Goal: Transaction & Acquisition: Book appointment/travel/reservation

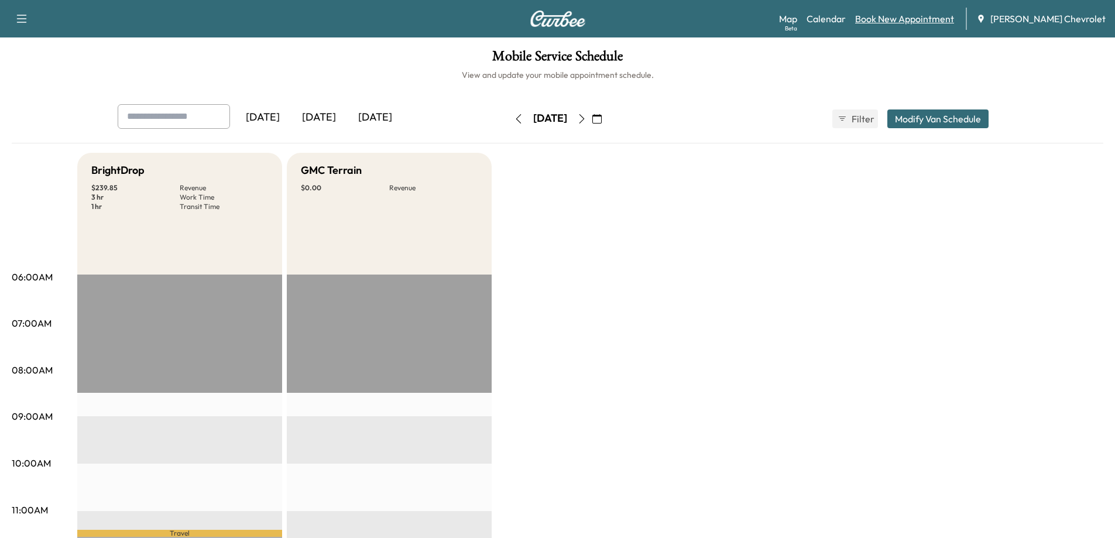
click at [907, 20] on link "Book New Appointment" at bounding box center [904, 19] width 99 height 14
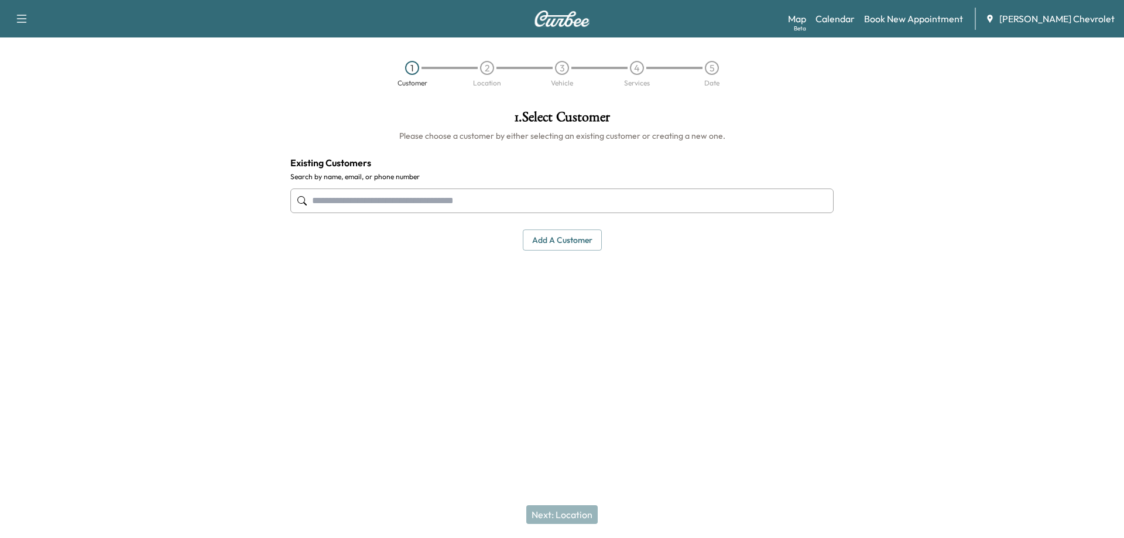
paste input "**********"
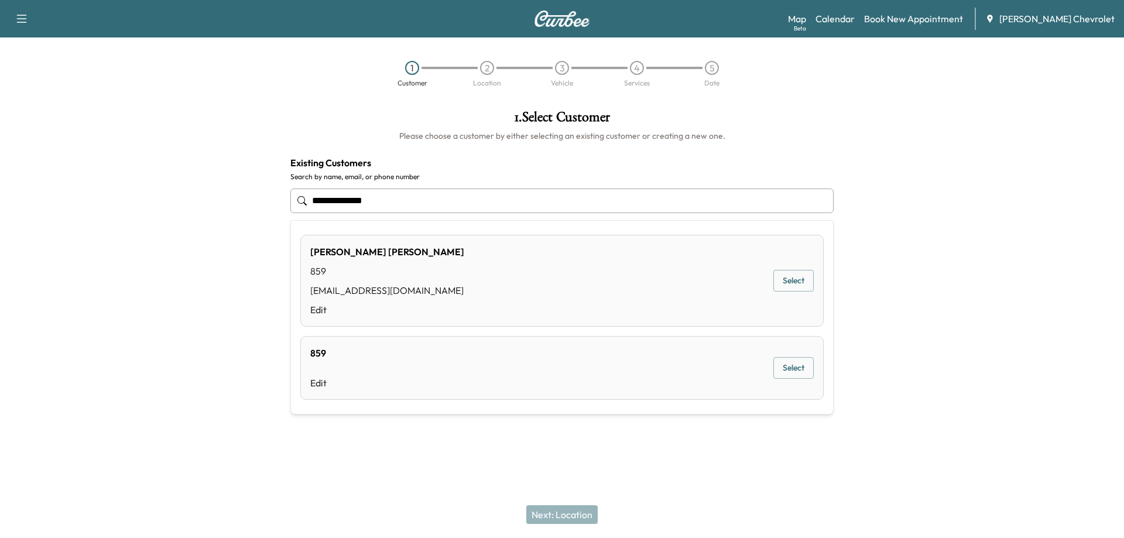
type input "**********"
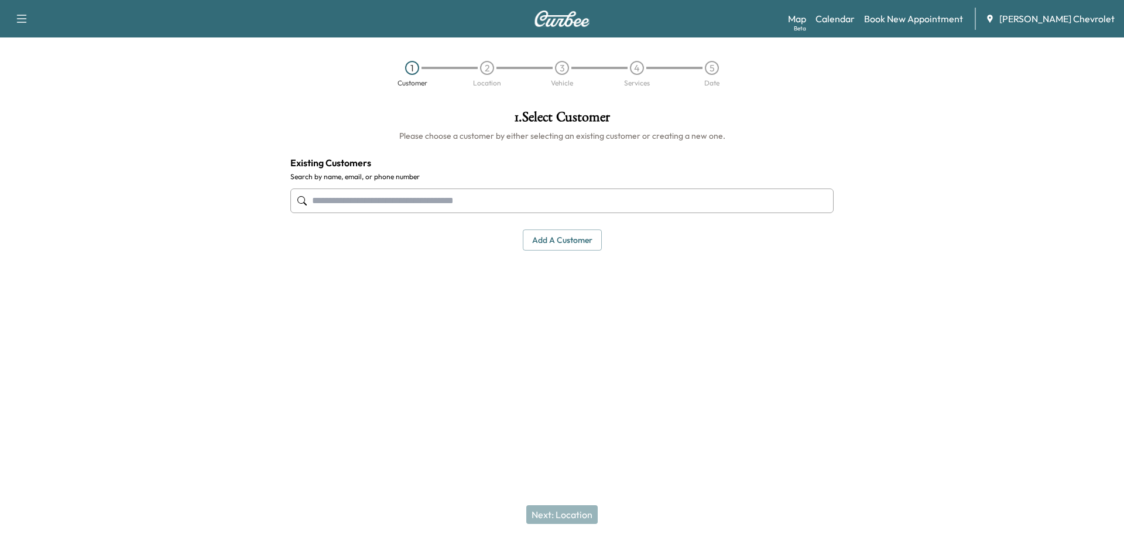
click at [456, 197] on input "text" at bounding box center [561, 200] width 543 height 25
paste input "**********"
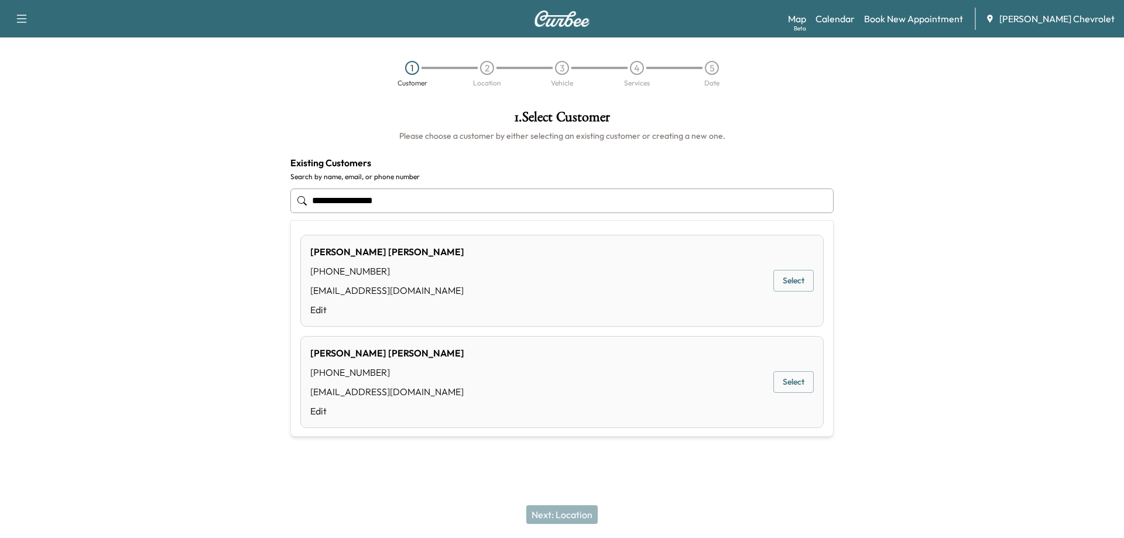
click at [786, 384] on button "Select" at bounding box center [793, 382] width 40 height 22
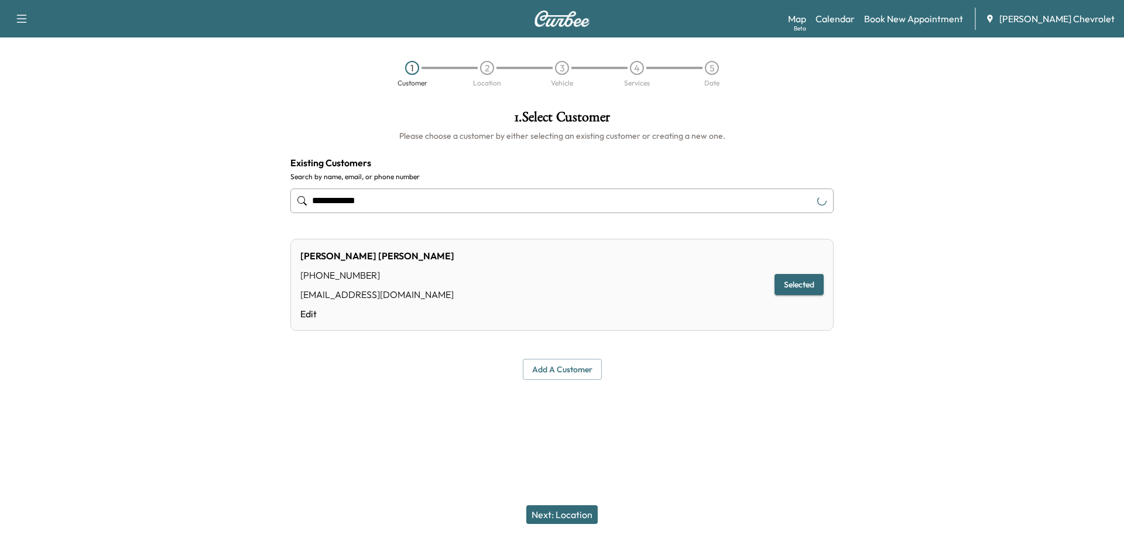
type input "**********"
click at [565, 513] on button "Next: Location" at bounding box center [561, 514] width 71 height 19
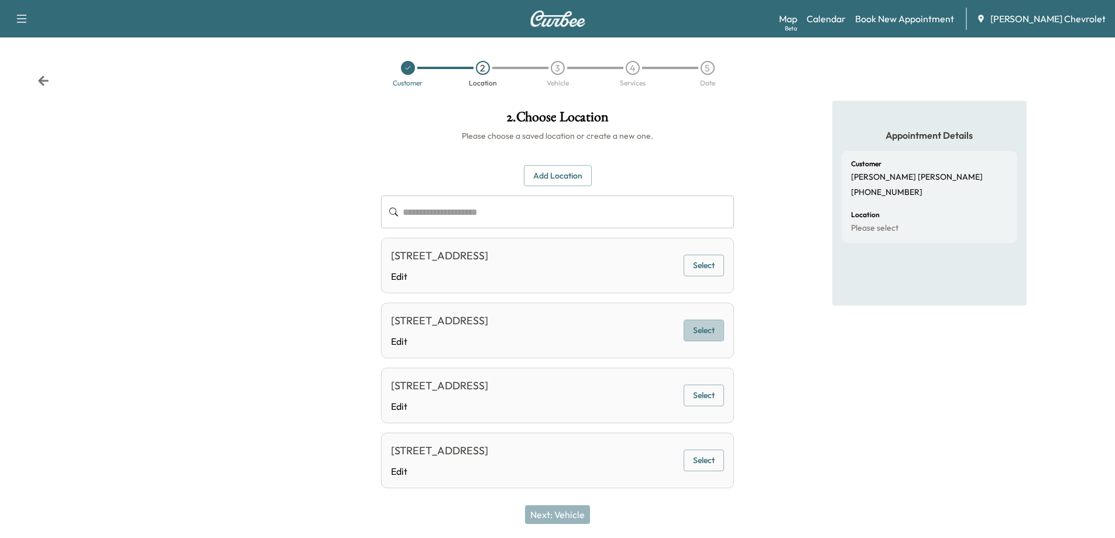
click at [709, 341] on button "Select" at bounding box center [704, 331] width 40 height 22
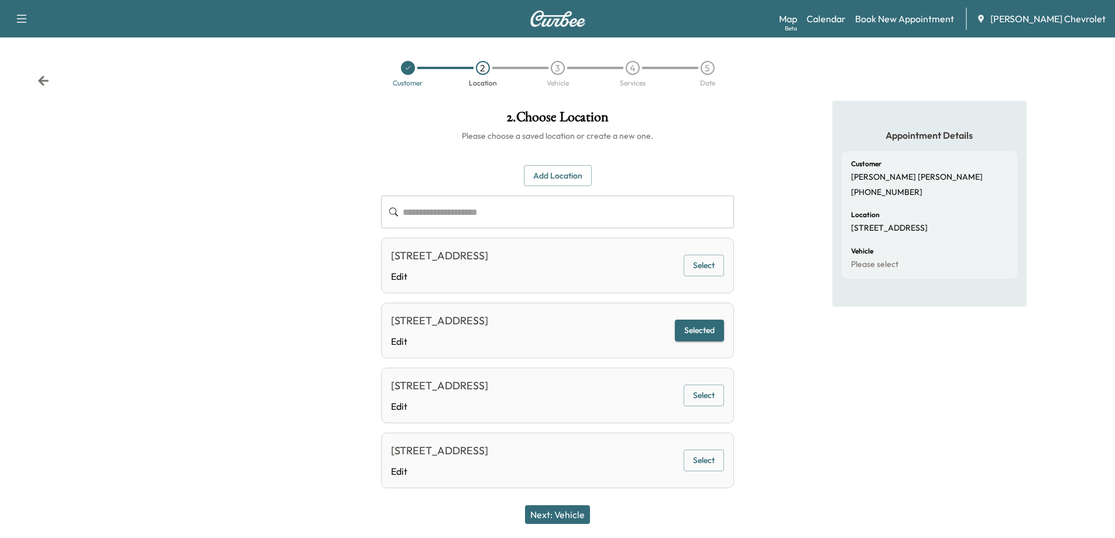
click at [565, 519] on button "Next: Vehicle" at bounding box center [557, 514] width 65 height 19
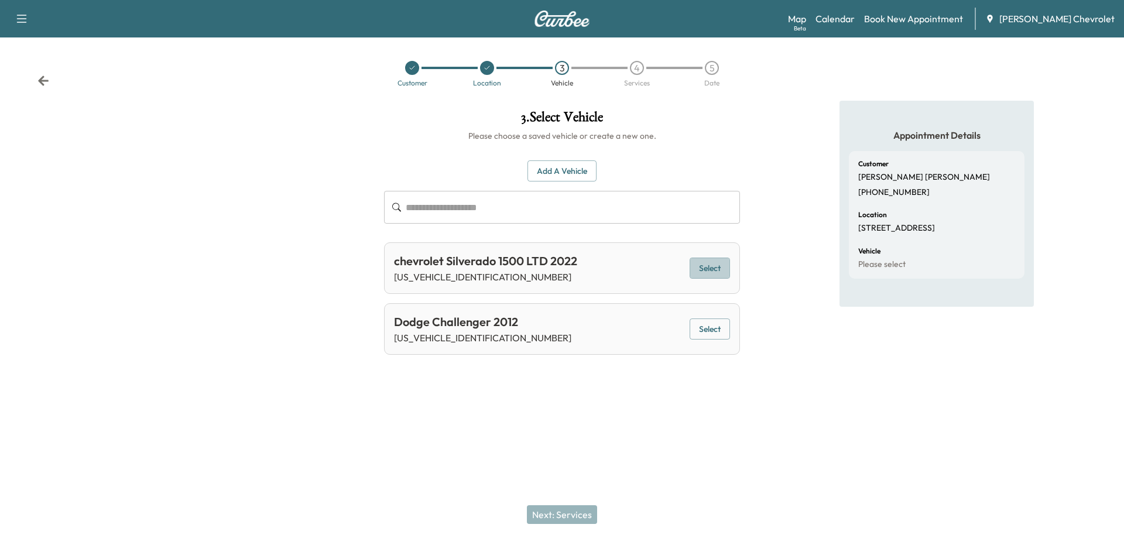
click at [711, 266] on button "Select" at bounding box center [709, 269] width 40 height 22
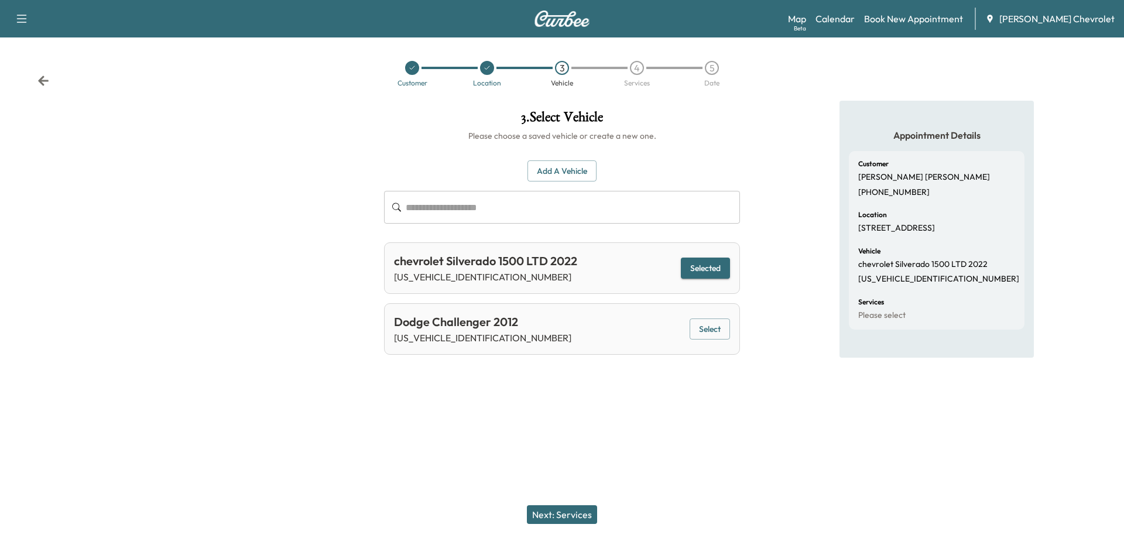
click at [547, 514] on button "Next: Services" at bounding box center [562, 514] width 70 height 19
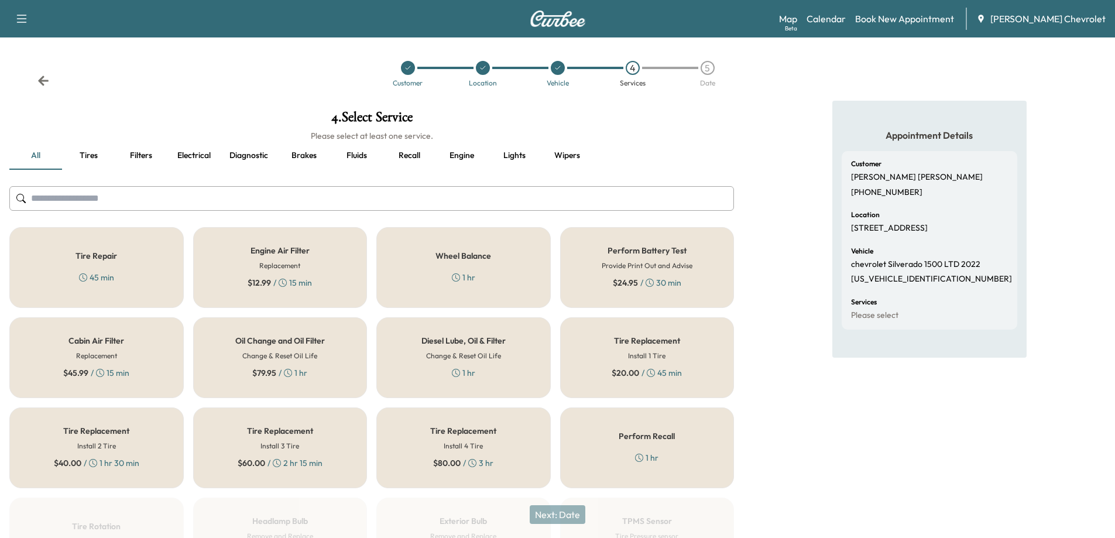
click at [306, 353] on h6 "Change & Reset Oil Life" at bounding box center [279, 356] width 75 height 11
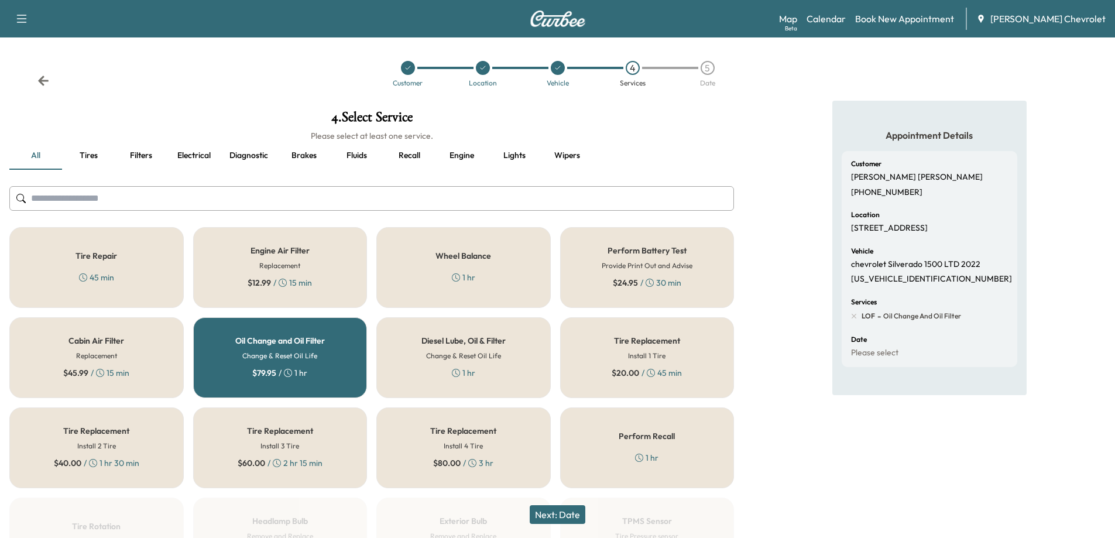
click at [558, 516] on button "Next: Date" at bounding box center [558, 514] width 56 height 19
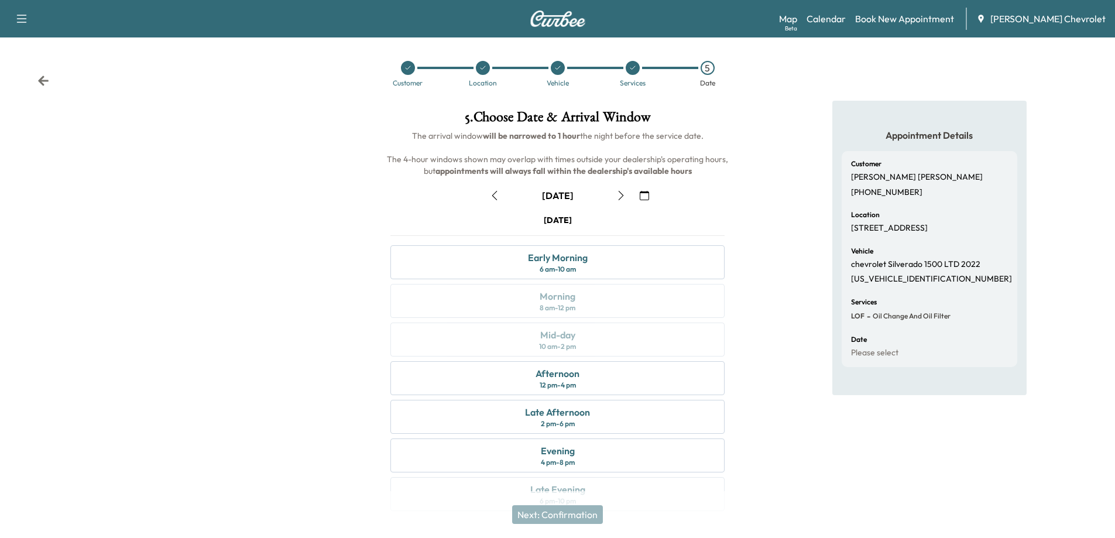
click at [620, 194] on icon "button" at bounding box center [620, 195] width 9 height 9
click at [623, 191] on icon "button" at bounding box center [620, 195] width 9 height 9
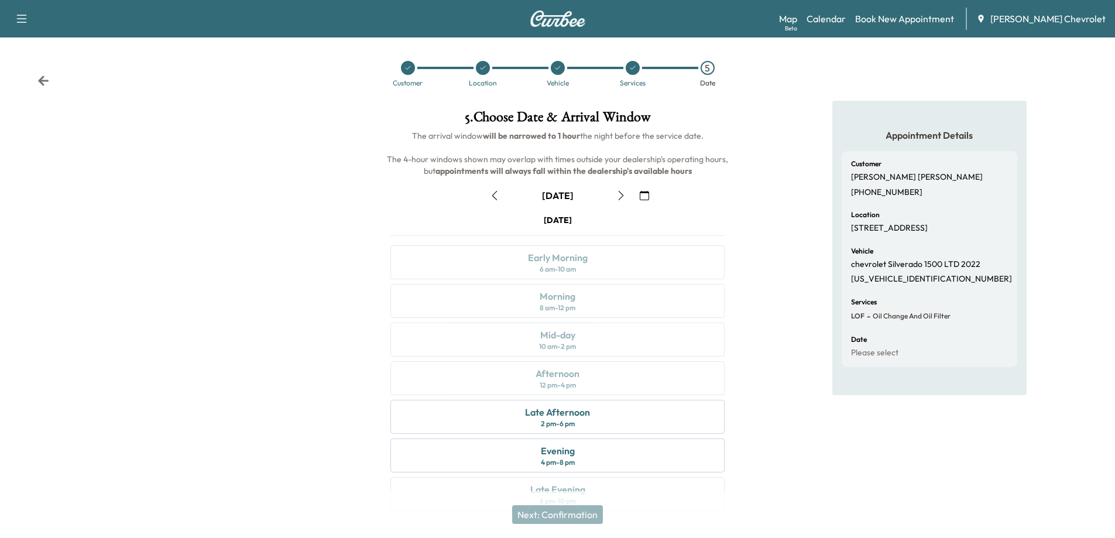
click at [623, 193] on icon "button" at bounding box center [620, 195] width 9 height 9
click at [481, 71] on div at bounding box center [483, 68] width 14 height 14
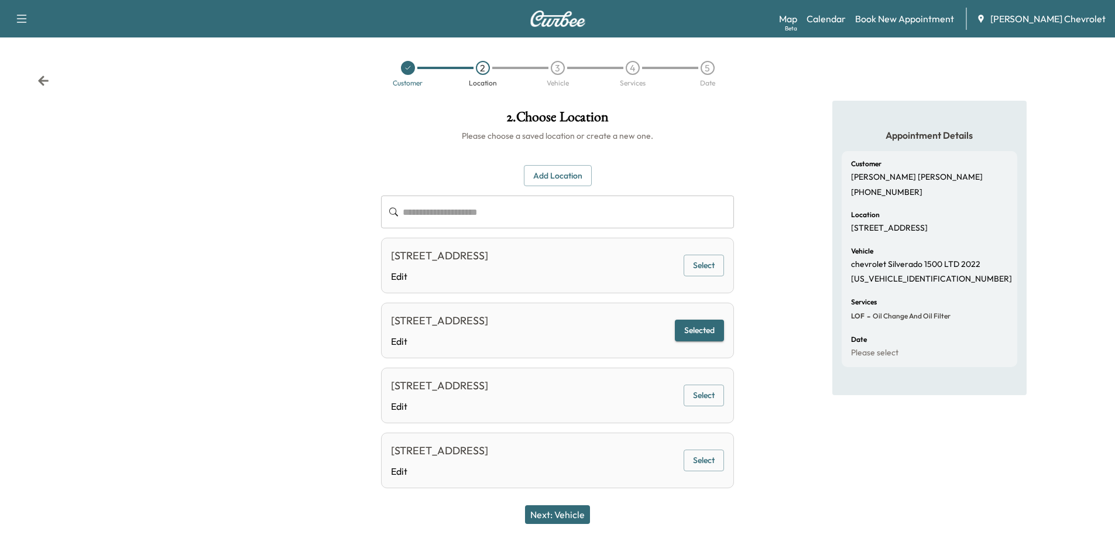
click at [541, 180] on button "Add Location" at bounding box center [558, 176] width 68 height 22
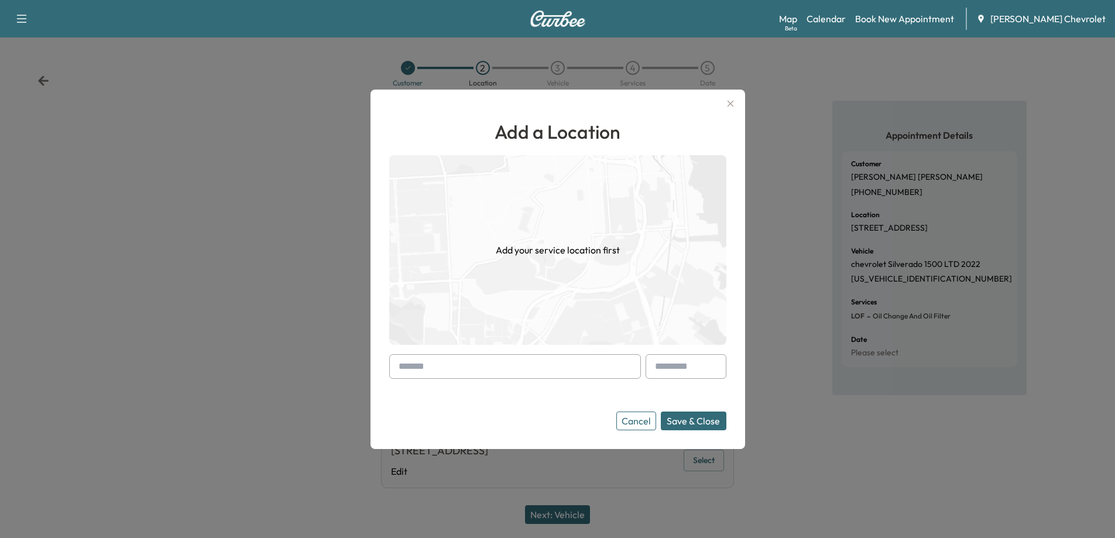
paste input "**********"
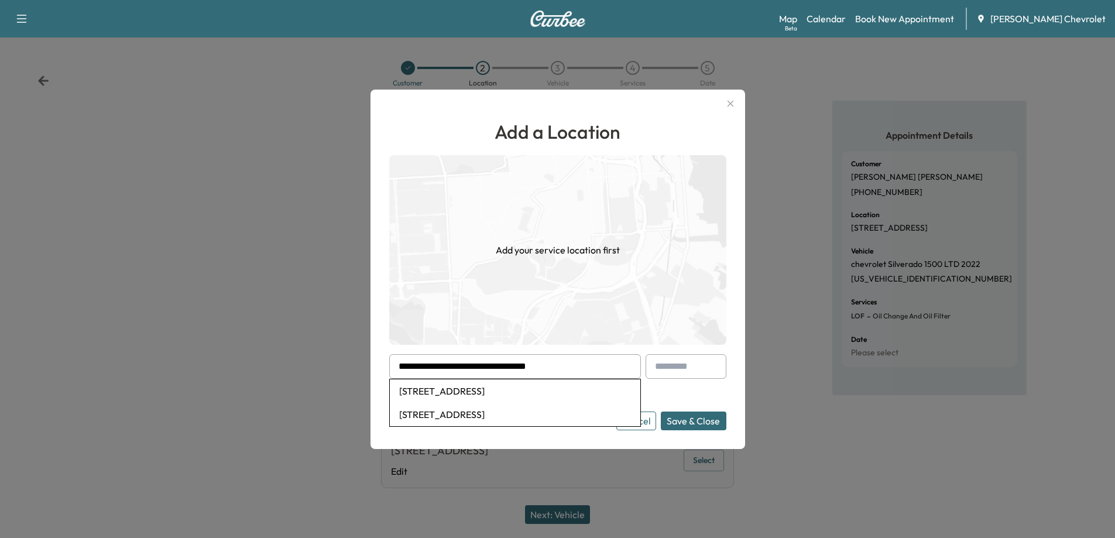
click at [595, 391] on li "[STREET_ADDRESS]" at bounding box center [515, 390] width 251 height 23
type input "**********"
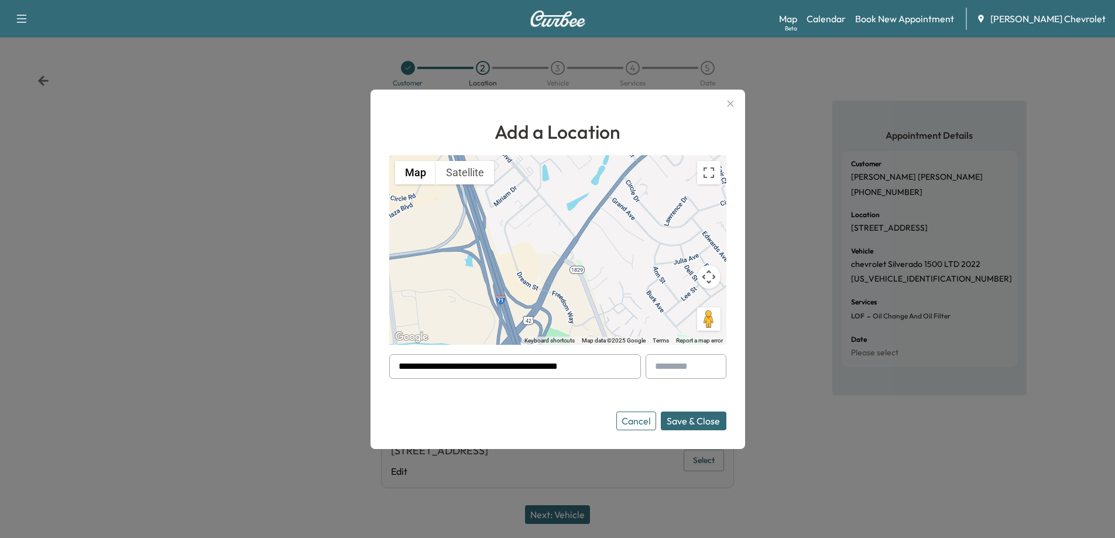
click at [706, 425] on button "Save & Close" at bounding box center [694, 420] width 66 height 19
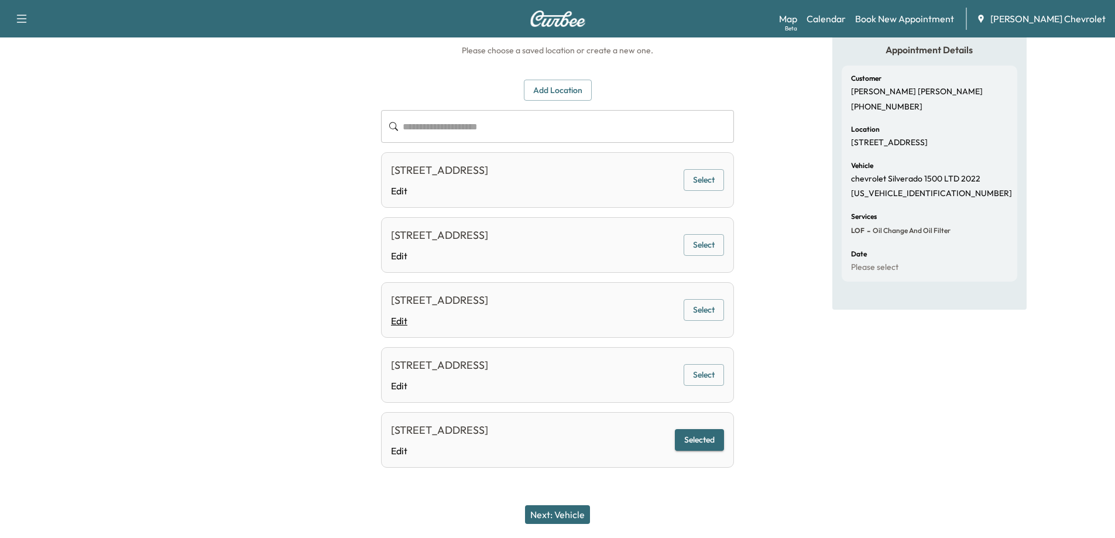
scroll to position [59, 0]
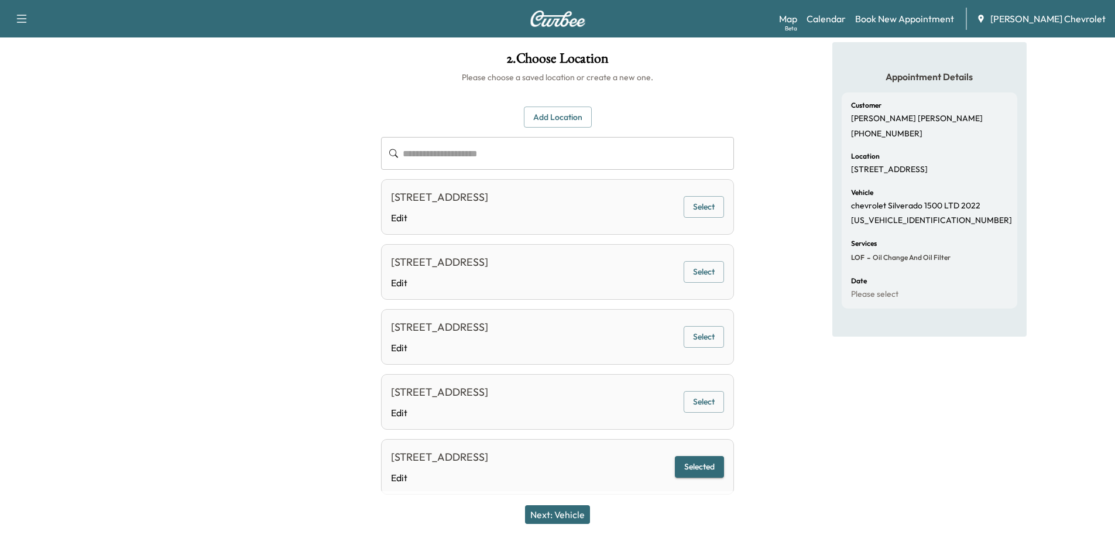
click at [577, 513] on button "Next: Vehicle" at bounding box center [557, 514] width 65 height 19
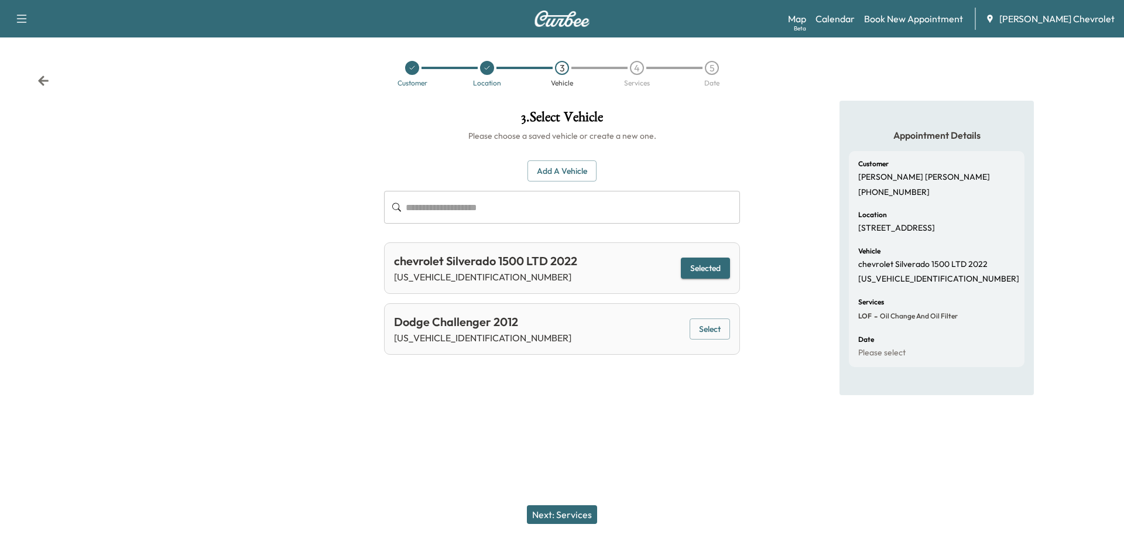
click at [571, 513] on button "Next: Services" at bounding box center [562, 514] width 70 height 19
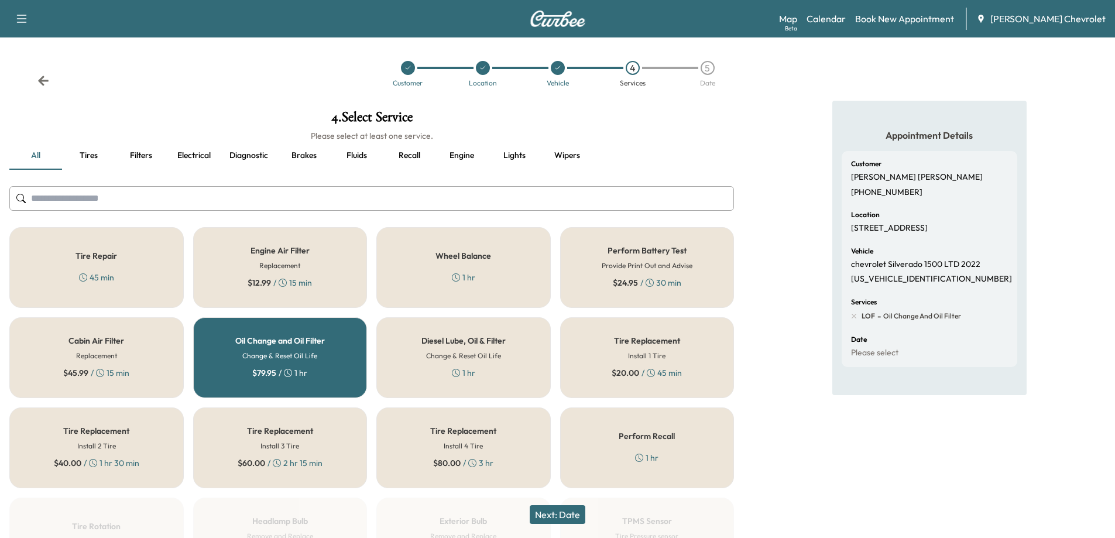
click at [555, 513] on button "Next: Date" at bounding box center [558, 514] width 56 height 19
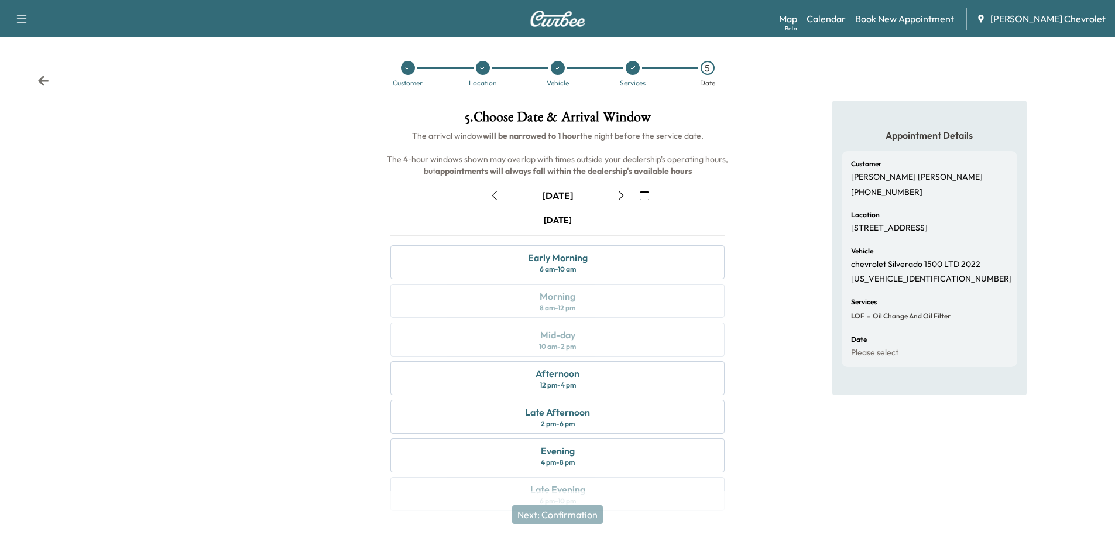
click at [616, 195] on icon "button" at bounding box center [620, 195] width 9 height 9
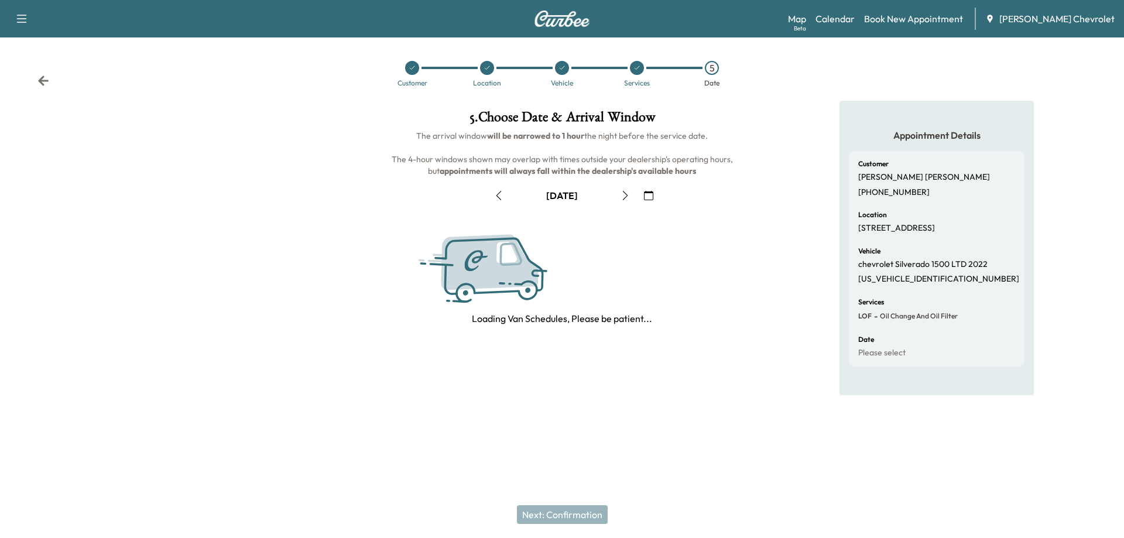
click at [616, 195] on button "button" at bounding box center [625, 195] width 20 height 19
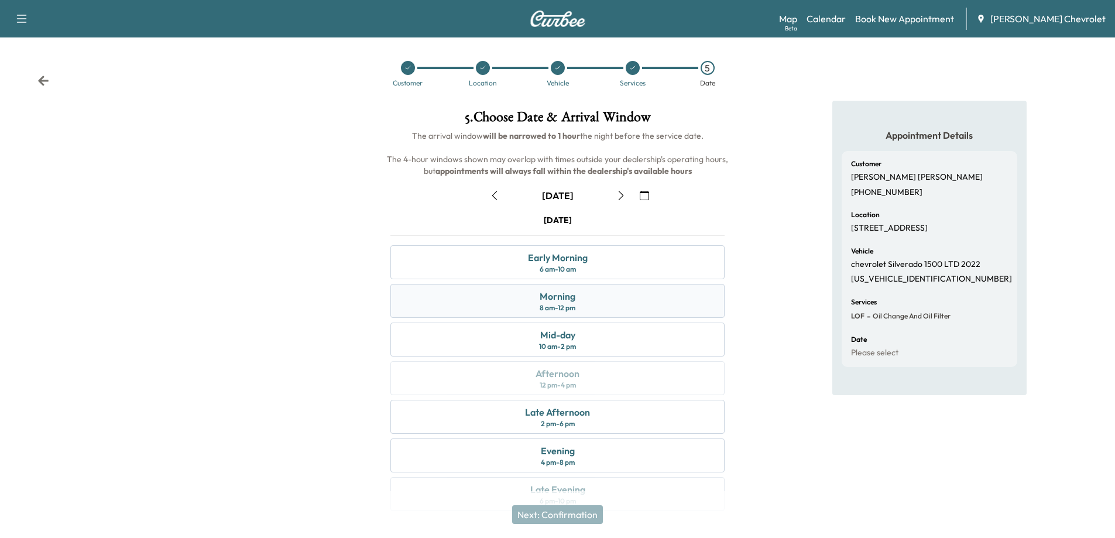
click at [582, 305] on div "Morning 8 am - 12 pm" at bounding box center [557, 301] width 334 height 34
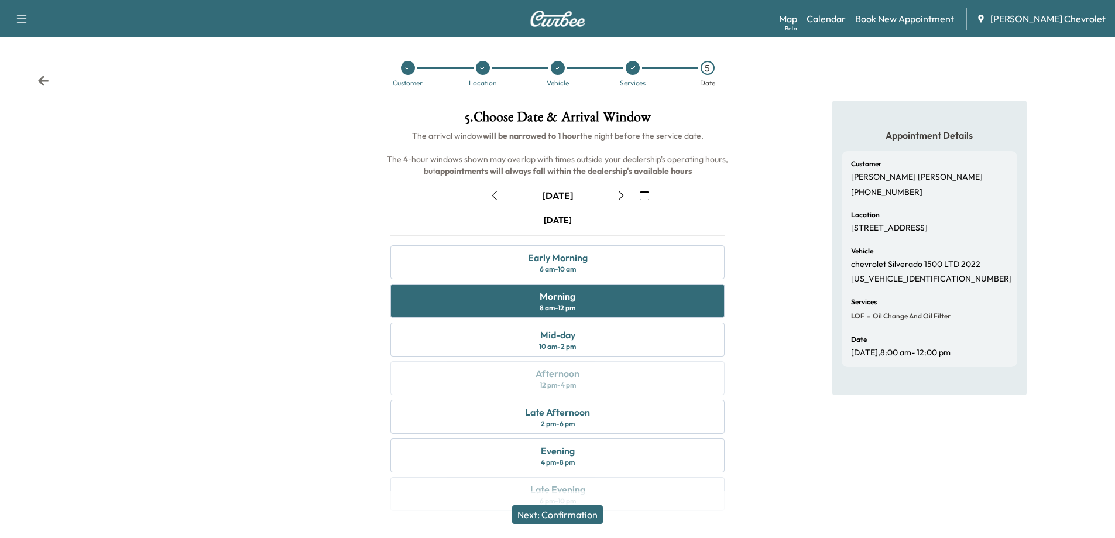
click at [582, 516] on button "Next: Confirmation" at bounding box center [557, 514] width 91 height 19
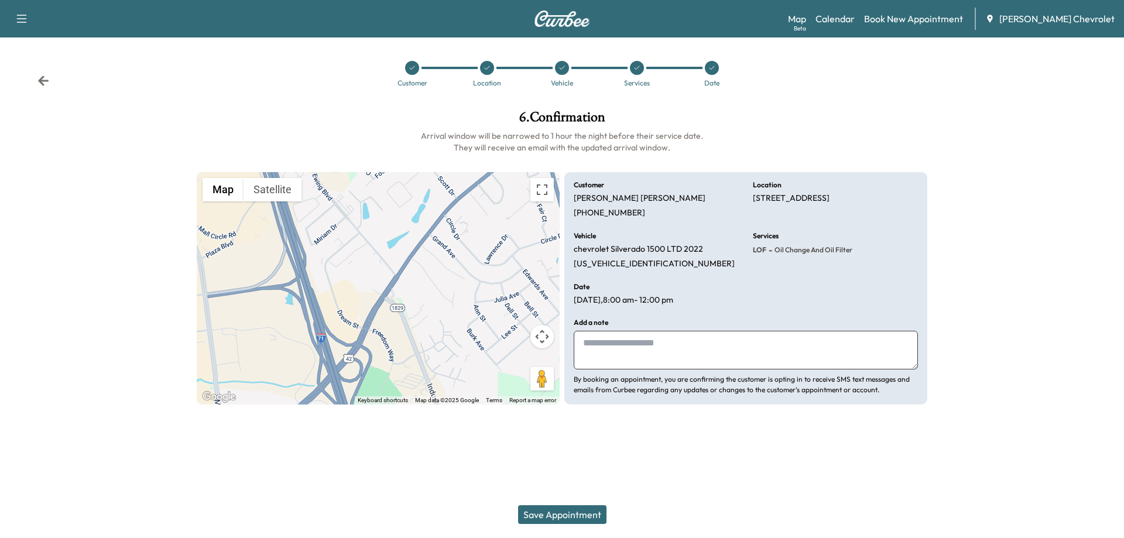
click at [559, 519] on button "Save Appointment" at bounding box center [562, 514] width 88 height 19
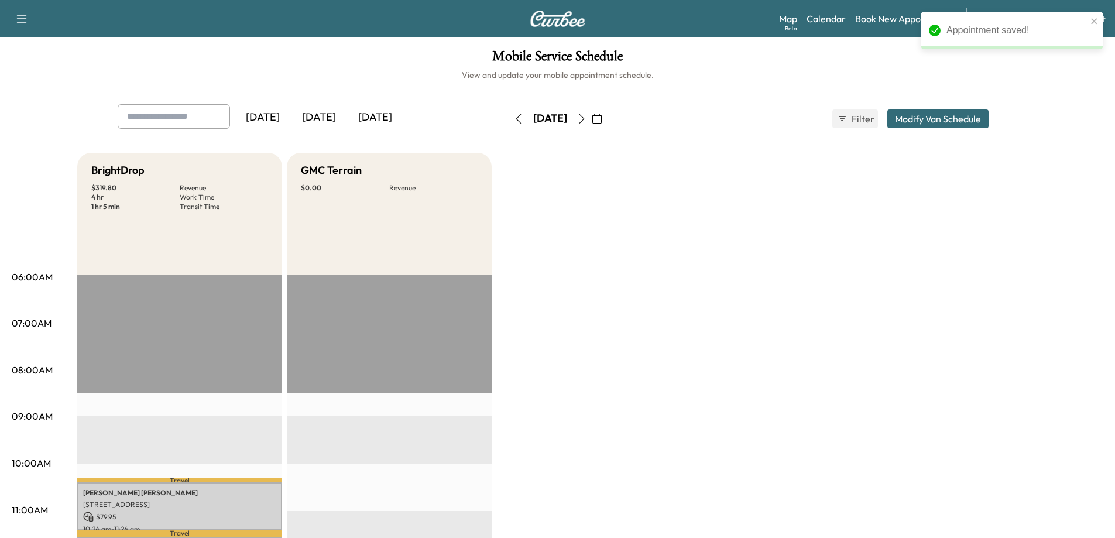
click at [602, 121] on icon "button" at bounding box center [596, 118] width 9 height 9
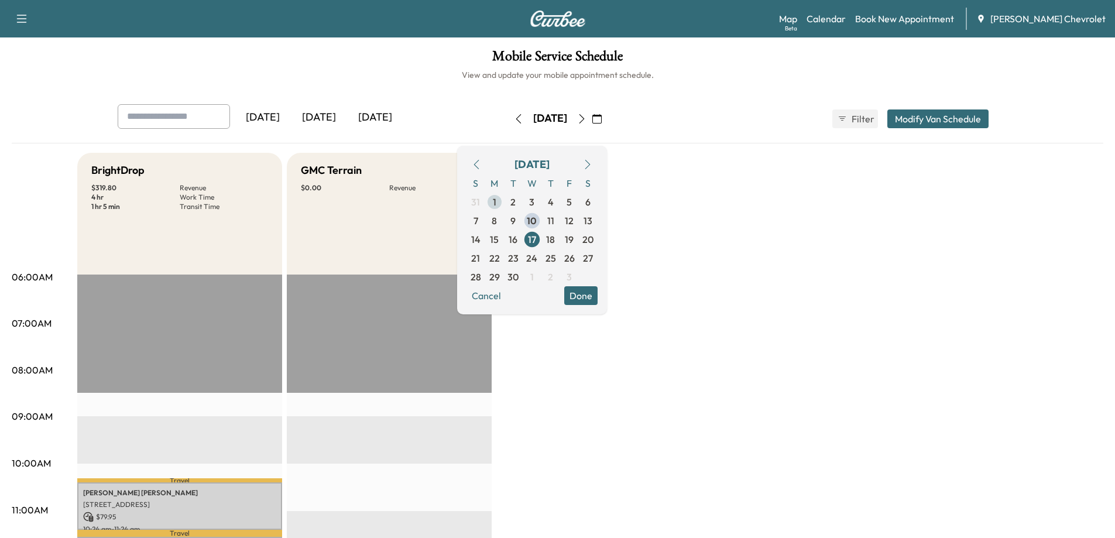
click at [504, 203] on span "1" at bounding box center [494, 202] width 19 height 19
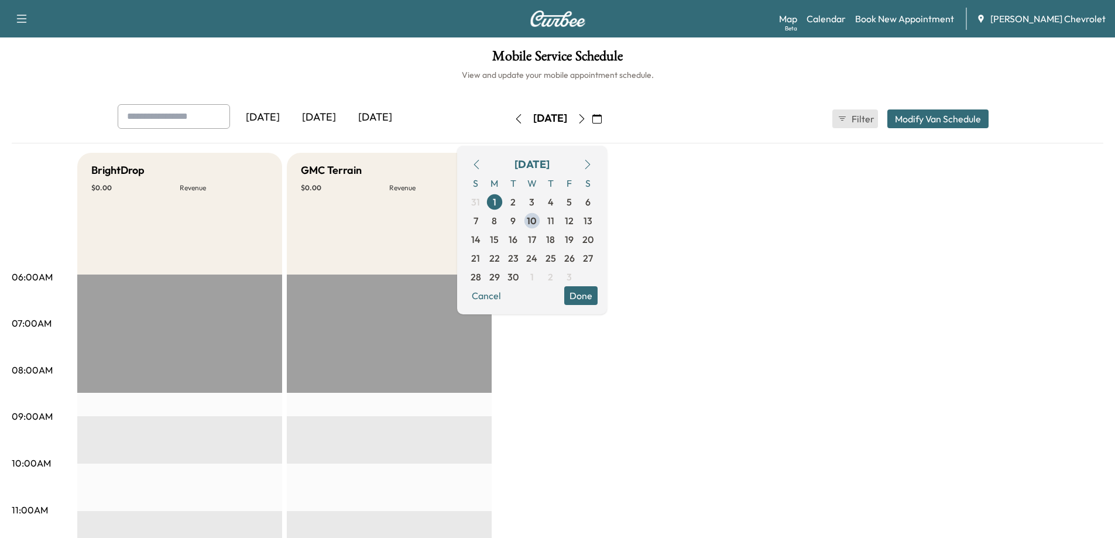
click at [843, 117] on icon "button" at bounding box center [842, 118] width 9 height 9
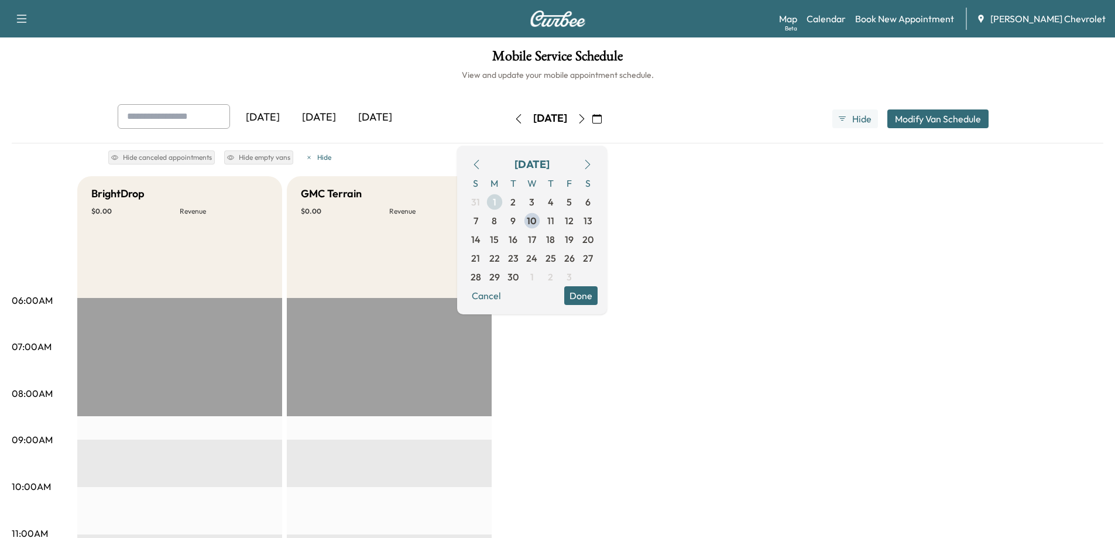
click at [504, 198] on span "1" at bounding box center [494, 202] width 19 height 19
click at [860, 119] on span "Hide" at bounding box center [862, 119] width 21 height 14
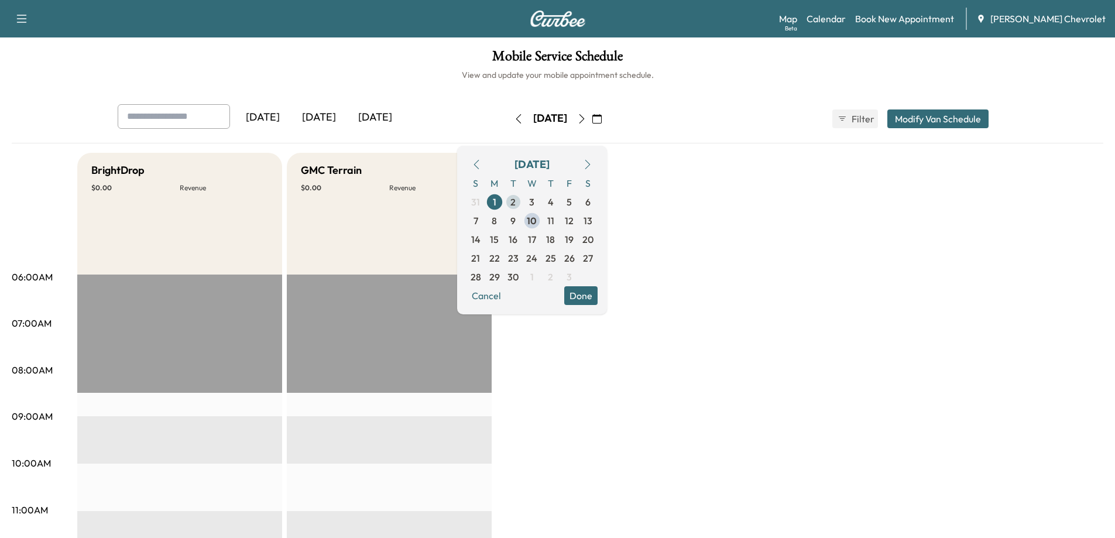
click at [516, 201] on span "2" at bounding box center [512, 202] width 5 height 14
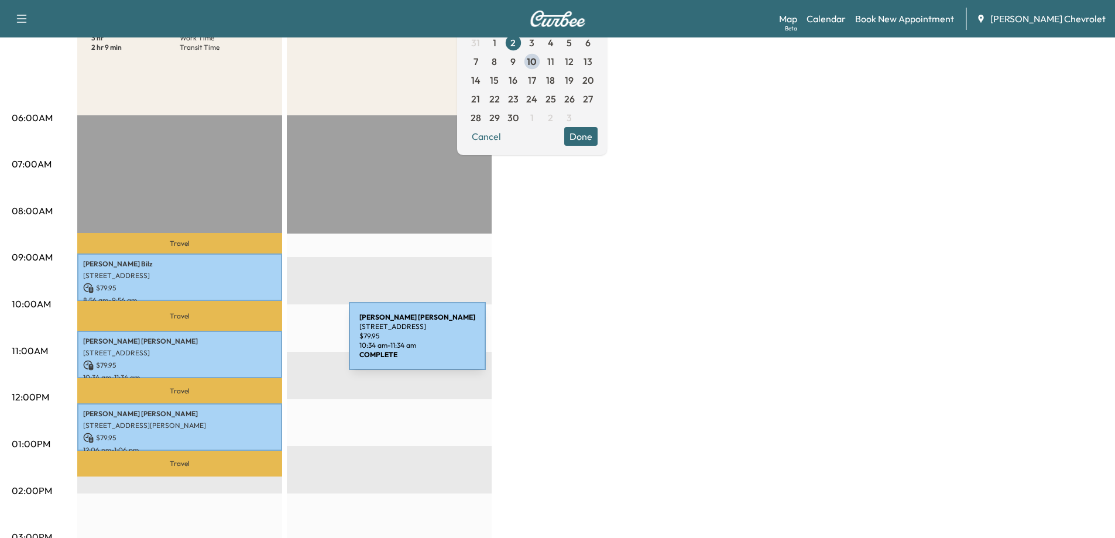
scroll to position [176, 0]
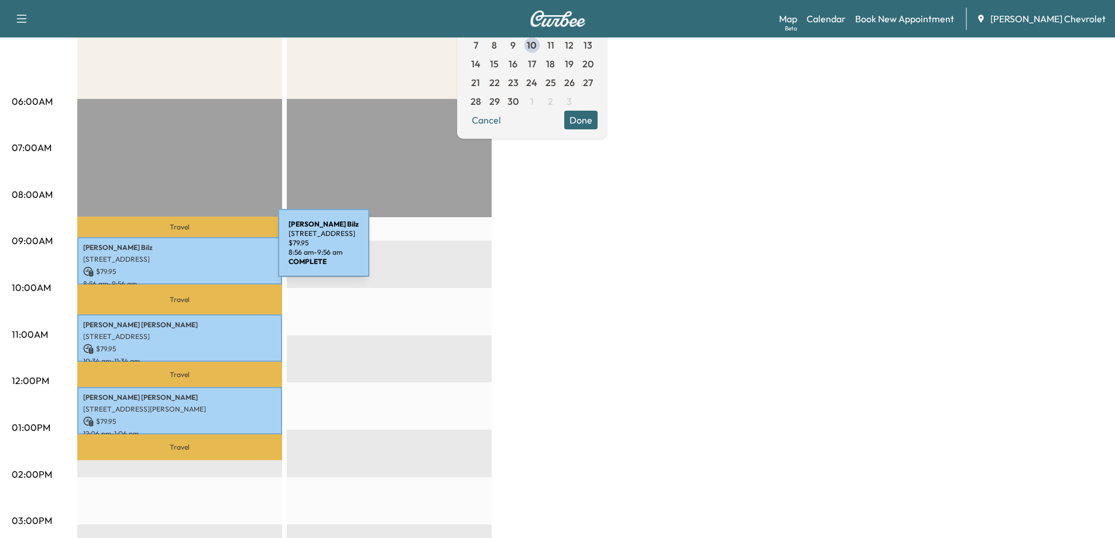
click at [190, 250] on p "[PERSON_NAME]" at bounding box center [179, 247] width 193 height 9
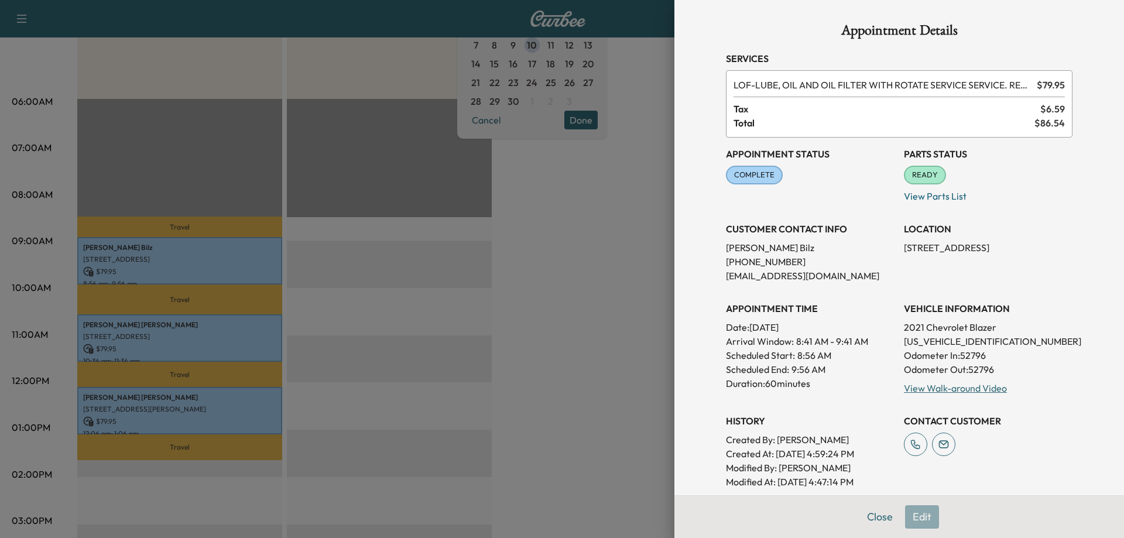
click at [446, 382] on div at bounding box center [562, 269] width 1124 height 538
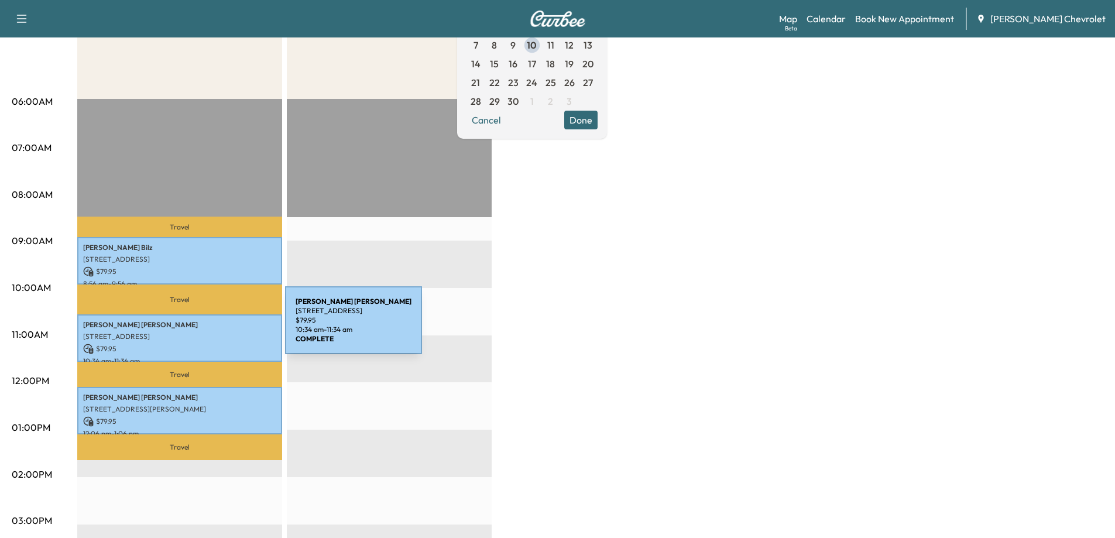
click at [197, 327] on p "[PERSON_NAME]" at bounding box center [179, 324] width 193 height 9
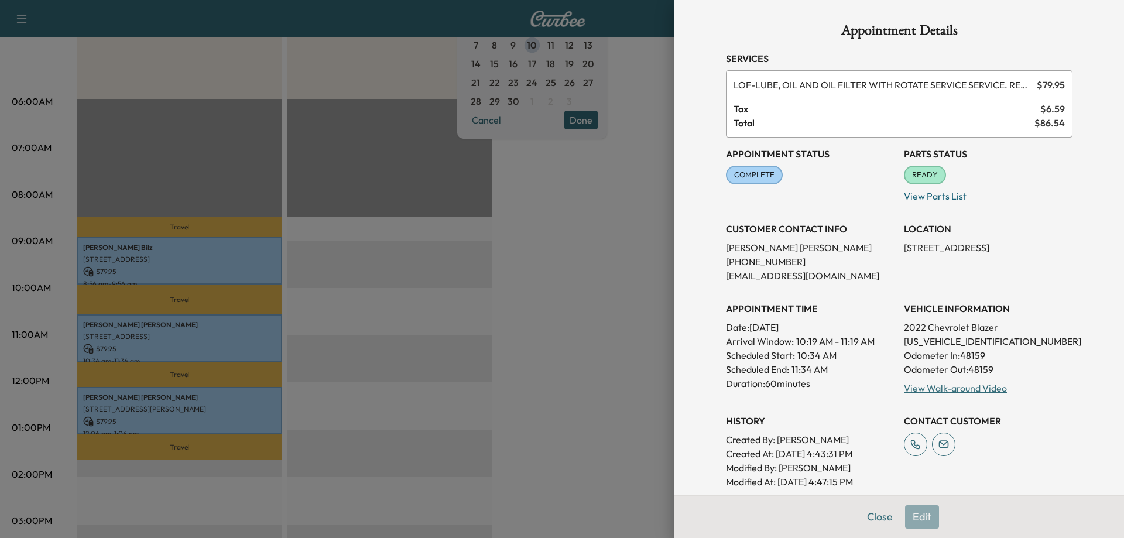
click at [506, 341] on div at bounding box center [562, 269] width 1124 height 538
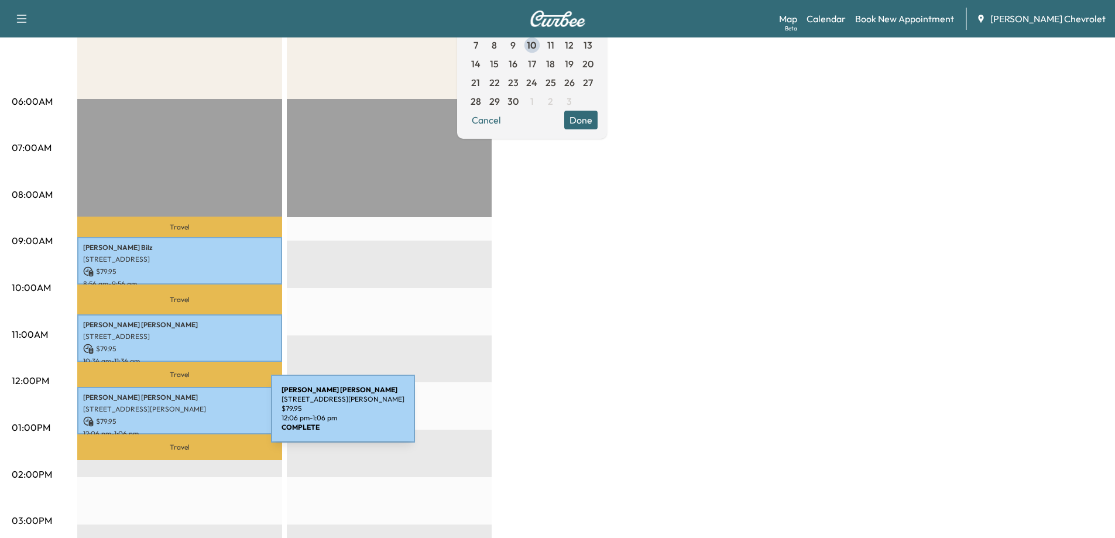
click at [183, 416] on p "$ 79.95" at bounding box center [179, 421] width 193 height 11
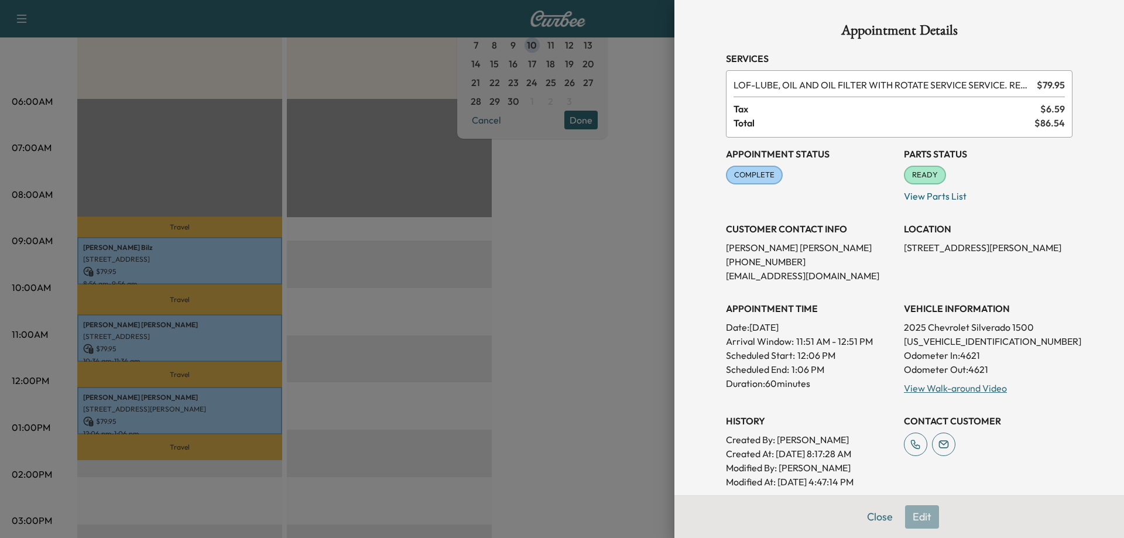
click at [183, 416] on div at bounding box center [562, 269] width 1124 height 538
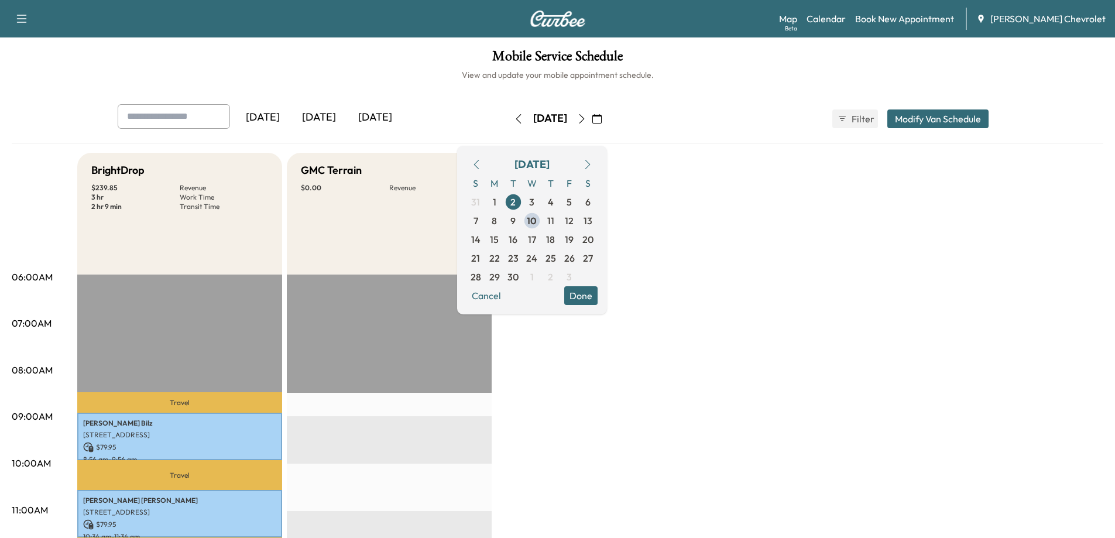
scroll to position [0, 0]
click at [586, 121] on icon "button" at bounding box center [581, 118] width 9 height 9
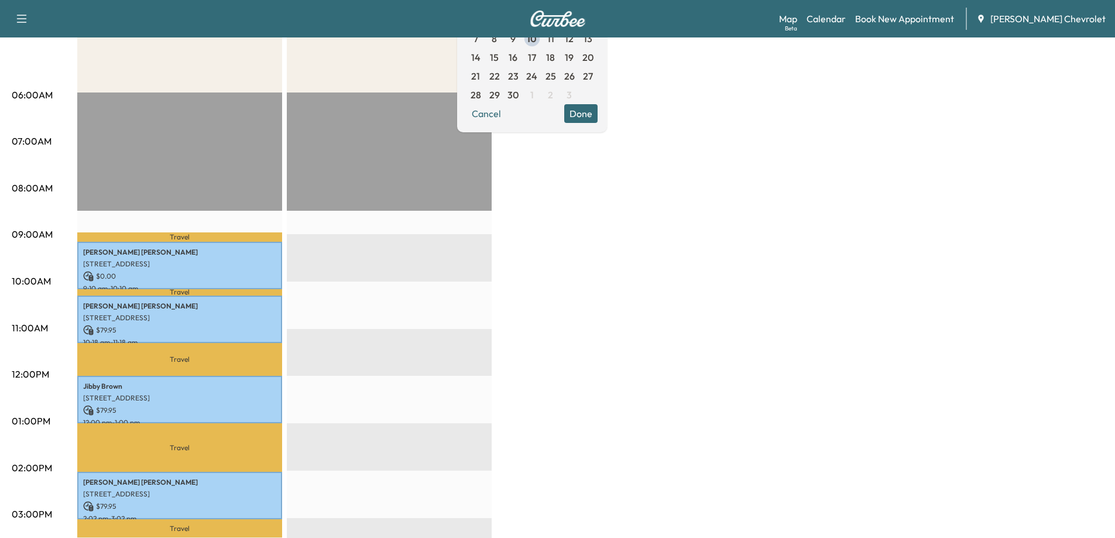
scroll to position [234, 0]
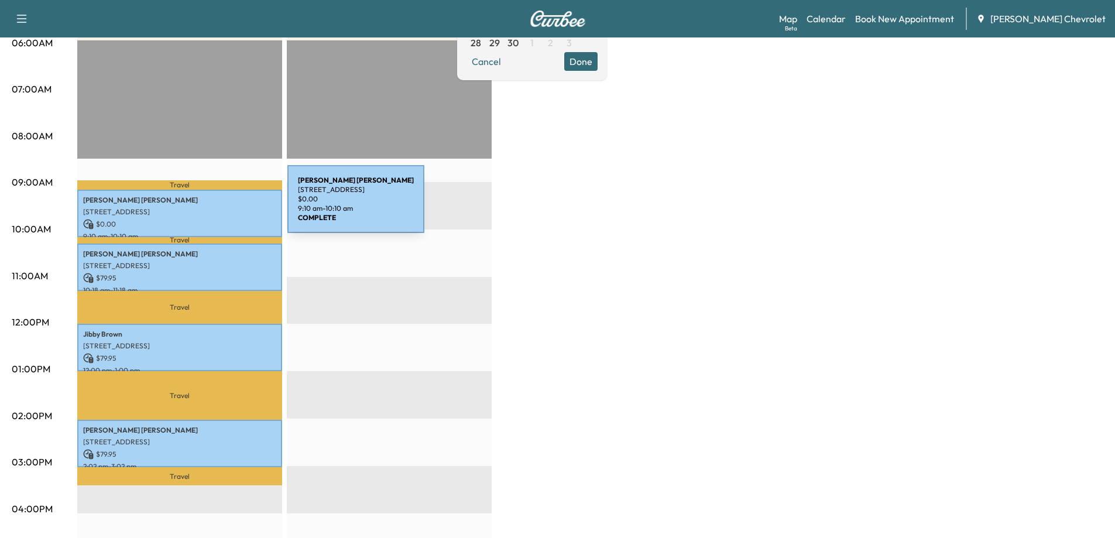
click at [200, 207] on p "[STREET_ADDRESS]" at bounding box center [179, 211] width 193 height 9
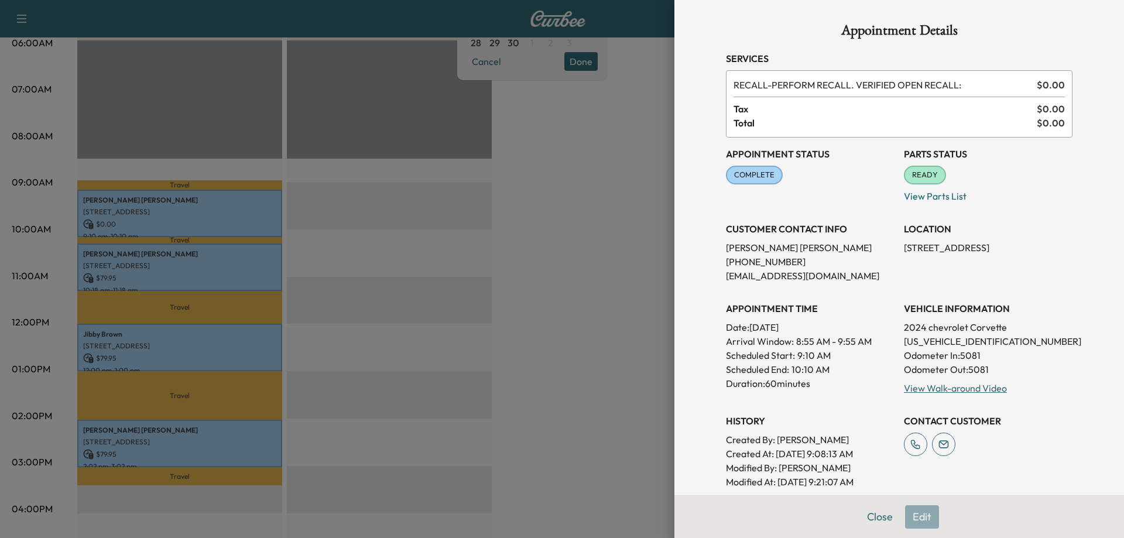
click at [150, 282] on div at bounding box center [562, 269] width 1124 height 538
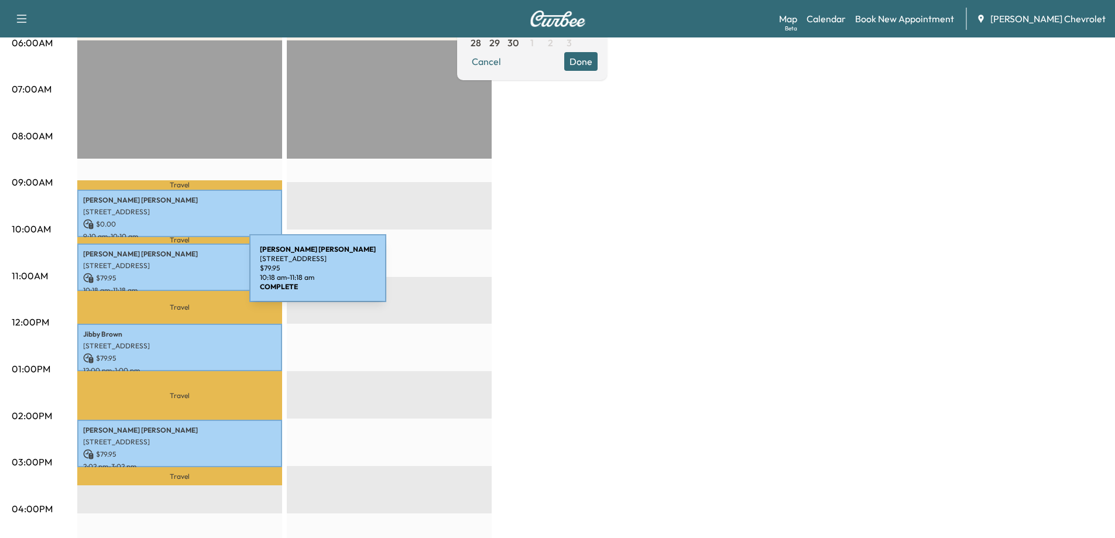
click at [162, 275] on p "$ 79.95" at bounding box center [179, 278] width 193 height 11
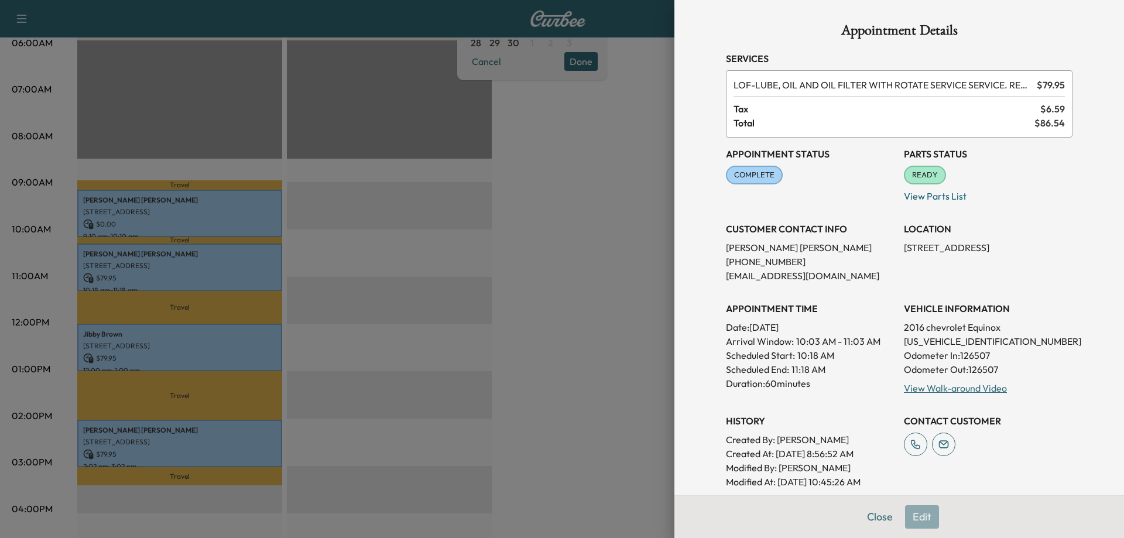
click at [179, 343] on div at bounding box center [562, 269] width 1124 height 538
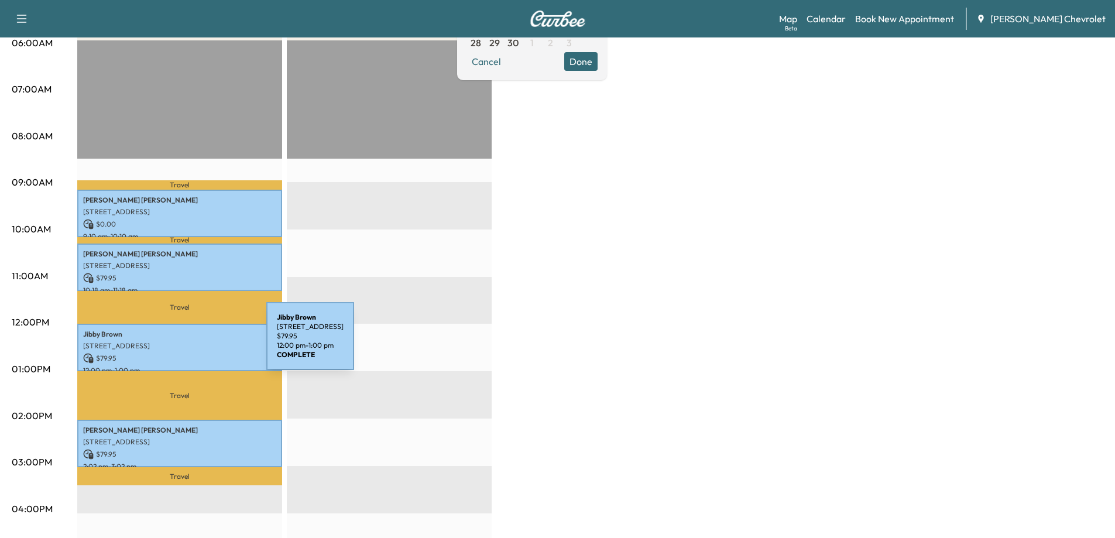
click at [179, 343] on p "[STREET_ADDRESS]" at bounding box center [179, 345] width 193 height 9
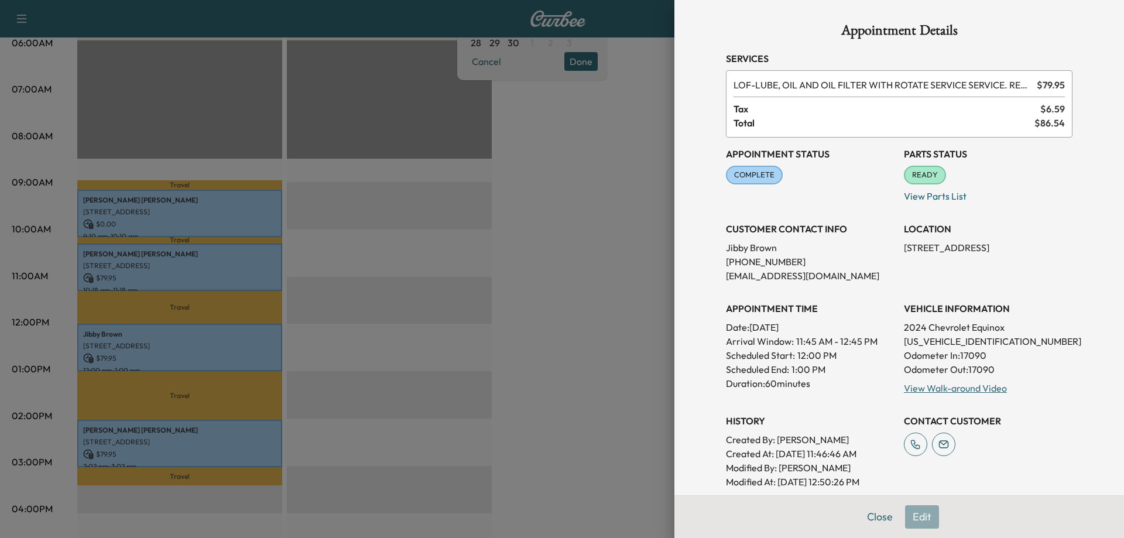
click at [197, 422] on div at bounding box center [562, 269] width 1124 height 538
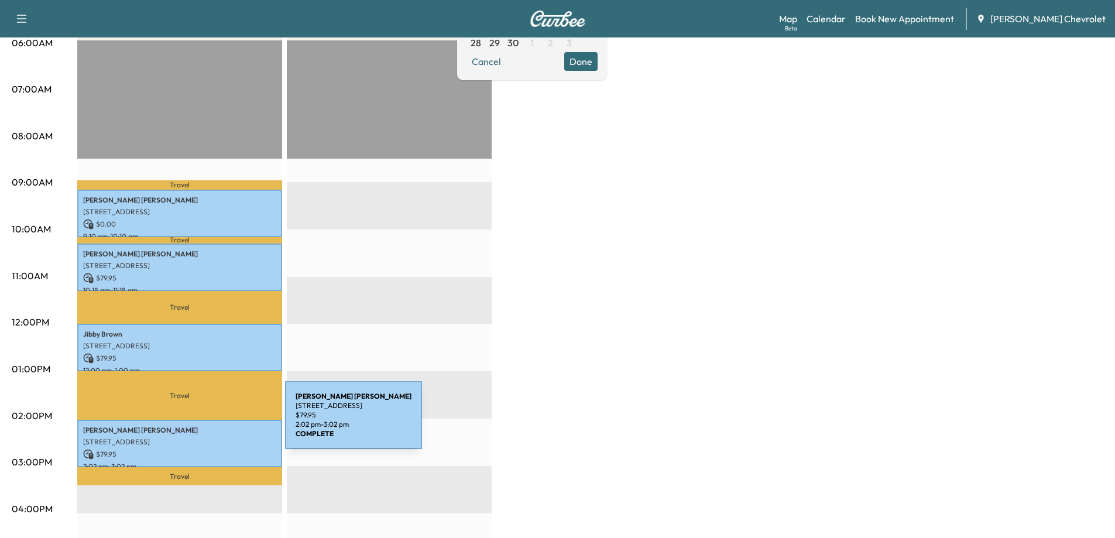
click at [197, 425] on p "[PERSON_NAME]" at bounding box center [179, 429] width 193 height 9
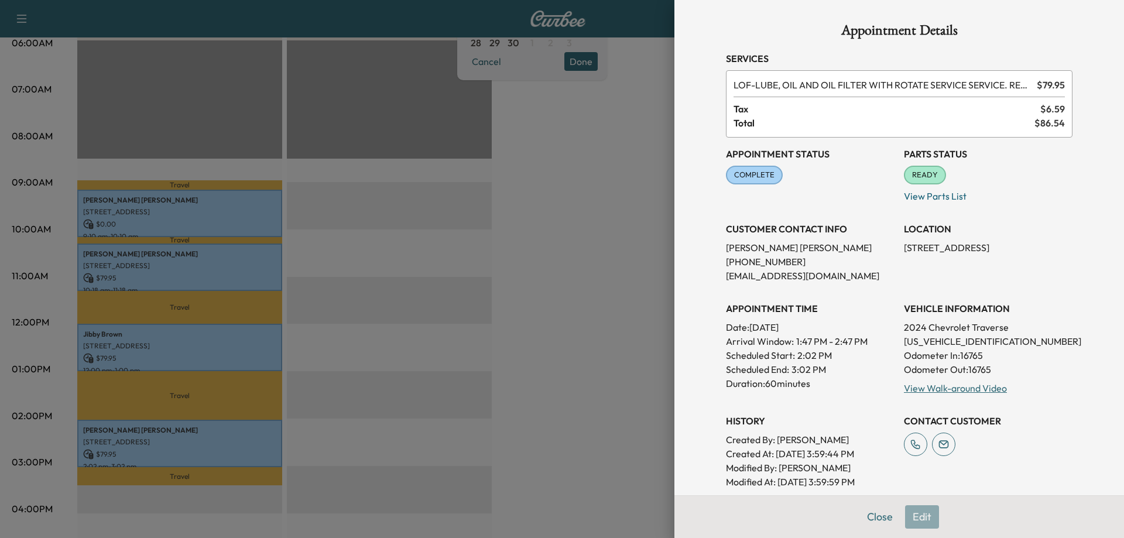
click at [354, 438] on div at bounding box center [562, 269] width 1124 height 538
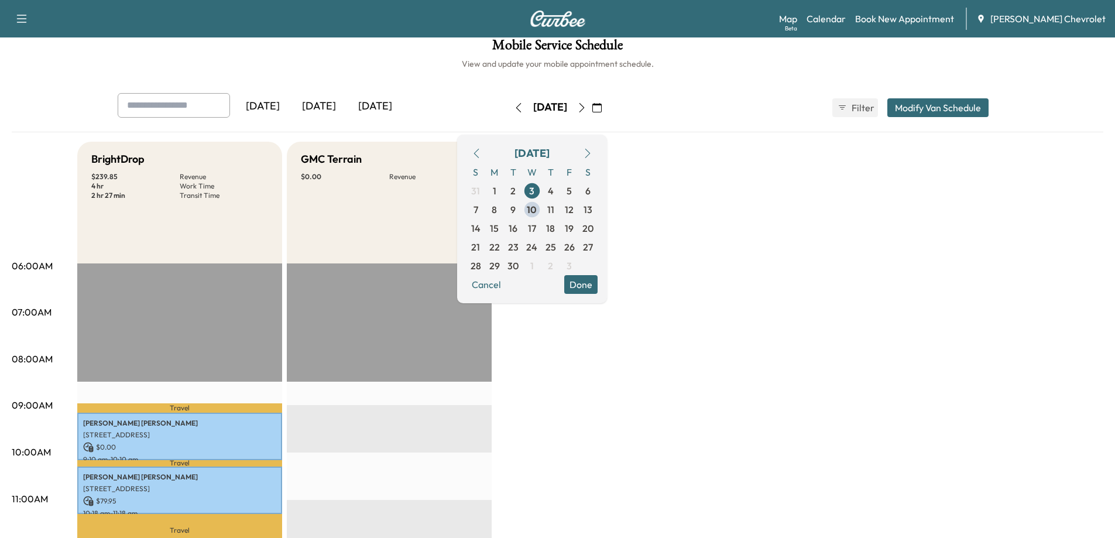
scroll to position [0, 0]
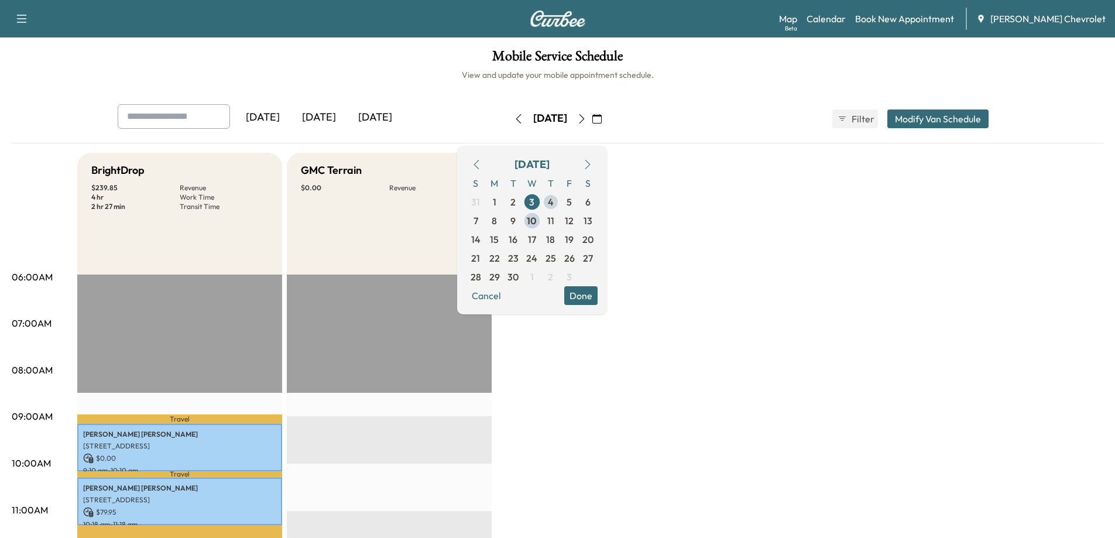
click at [560, 202] on span "4" at bounding box center [550, 202] width 19 height 19
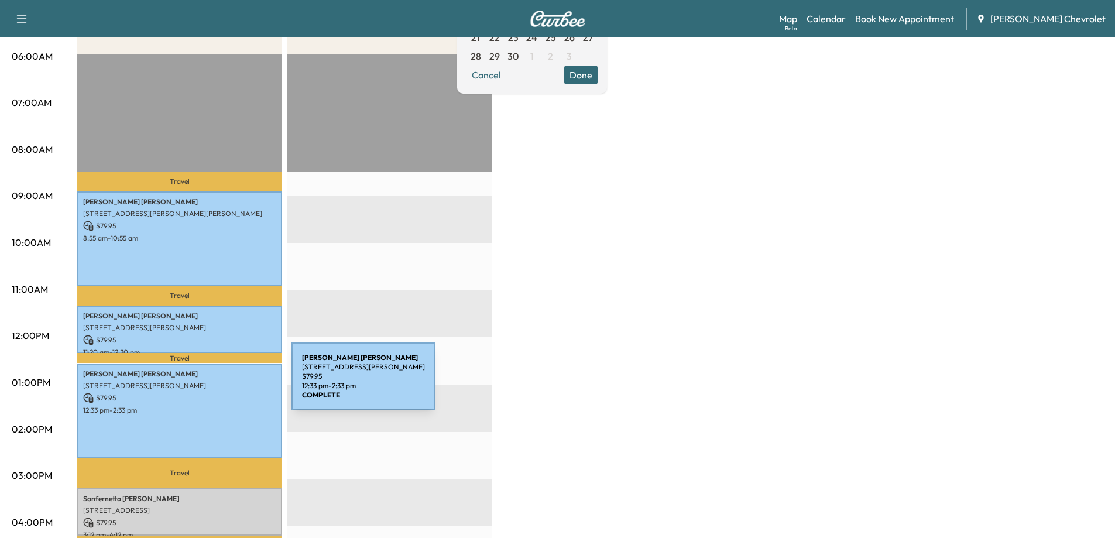
scroll to position [234, 0]
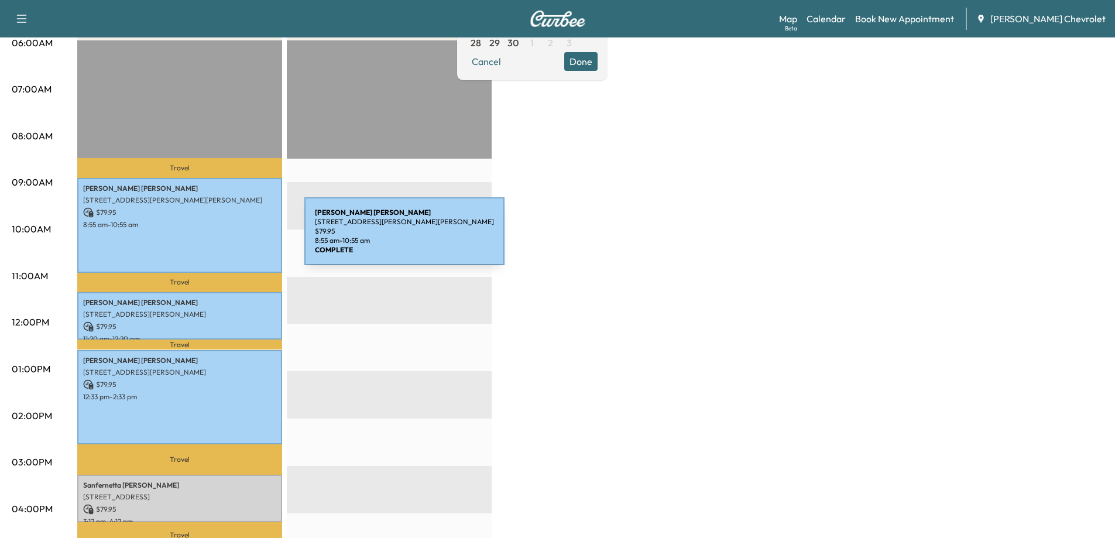
click at [217, 236] on div "[PERSON_NAME] [STREET_ADDRESS][PERSON_NAME][PERSON_NAME] $ 79.95 8:55 am - 10:5…" at bounding box center [179, 225] width 205 height 95
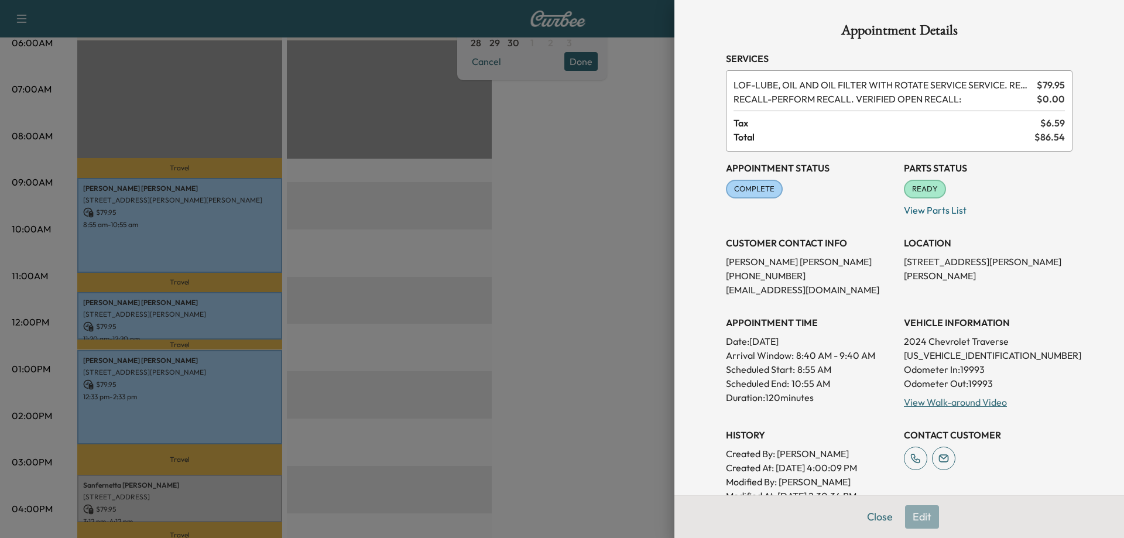
click at [218, 308] on div at bounding box center [562, 269] width 1124 height 538
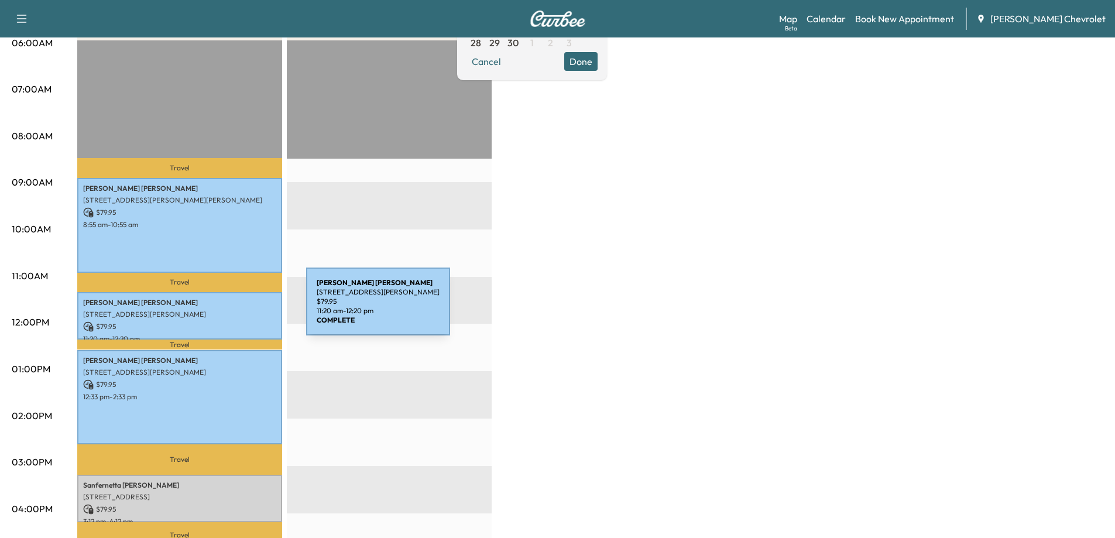
click at [218, 310] on p "[STREET_ADDRESS][PERSON_NAME]" at bounding box center [179, 314] width 193 height 9
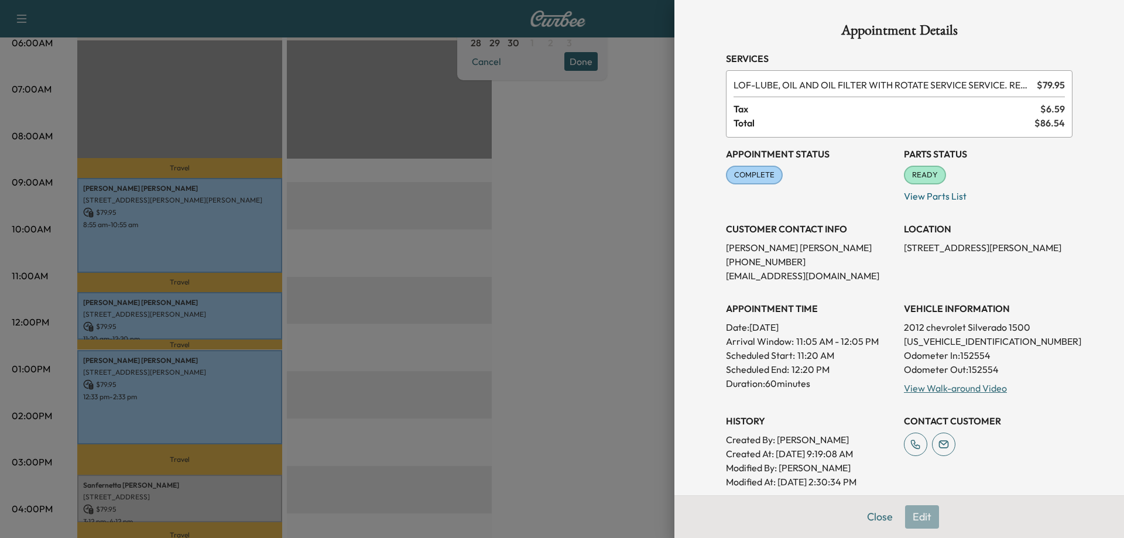
click at [216, 373] on div at bounding box center [562, 269] width 1124 height 538
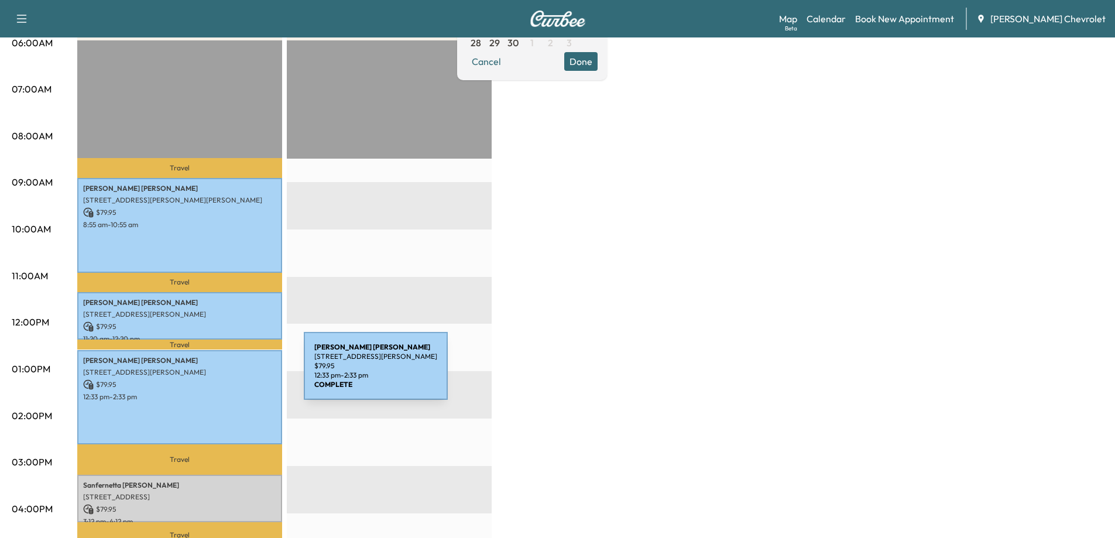
click at [216, 373] on p "[STREET_ADDRESS][PERSON_NAME]" at bounding box center [179, 372] width 193 height 9
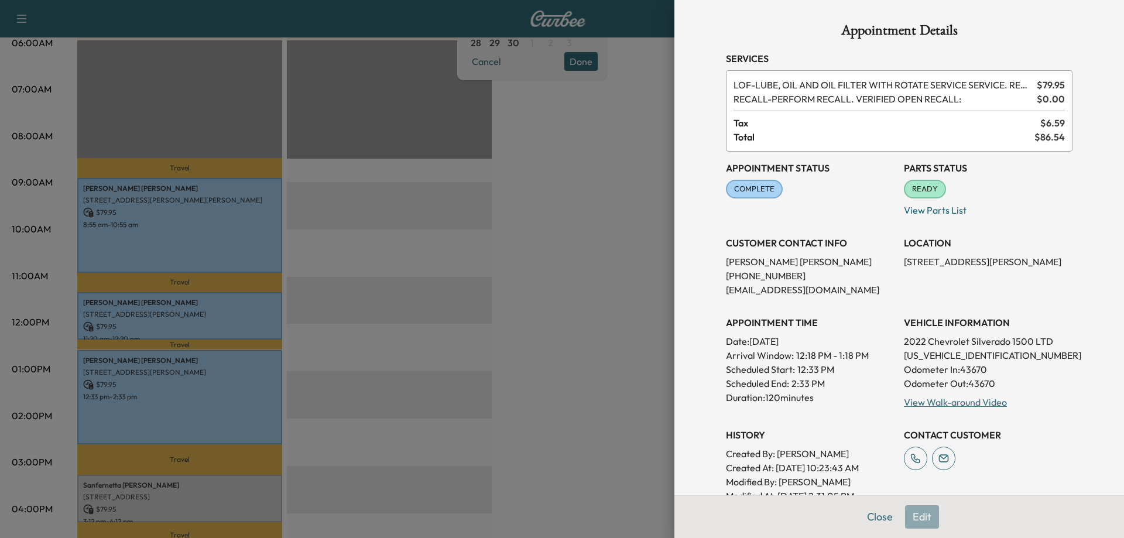
click at [208, 497] on div at bounding box center [562, 269] width 1124 height 538
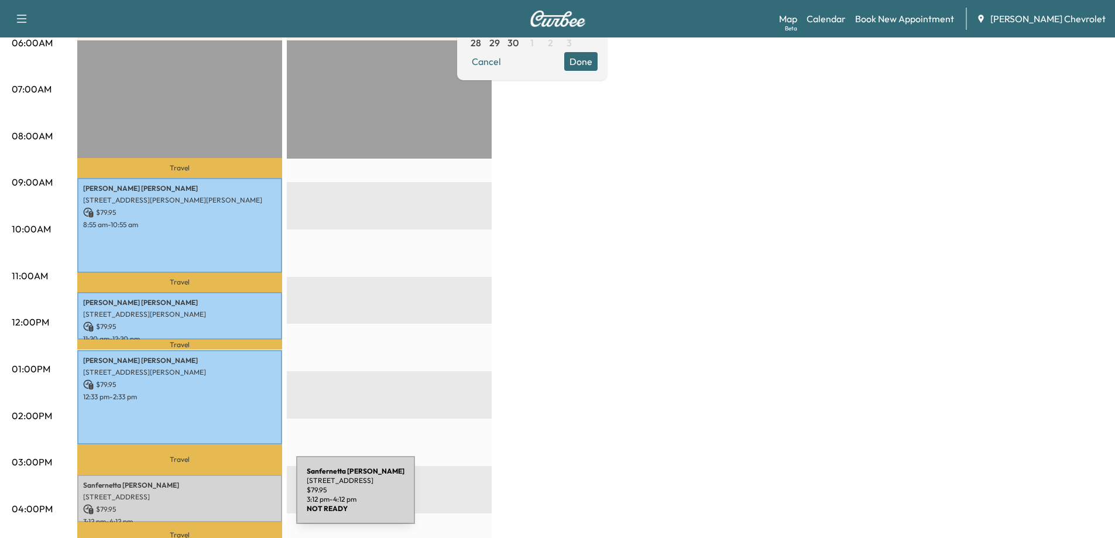
click at [208, 497] on div "Sanfernetta [PERSON_NAME] [STREET_ADDRESS] $ 79.95 3:12 pm - 4:12 pm" at bounding box center [179, 498] width 205 height 47
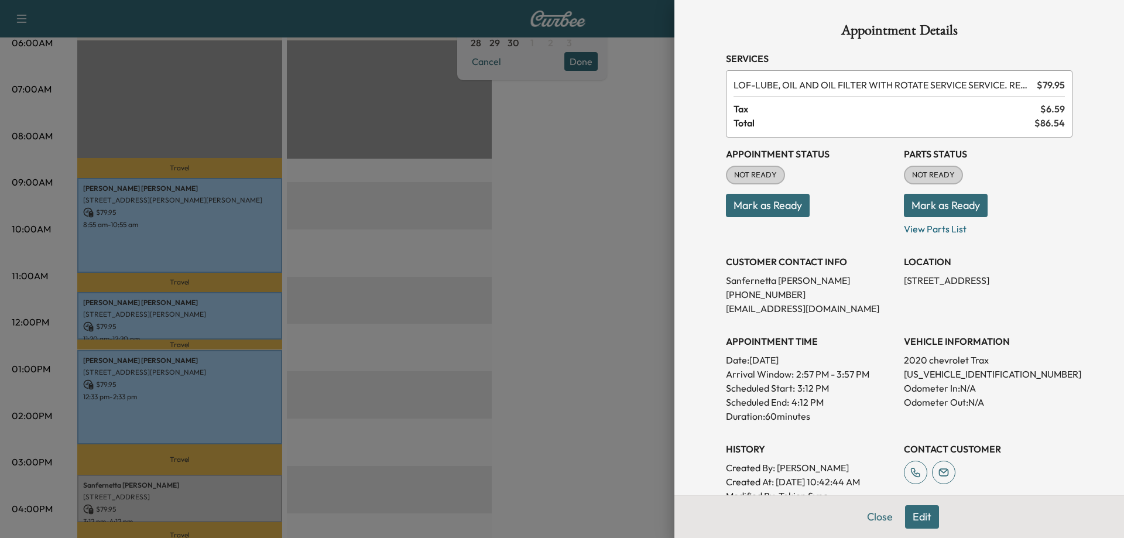
click at [208, 497] on div at bounding box center [562, 269] width 1124 height 538
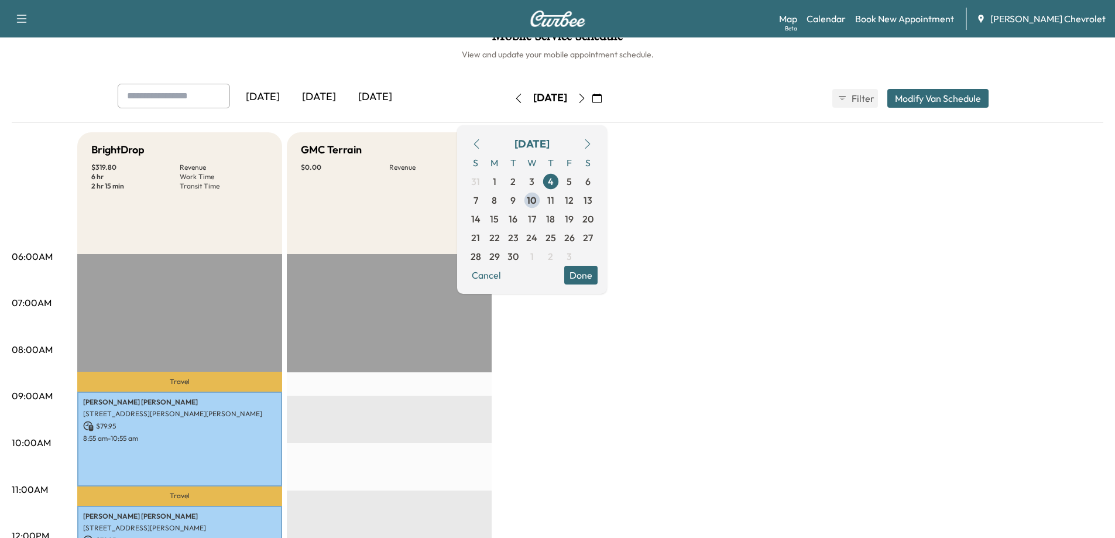
scroll to position [0, 0]
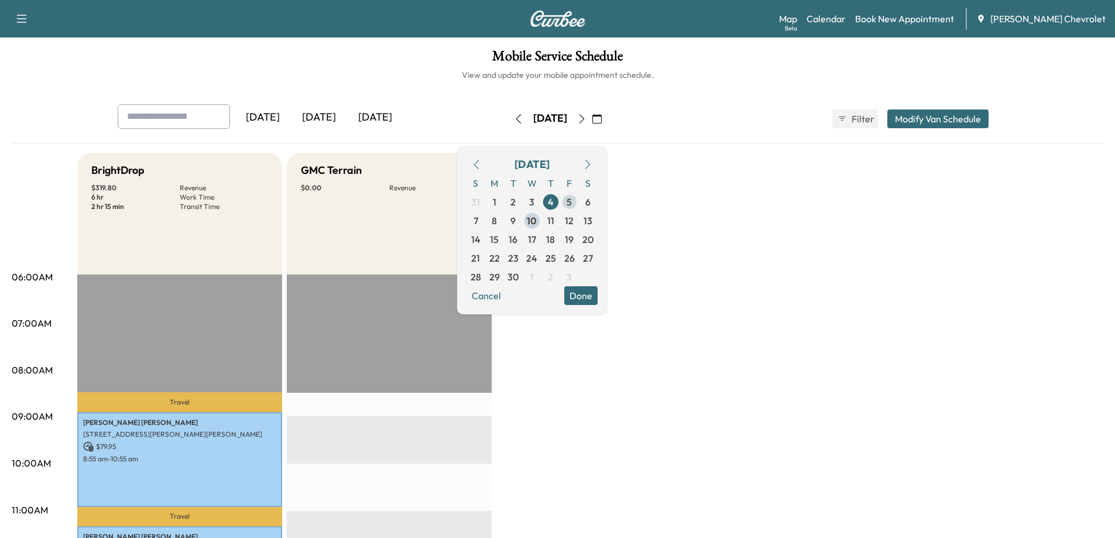
click at [572, 204] on span "5" at bounding box center [569, 202] width 5 height 14
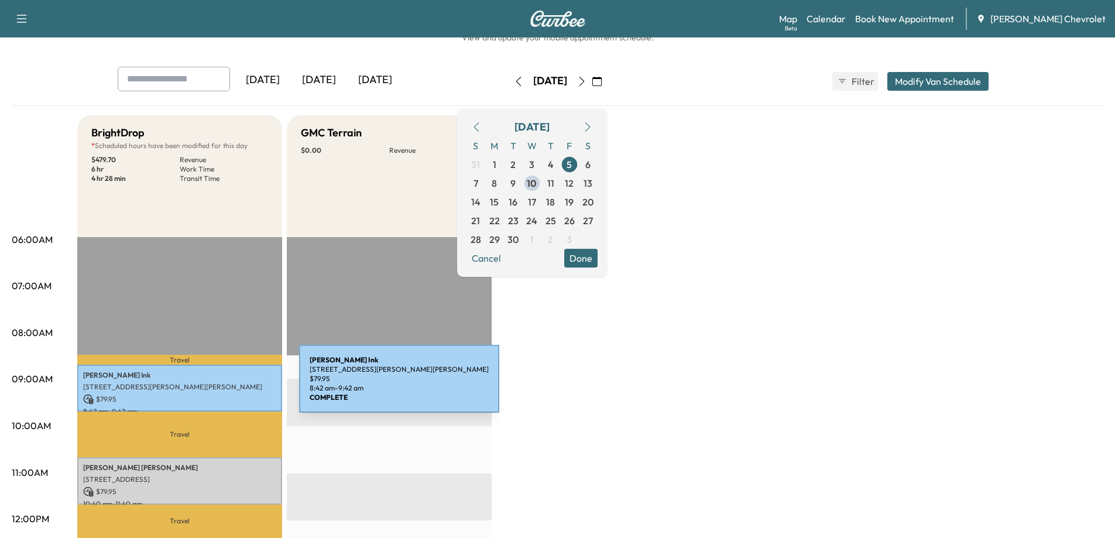
scroll to position [176, 0]
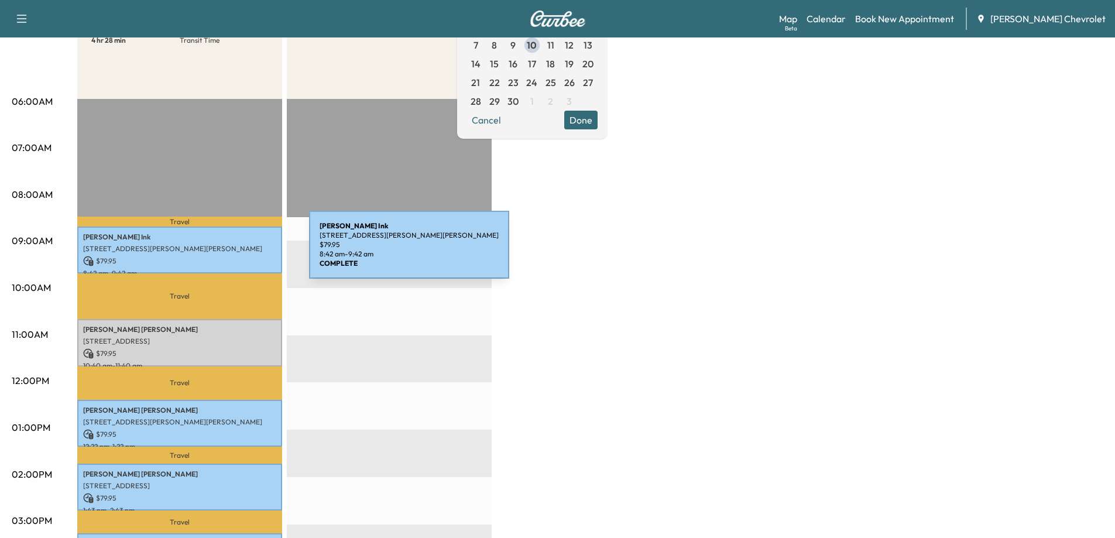
click at [221, 252] on p "[STREET_ADDRESS][PERSON_NAME][PERSON_NAME]" at bounding box center [179, 248] width 193 height 9
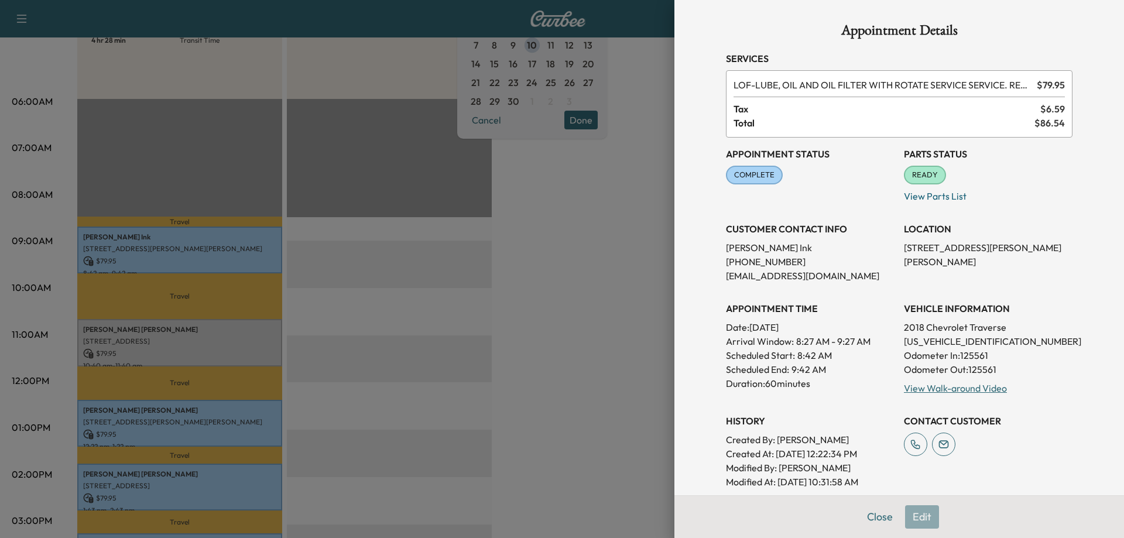
click at [209, 337] on div at bounding box center [562, 269] width 1124 height 538
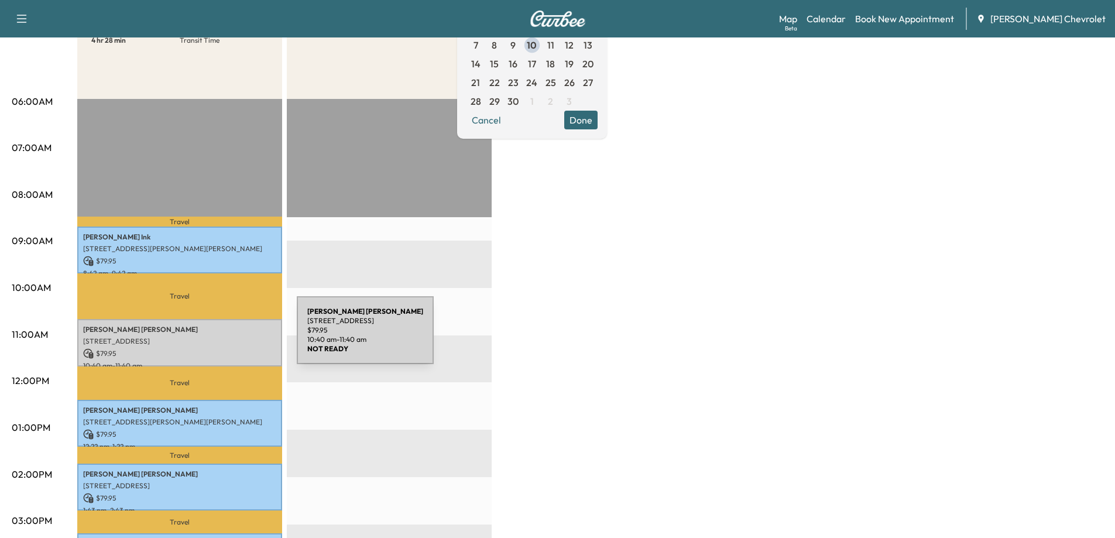
click at [209, 337] on p "[STREET_ADDRESS]" at bounding box center [179, 341] width 193 height 9
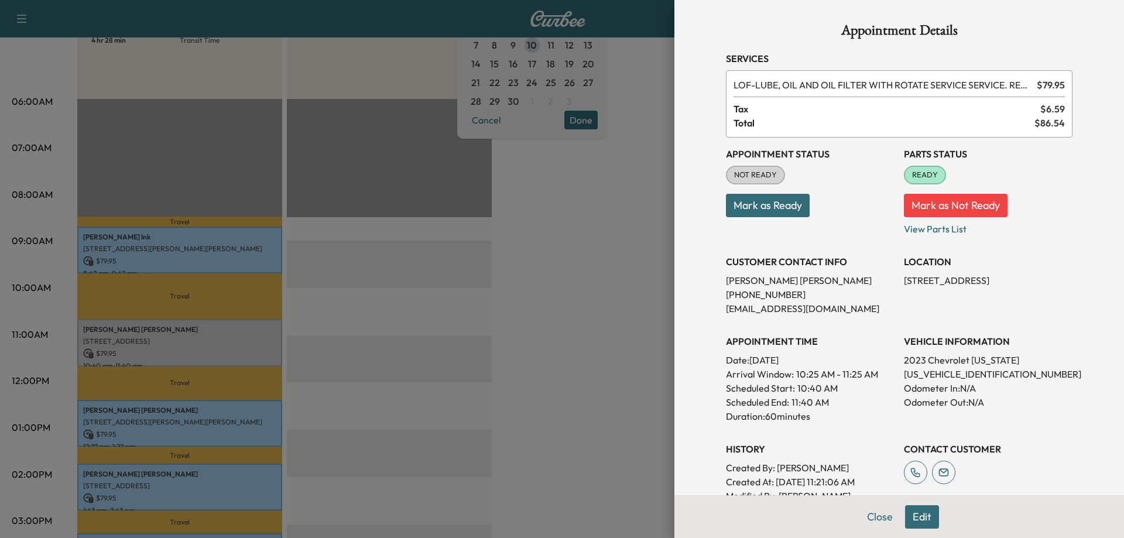
click at [215, 394] on div at bounding box center [562, 269] width 1124 height 538
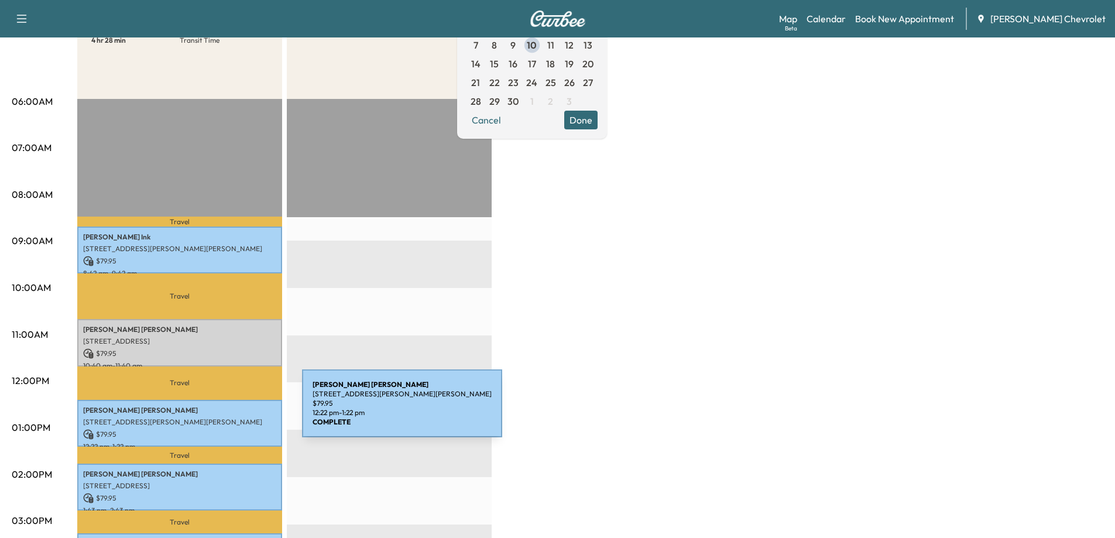
click at [214, 410] on p "[PERSON_NAME]" at bounding box center [179, 410] width 193 height 9
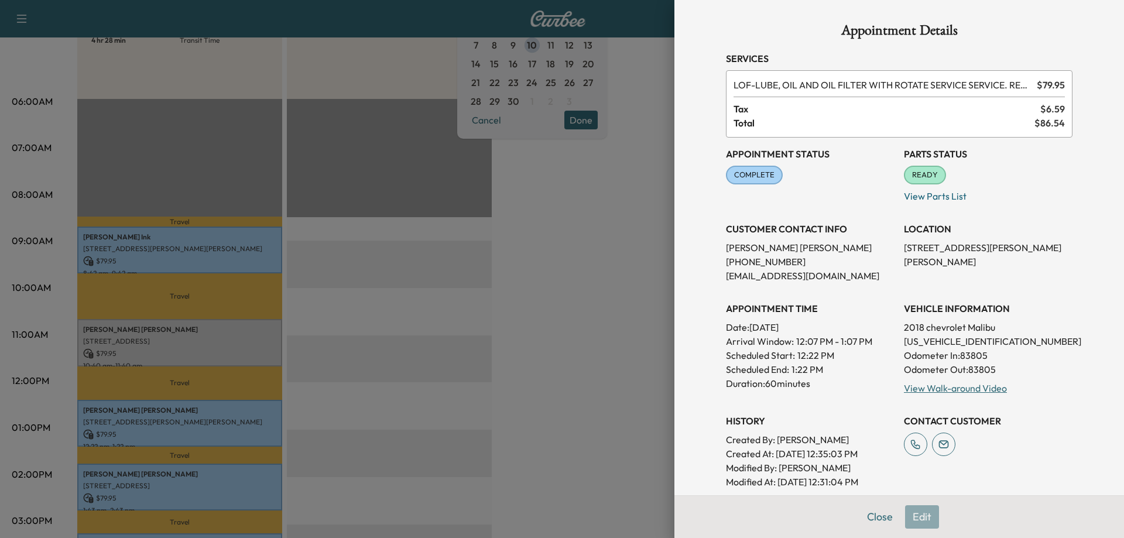
click at [215, 471] on div at bounding box center [562, 269] width 1124 height 538
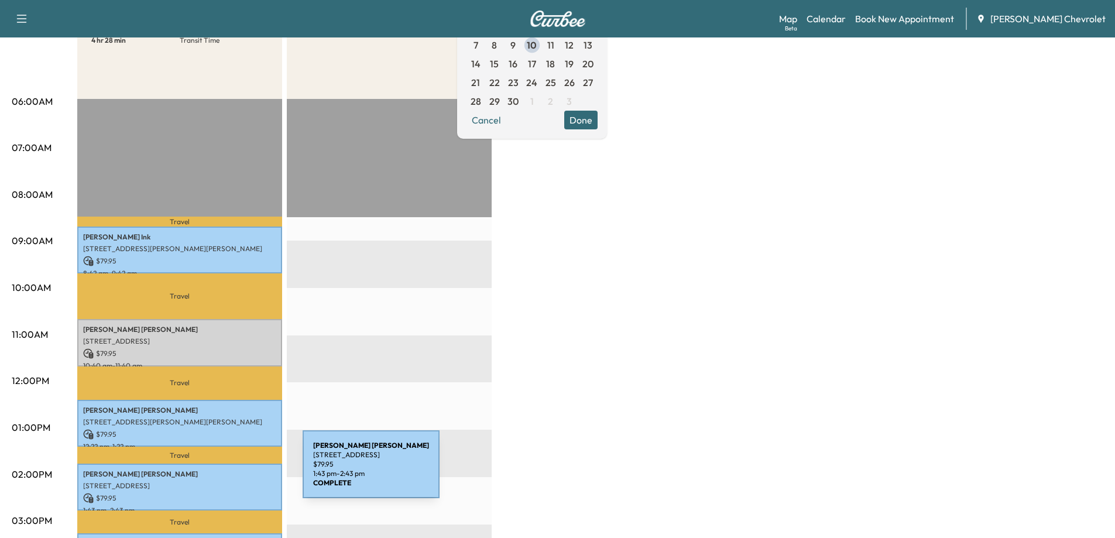
click at [215, 471] on p "[PERSON_NAME]" at bounding box center [179, 473] width 193 height 9
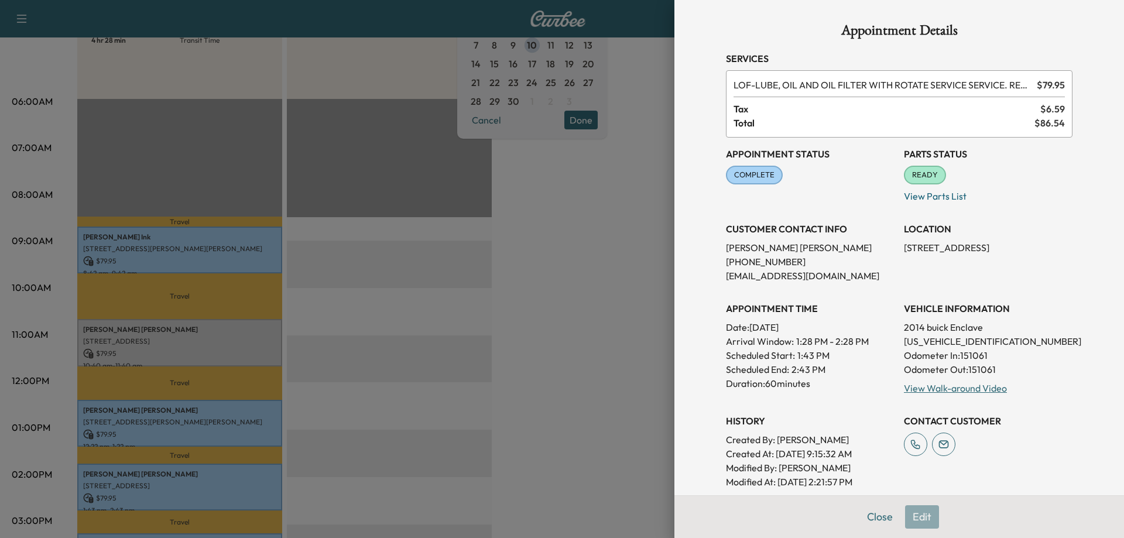
click at [362, 472] on div at bounding box center [562, 269] width 1124 height 538
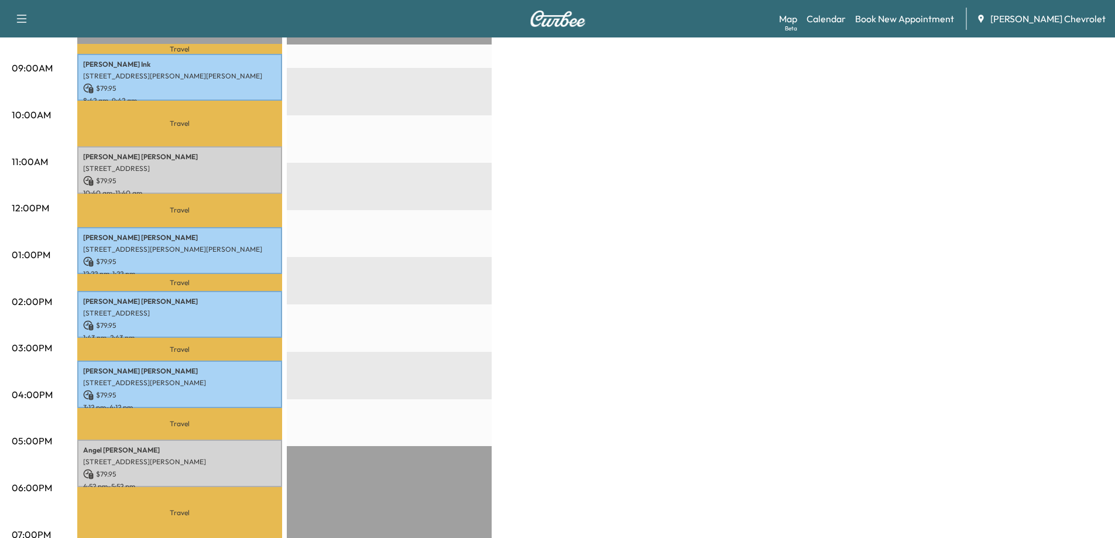
scroll to position [351, 0]
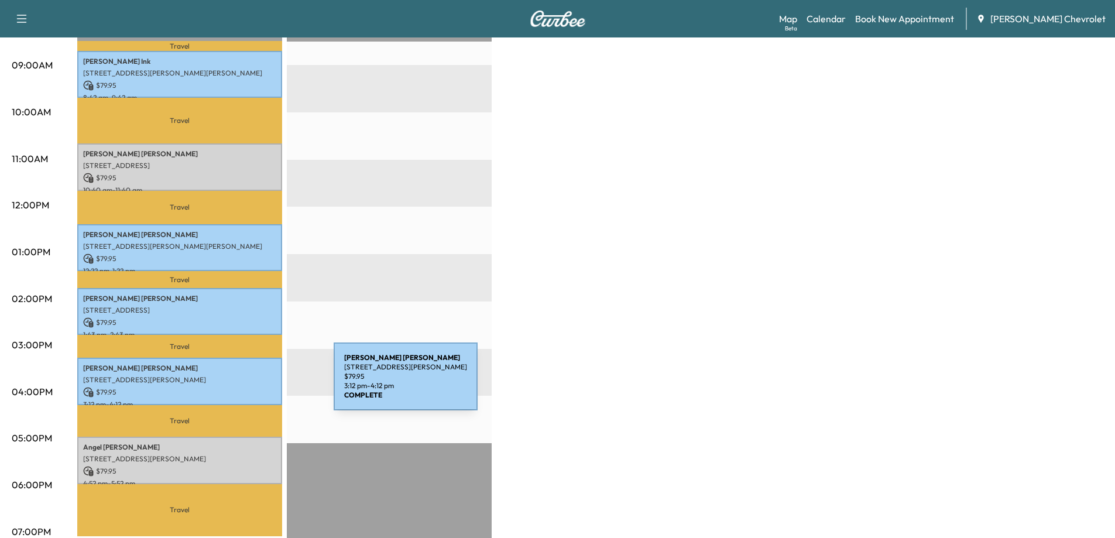
click at [246, 387] on p "$ 79.95" at bounding box center [179, 392] width 193 height 11
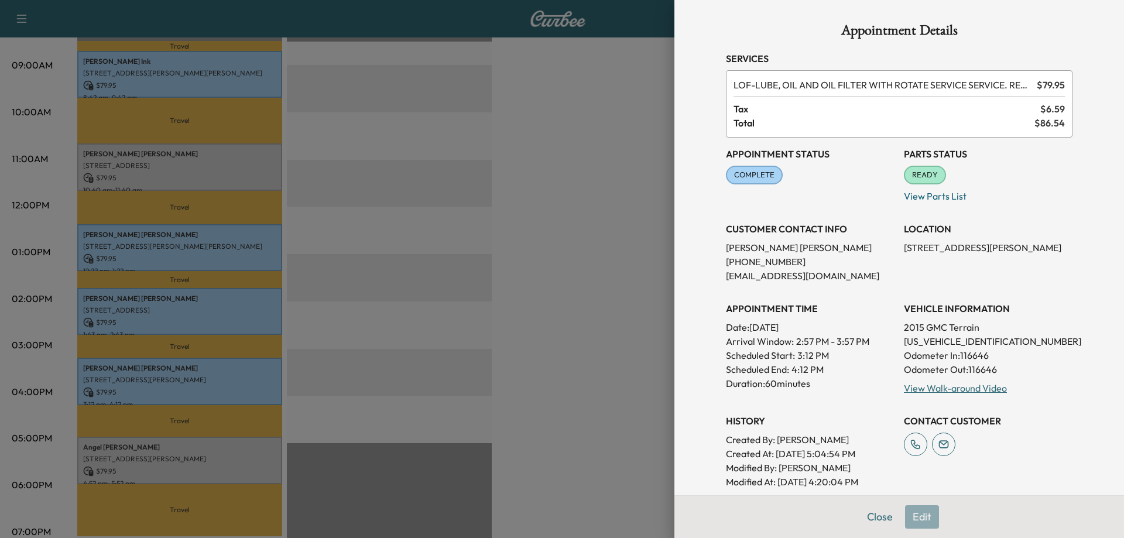
click at [220, 441] on div at bounding box center [562, 269] width 1124 height 538
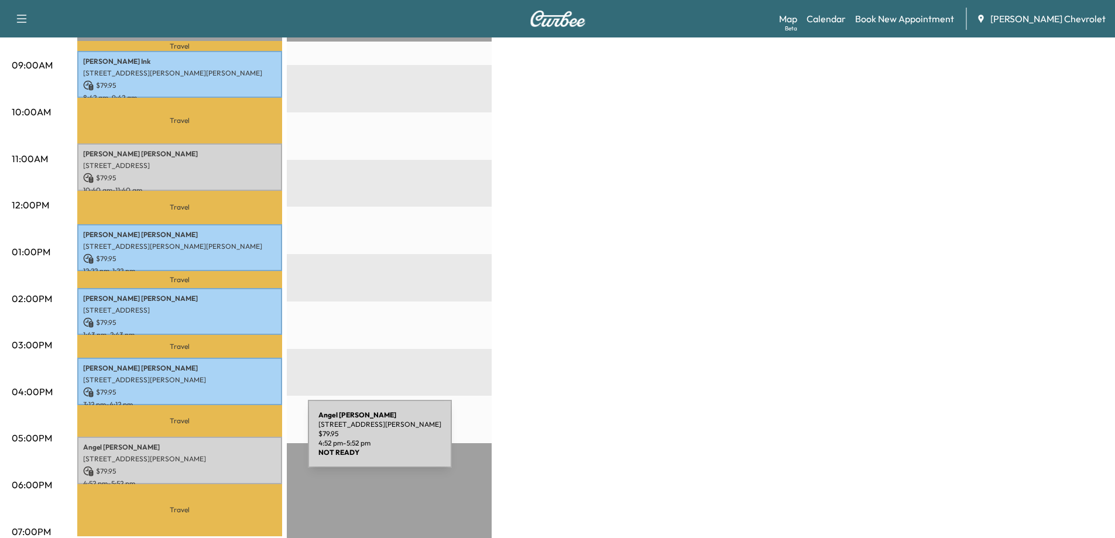
click at [220, 442] on p "[PERSON_NAME]" at bounding box center [179, 446] width 193 height 9
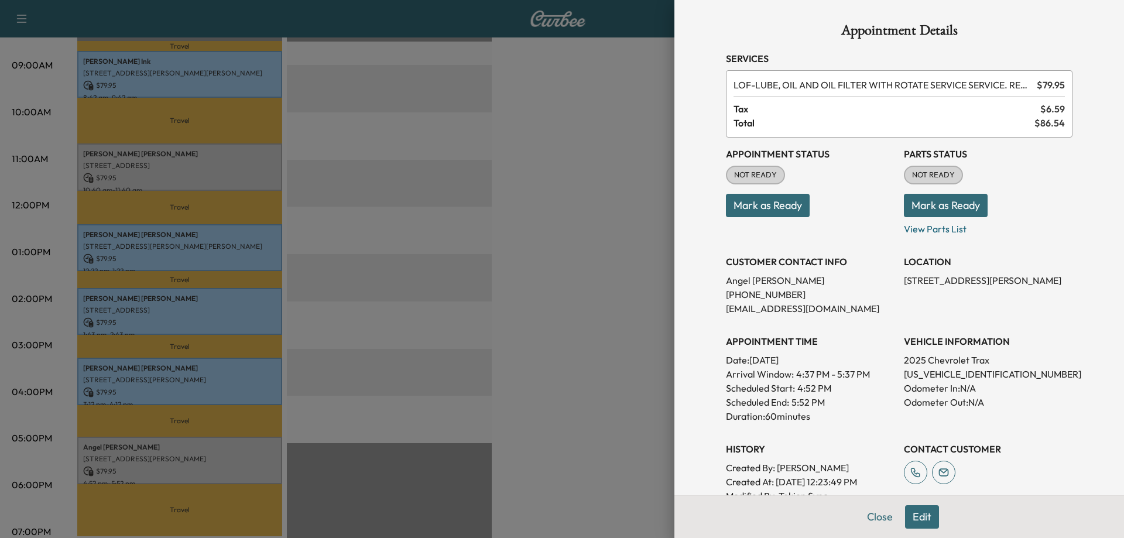
click at [300, 428] on div at bounding box center [562, 269] width 1124 height 538
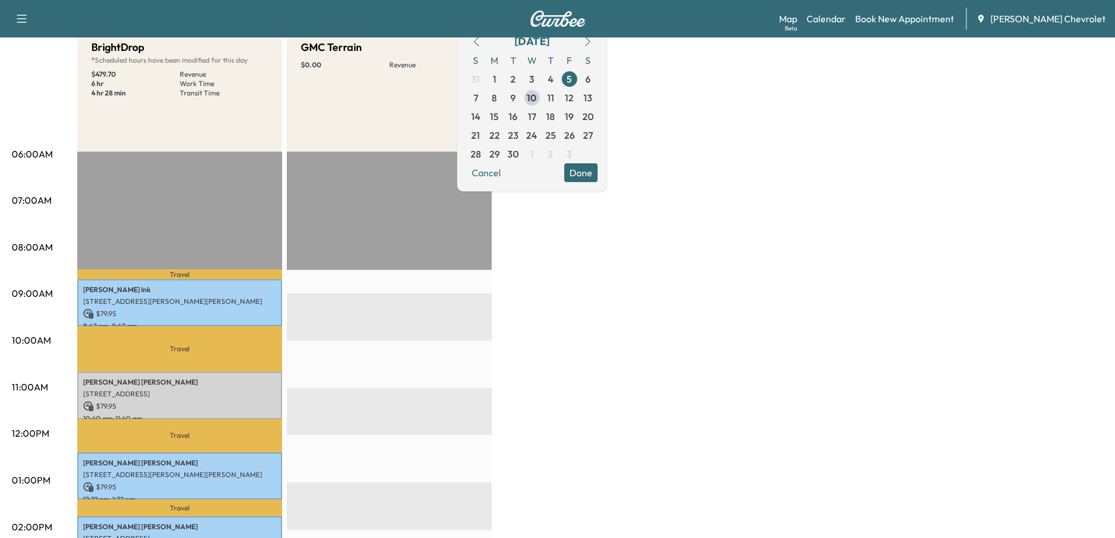
scroll to position [59, 0]
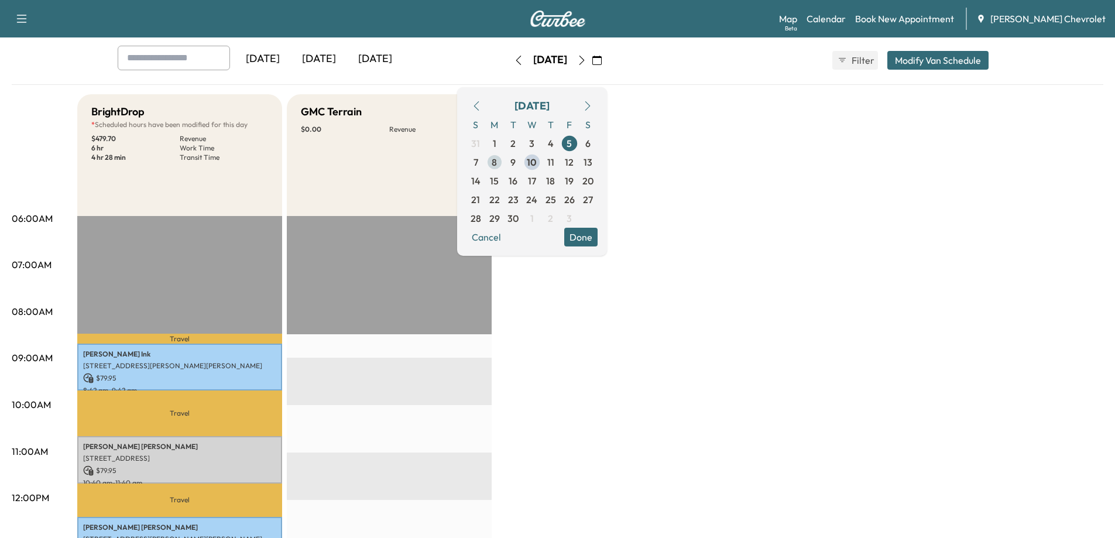
click at [504, 162] on span "8" at bounding box center [494, 162] width 19 height 19
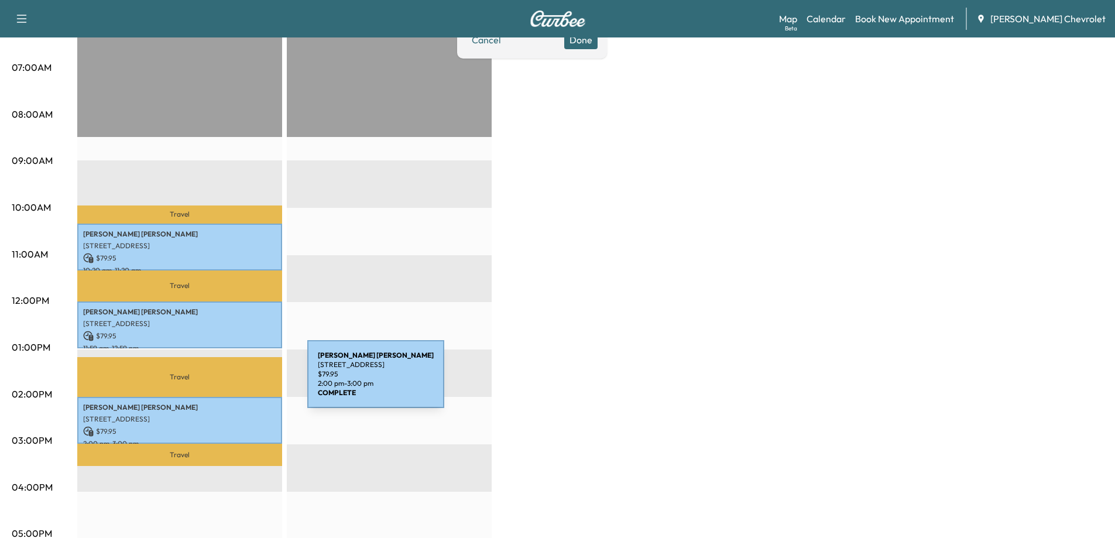
scroll to position [293, 0]
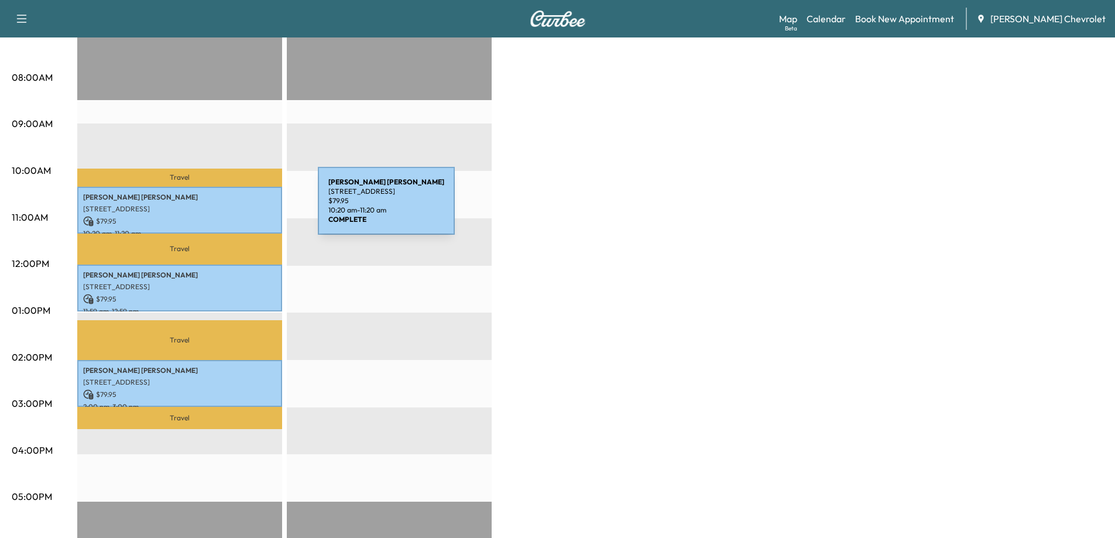
click at [230, 208] on p "[STREET_ADDRESS]" at bounding box center [179, 208] width 193 height 9
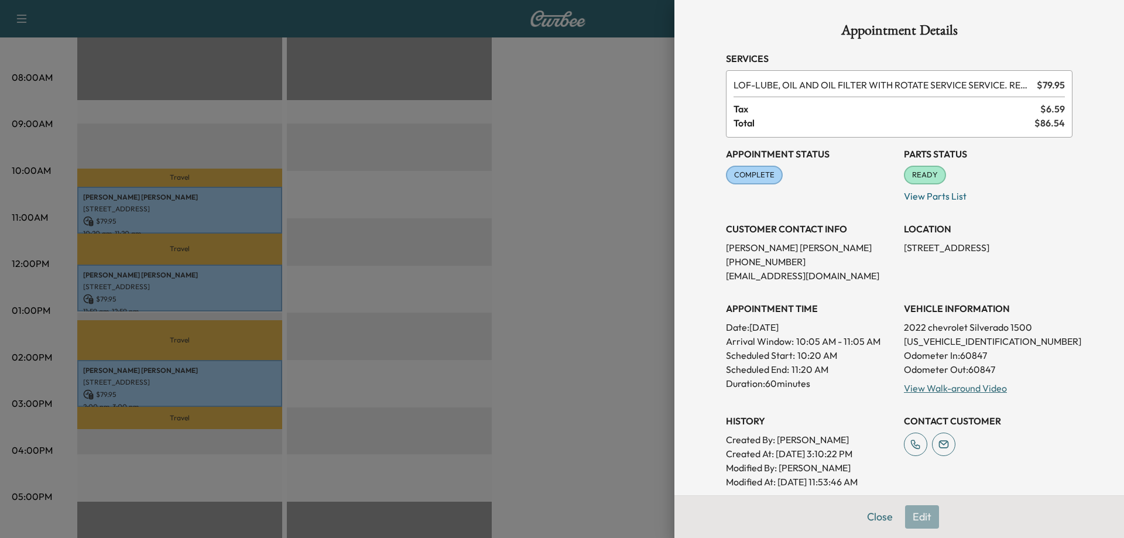
click at [211, 273] on div at bounding box center [562, 269] width 1124 height 538
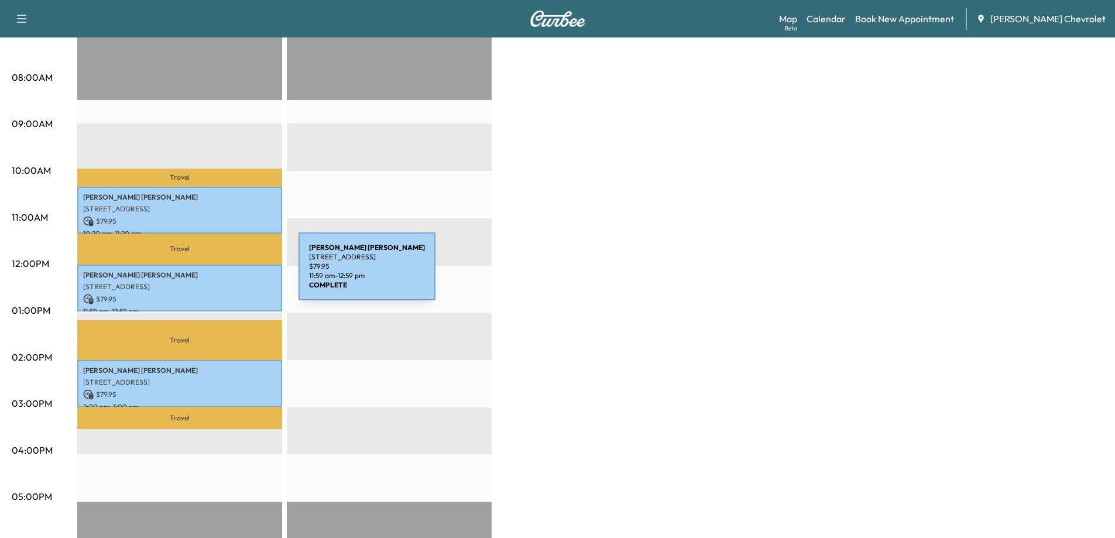
click at [211, 273] on p "[PERSON_NAME]" at bounding box center [179, 274] width 193 height 9
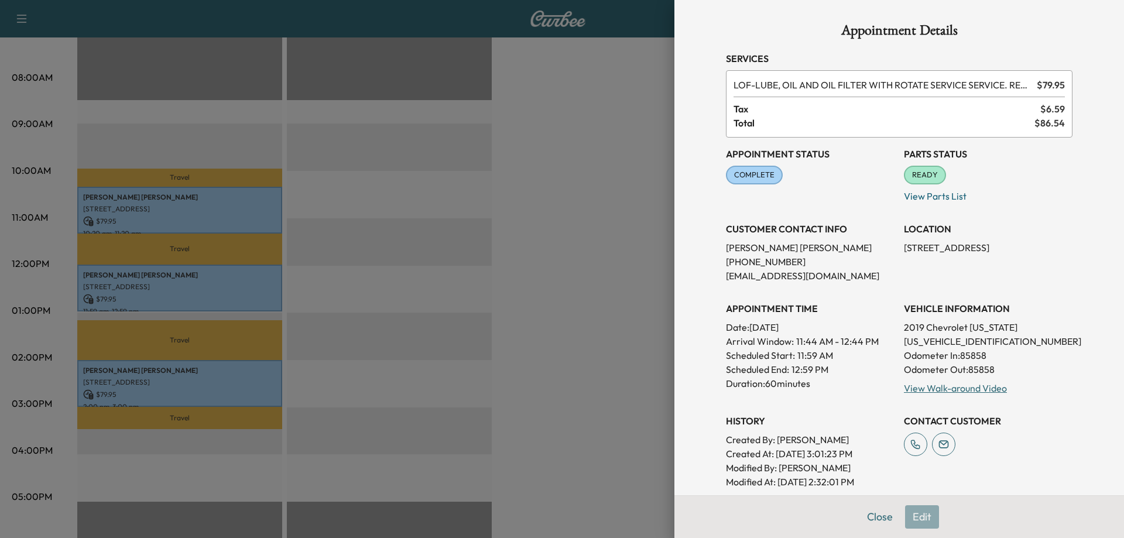
click at [197, 384] on div at bounding box center [562, 269] width 1124 height 538
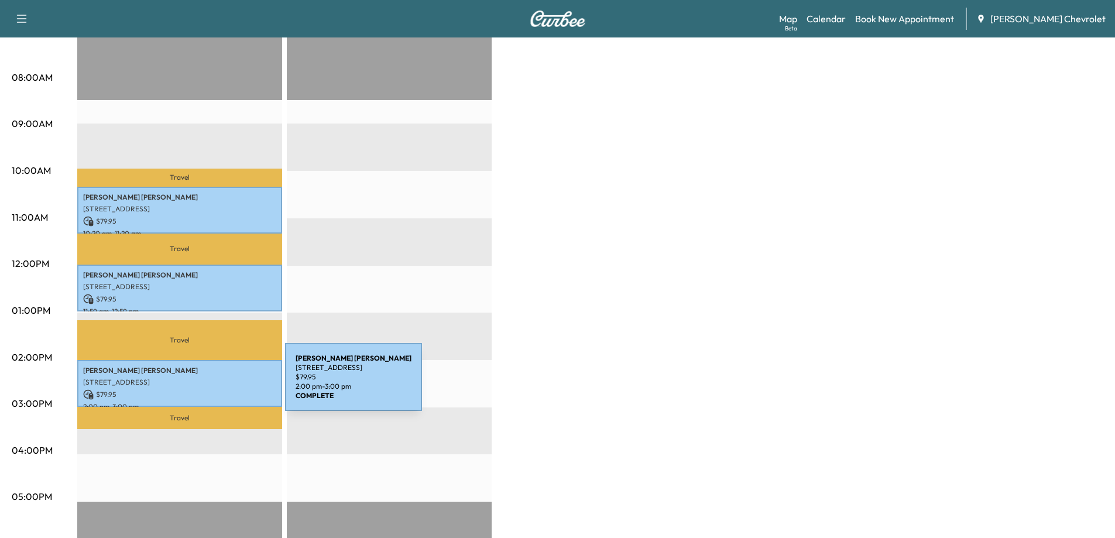
click at [197, 384] on div "[PERSON_NAME] [STREET_ADDRESS] $ 79.95 2:00 pm - 3:00 pm" at bounding box center [179, 383] width 205 height 47
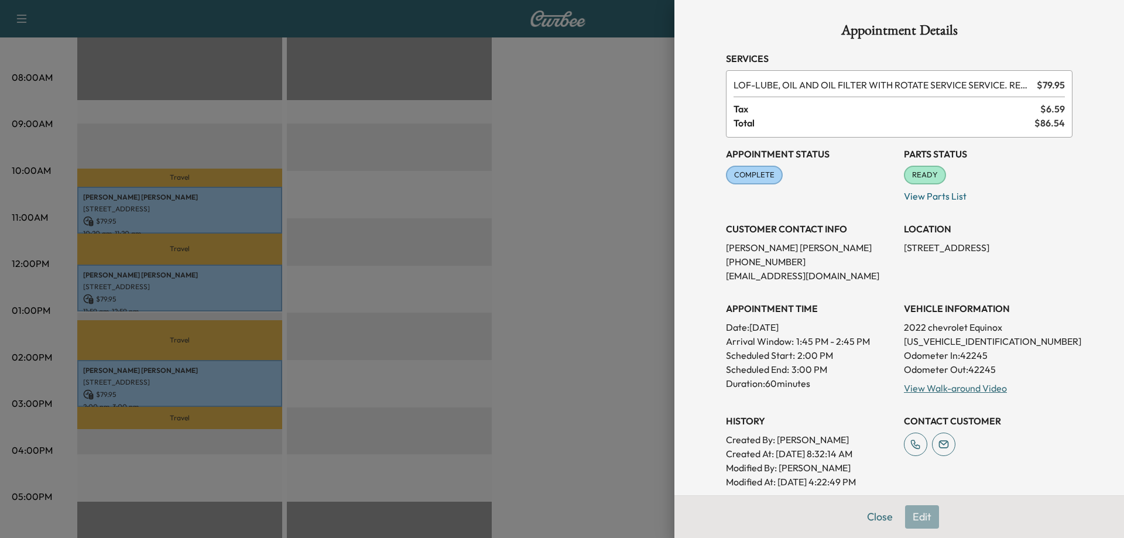
click at [238, 441] on div at bounding box center [562, 269] width 1124 height 538
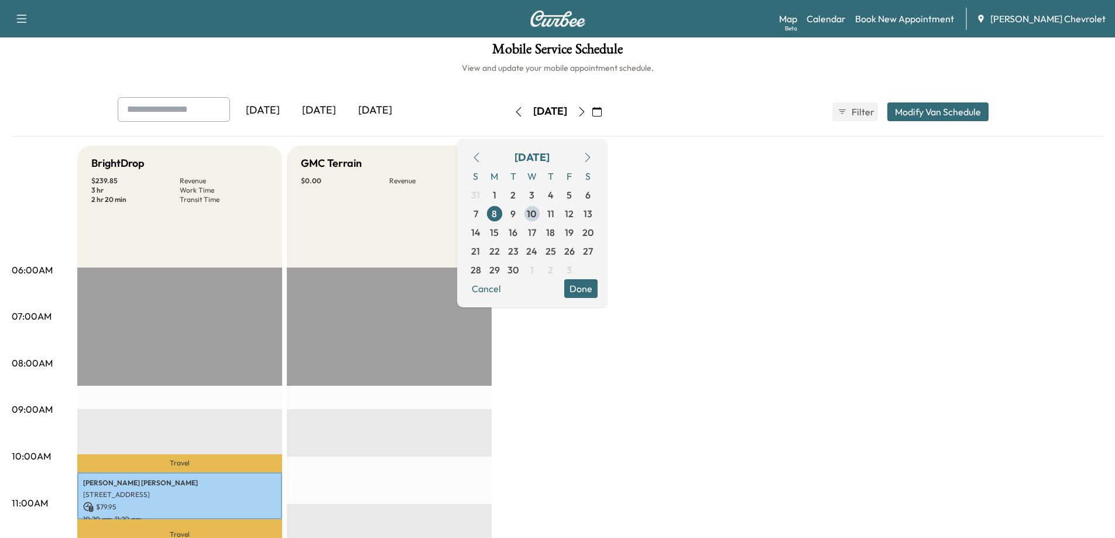
scroll to position [0, 0]
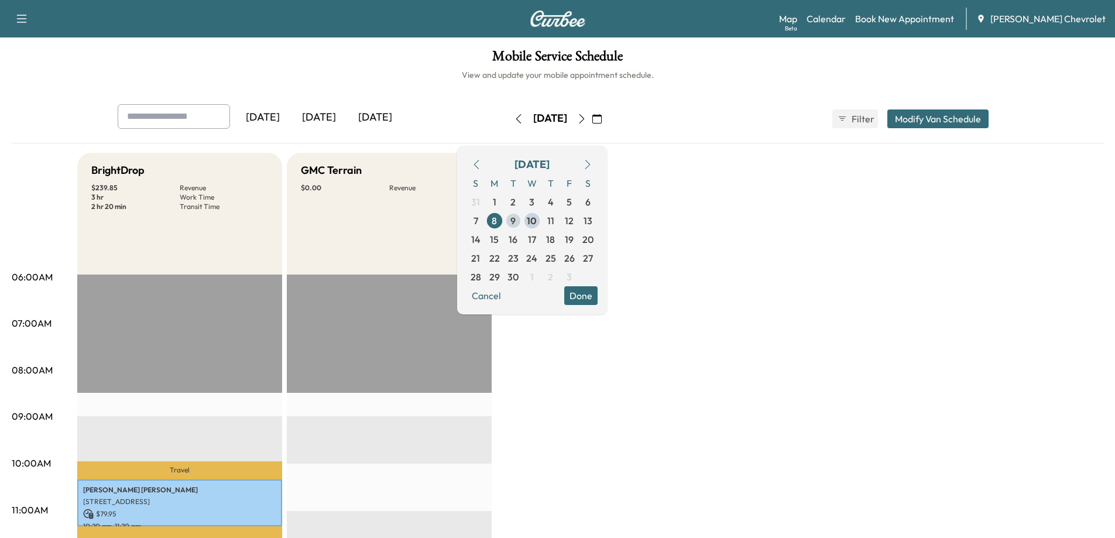
click at [523, 217] on span "9" at bounding box center [513, 220] width 19 height 19
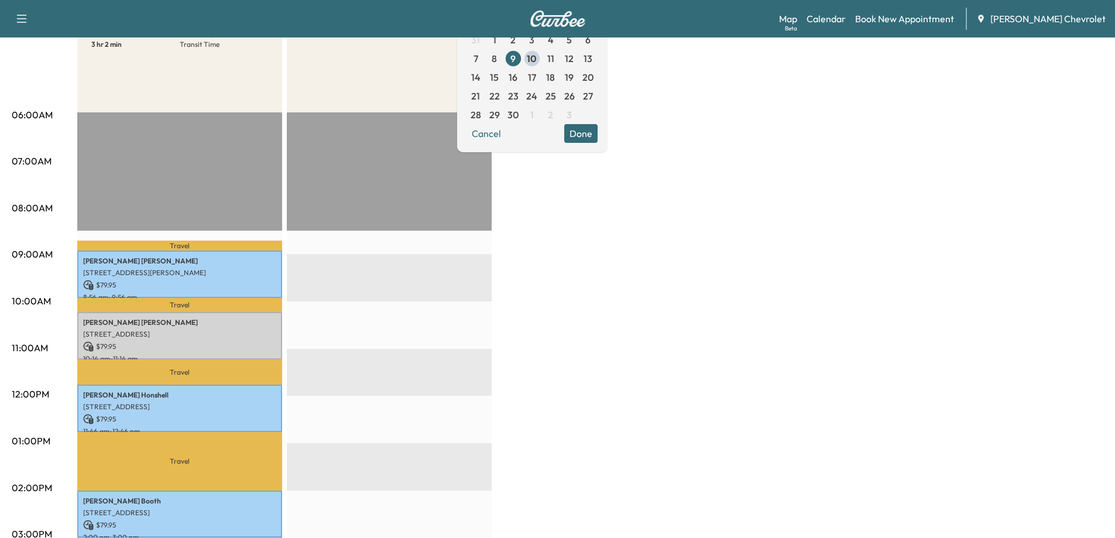
scroll to position [176, 0]
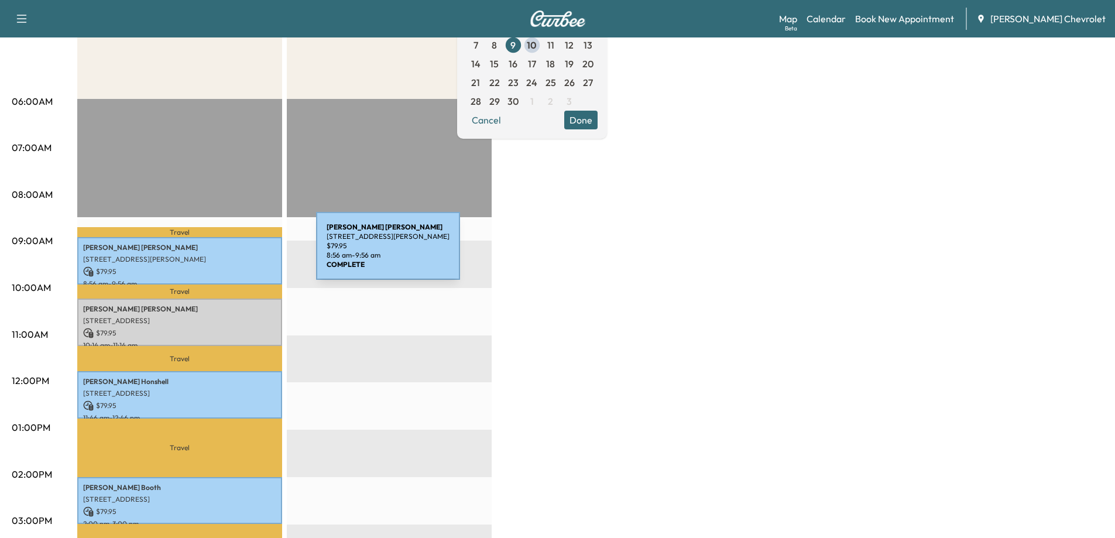
click at [228, 255] on p "[STREET_ADDRESS][PERSON_NAME]" at bounding box center [179, 259] width 193 height 9
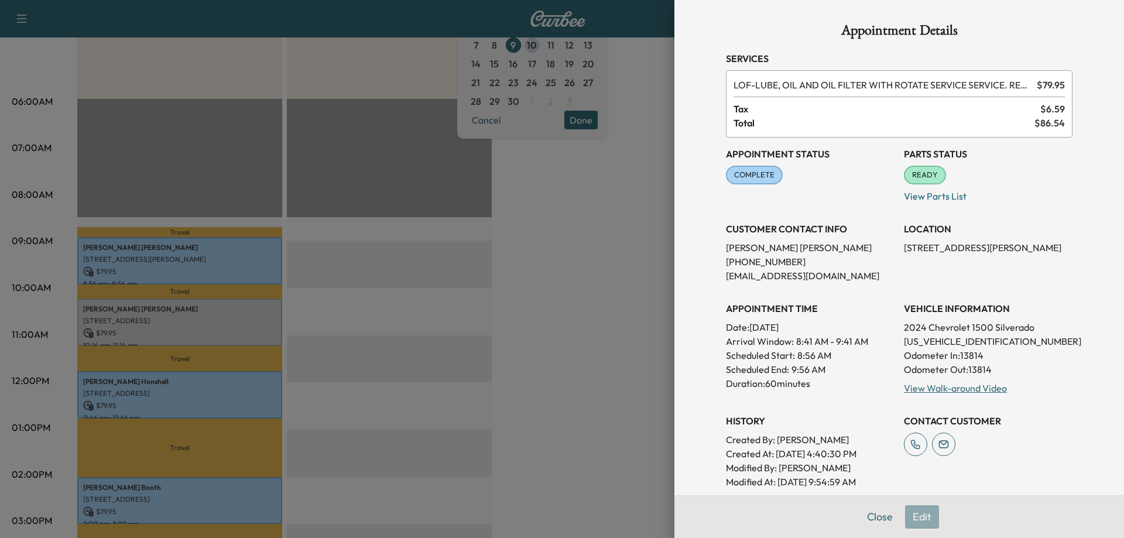
click at [238, 354] on div at bounding box center [562, 269] width 1124 height 538
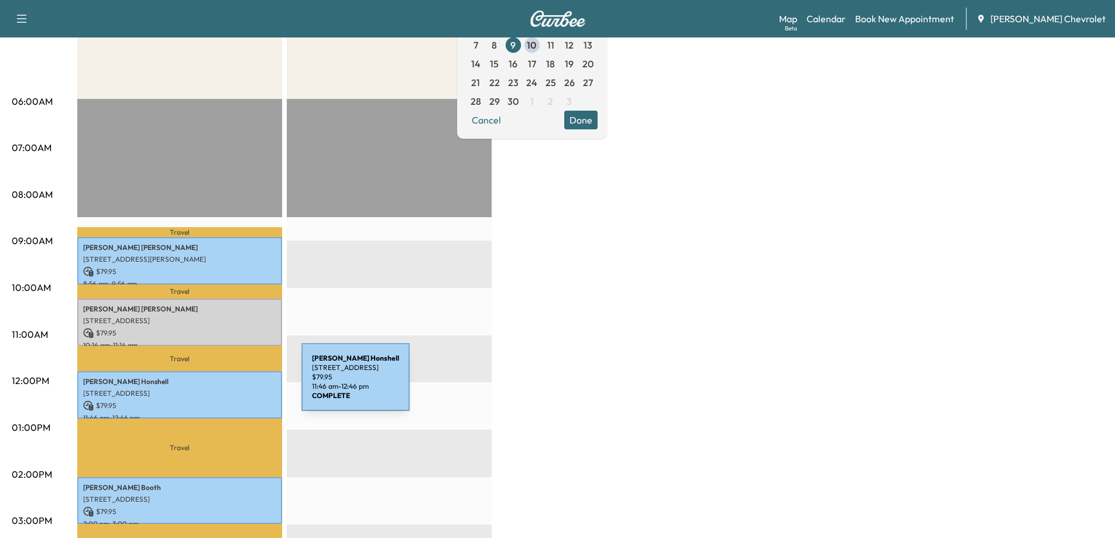
click at [214, 384] on div "[PERSON_NAME] [STREET_ADDRESS] $ 79.95 11:46 am - 12:46 pm" at bounding box center [179, 394] width 205 height 47
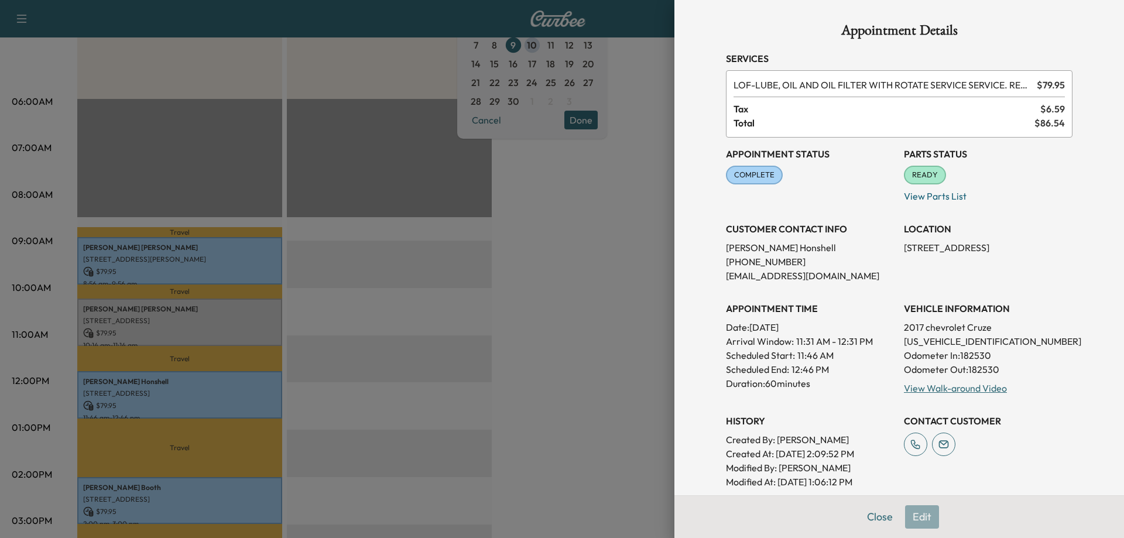
click at [198, 490] on div at bounding box center [562, 269] width 1124 height 538
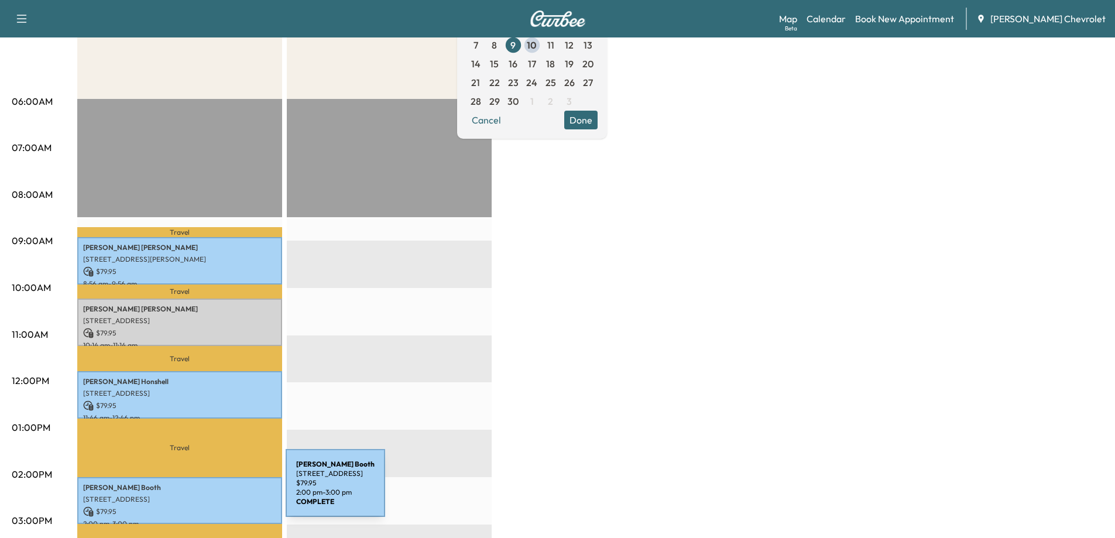
click at [198, 495] on p "[STREET_ADDRESS]" at bounding box center [179, 499] width 193 height 9
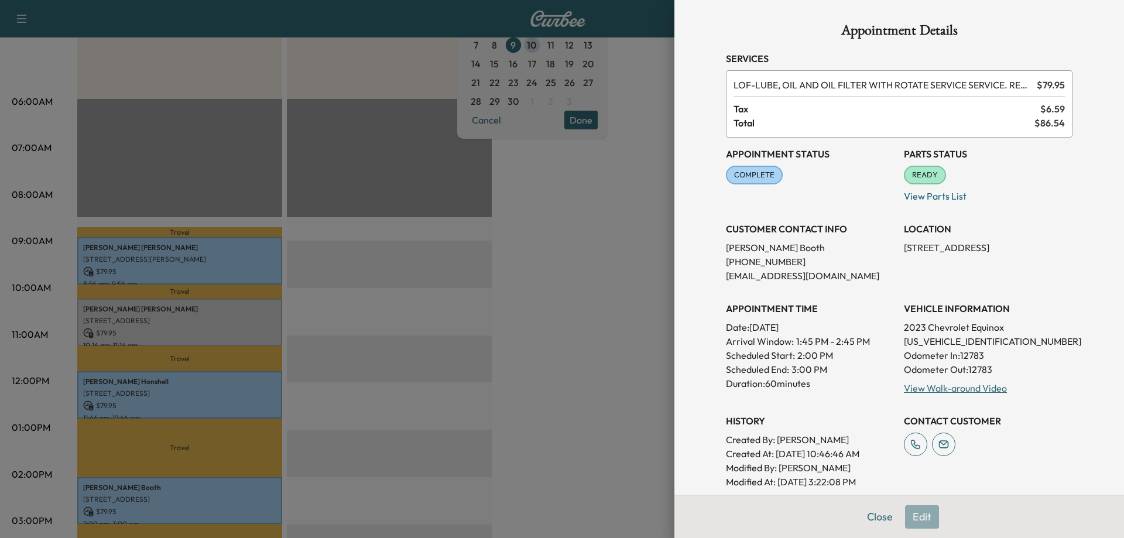
click at [294, 482] on div at bounding box center [562, 269] width 1124 height 538
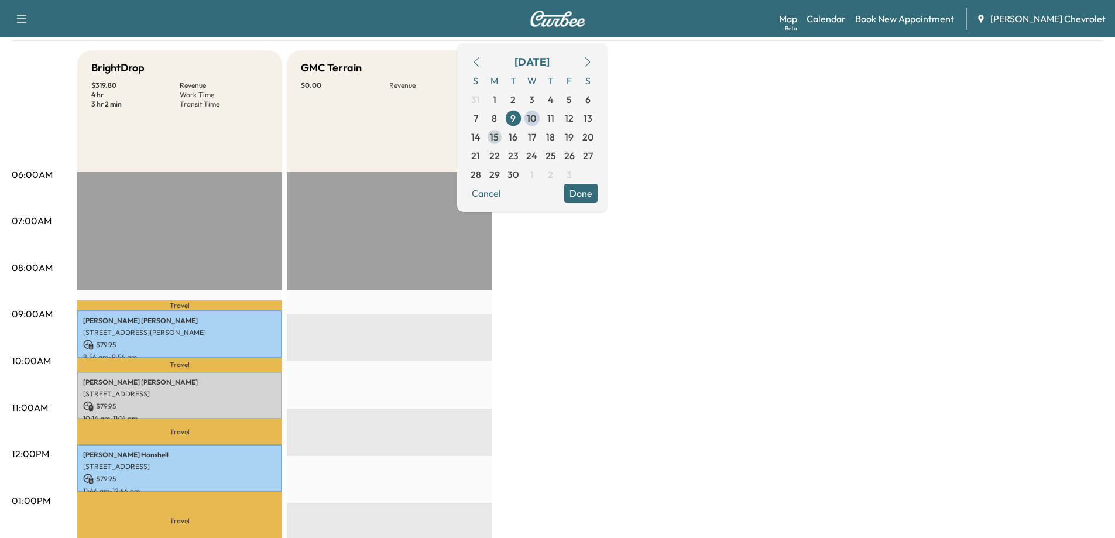
scroll to position [59, 0]
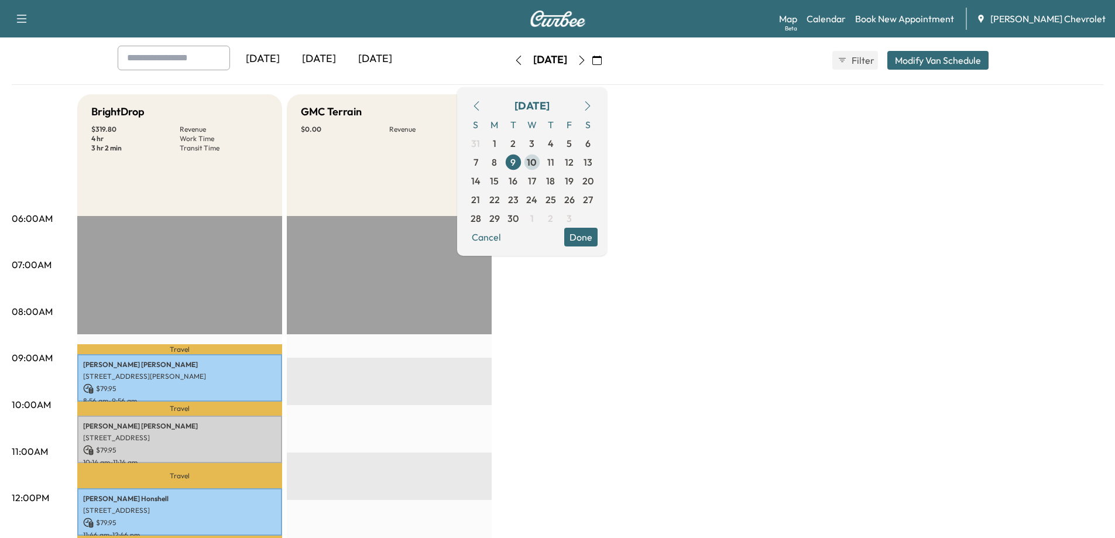
click at [537, 160] on span "10" at bounding box center [532, 162] width 10 height 14
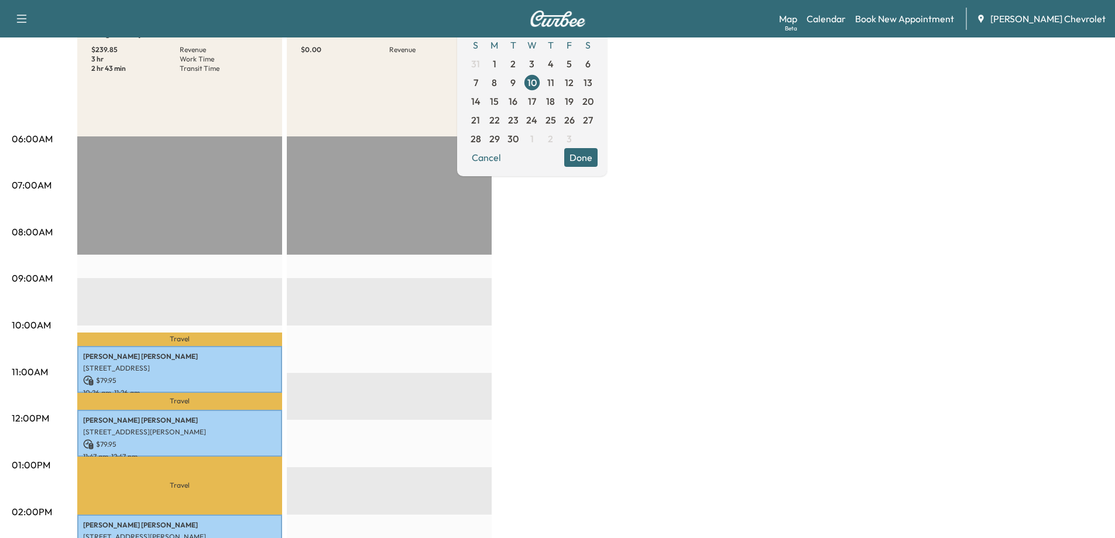
scroll to position [176, 0]
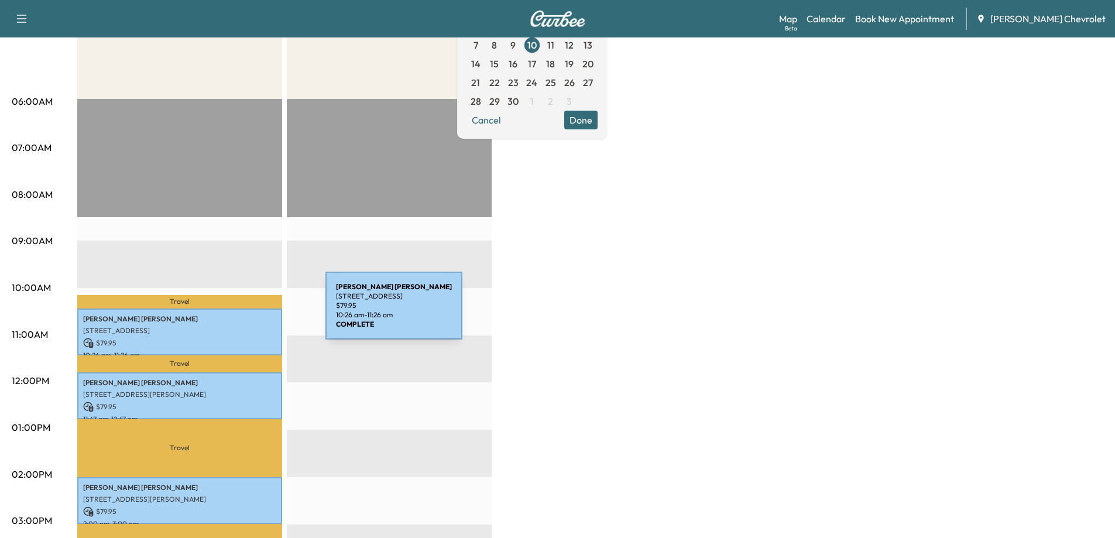
click at [238, 314] on p "[PERSON_NAME]" at bounding box center [179, 318] width 193 height 9
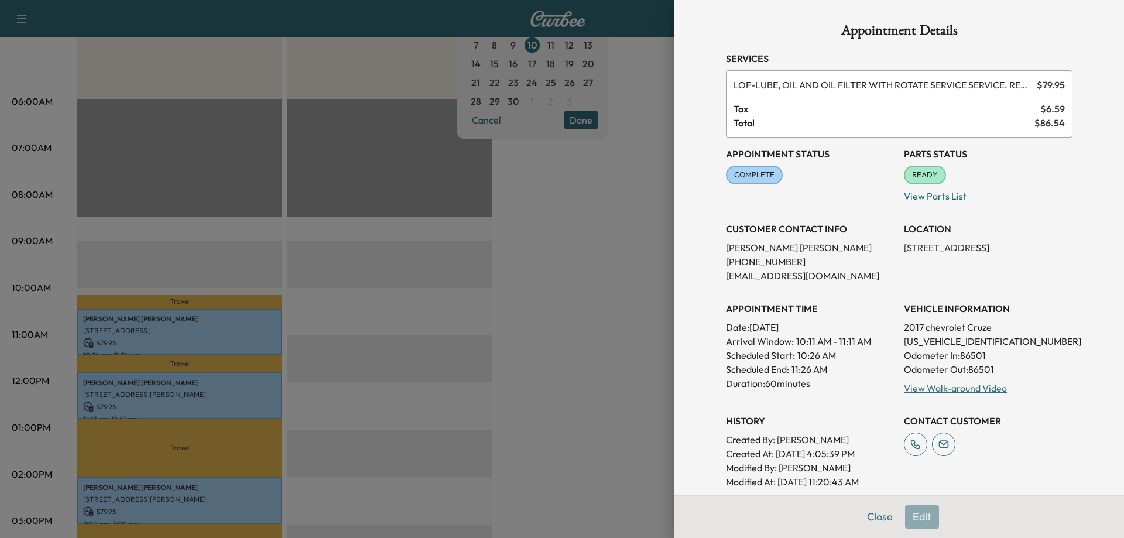
click at [273, 318] on div at bounding box center [562, 269] width 1124 height 538
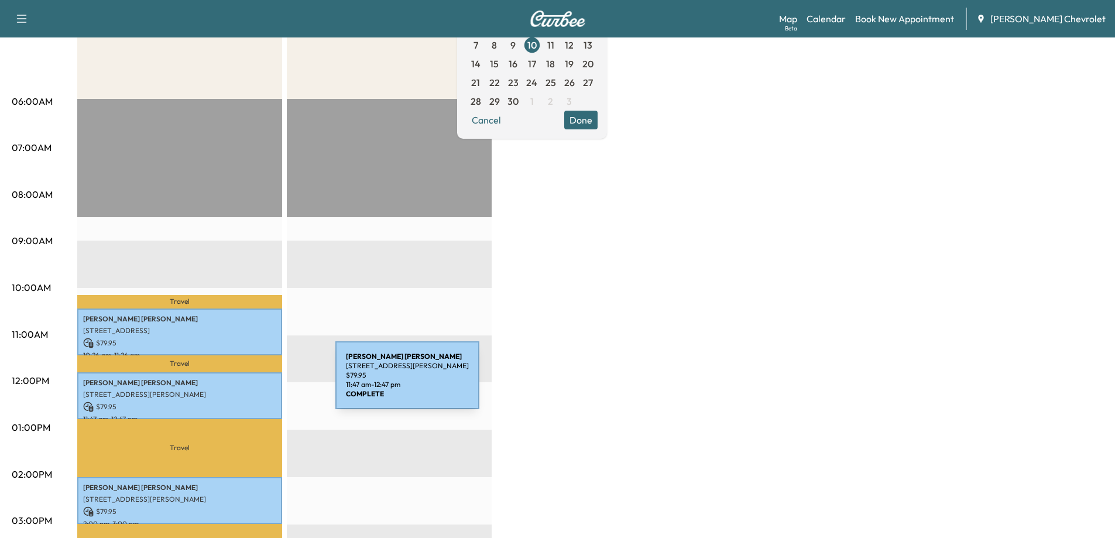
click at [248, 382] on p "[PERSON_NAME]" at bounding box center [179, 382] width 193 height 9
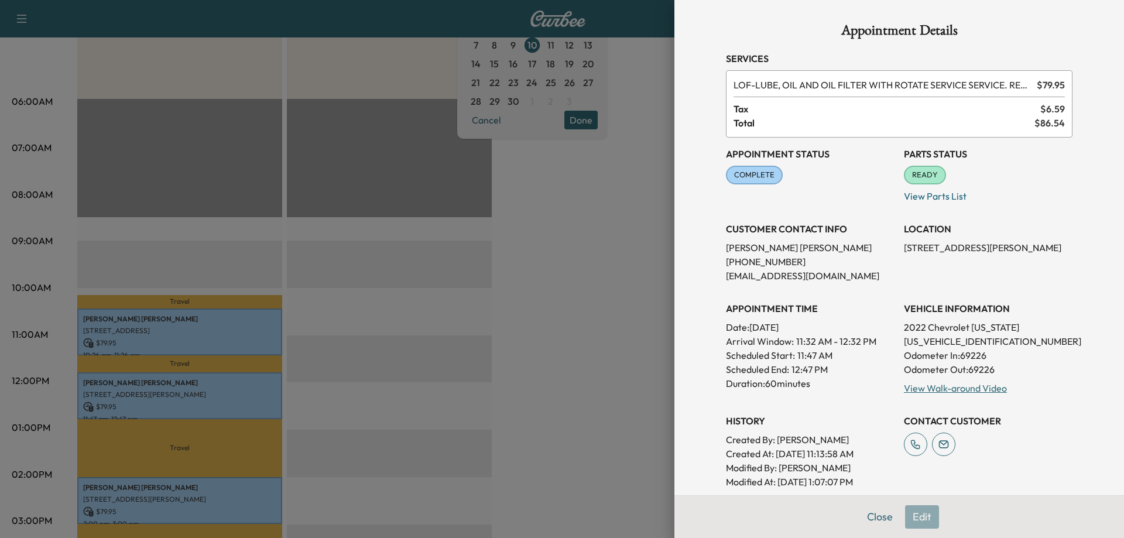
click at [248, 382] on div at bounding box center [562, 269] width 1124 height 538
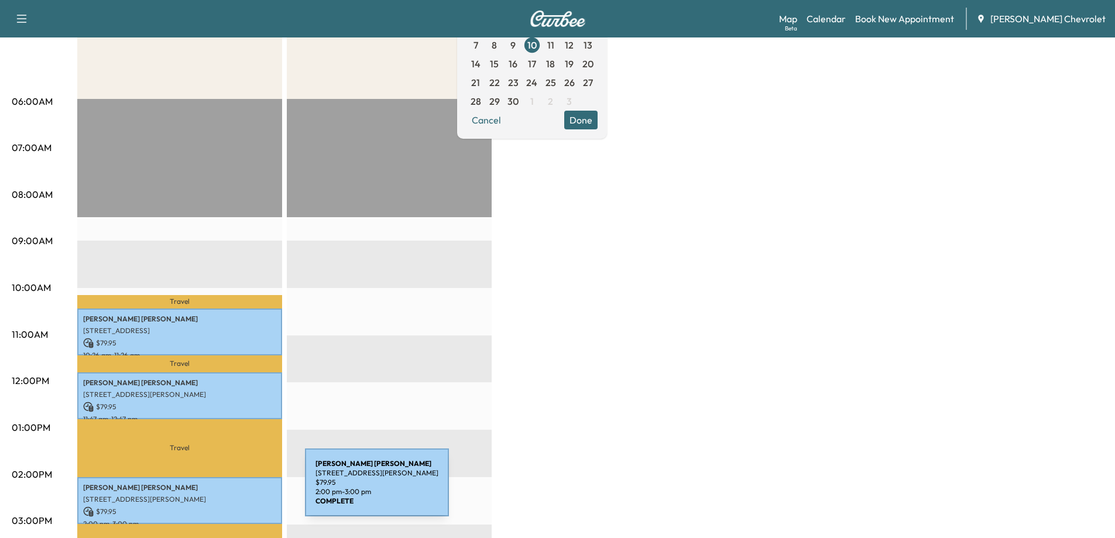
click at [217, 495] on p "[STREET_ADDRESS][PERSON_NAME]" at bounding box center [179, 499] width 193 height 9
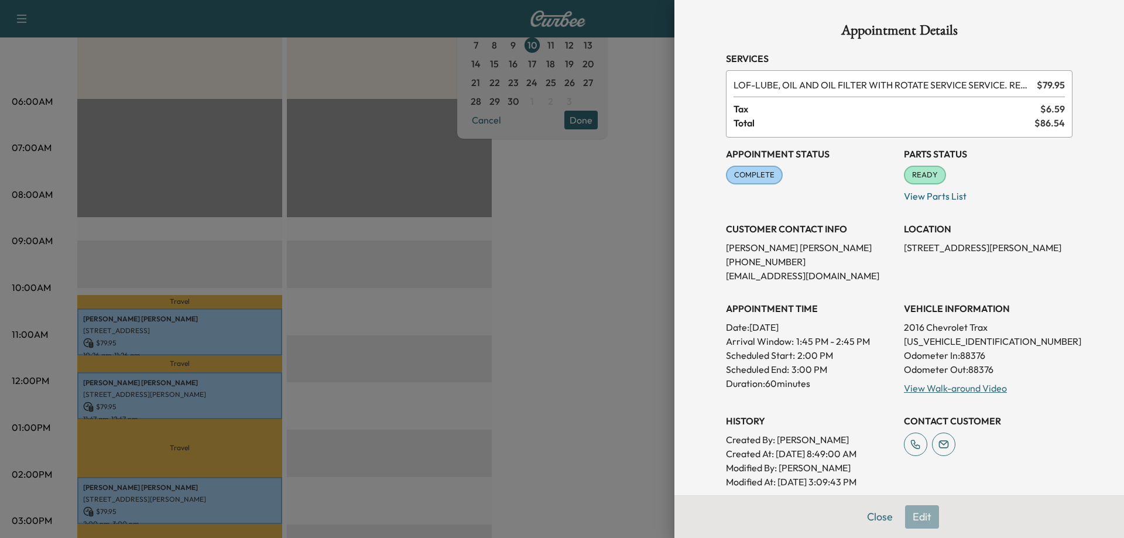
click at [217, 490] on div at bounding box center [562, 269] width 1124 height 538
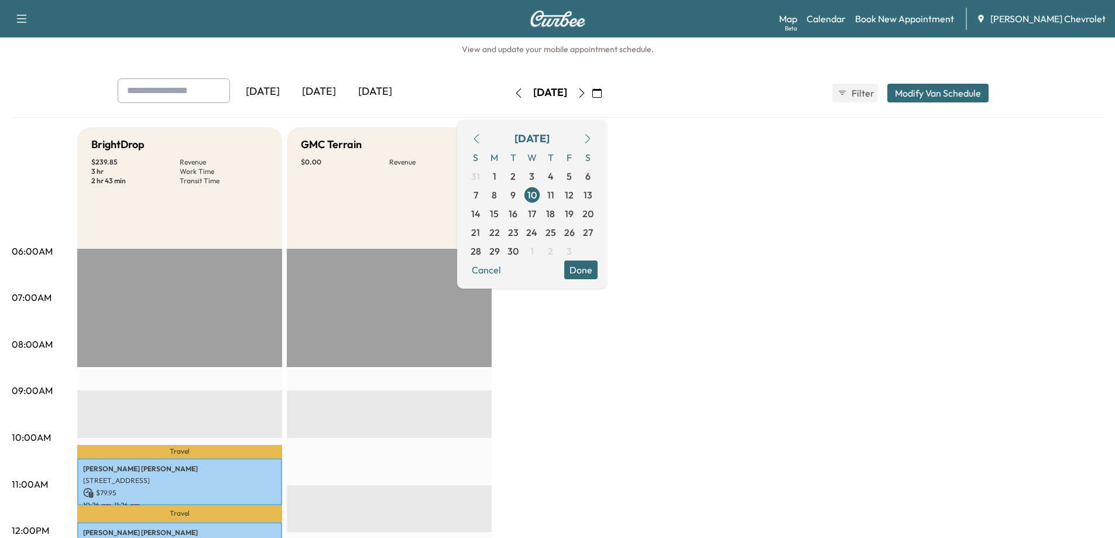
scroll to position [0, 0]
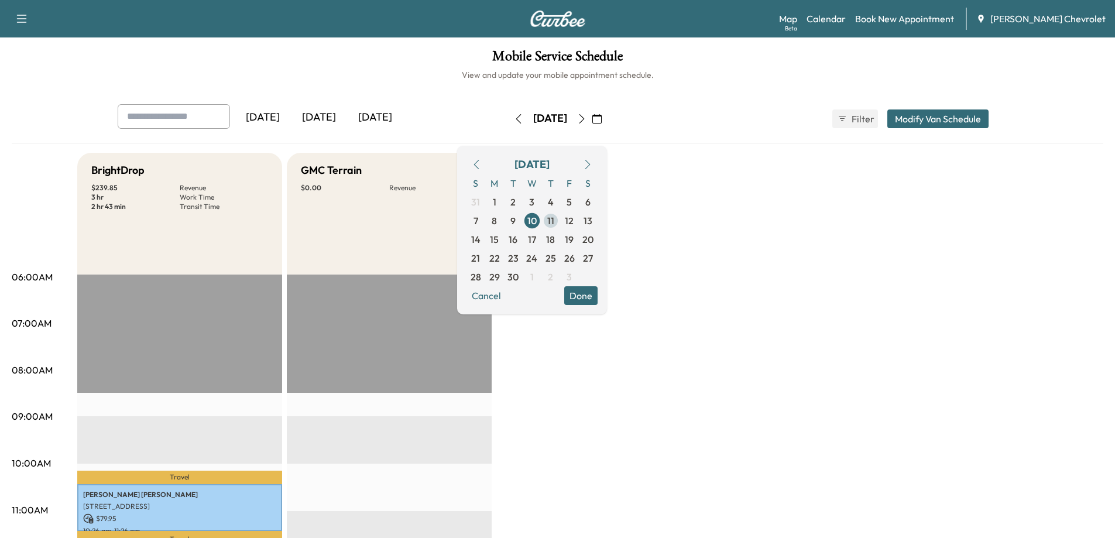
click at [554, 224] on span "11" at bounding box center [550, 221] width 7 height 14
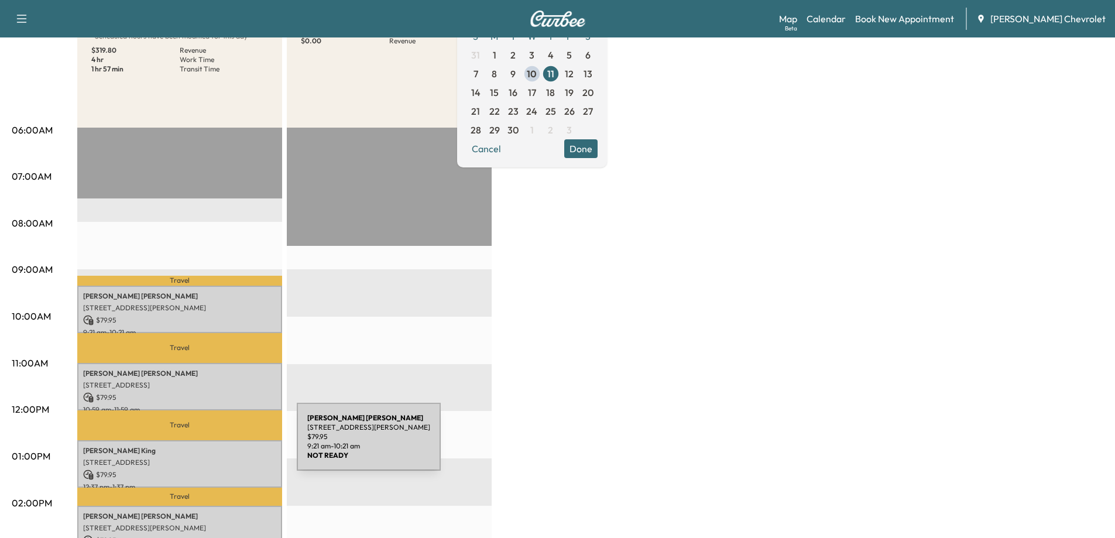
scroll to position [176, 0]
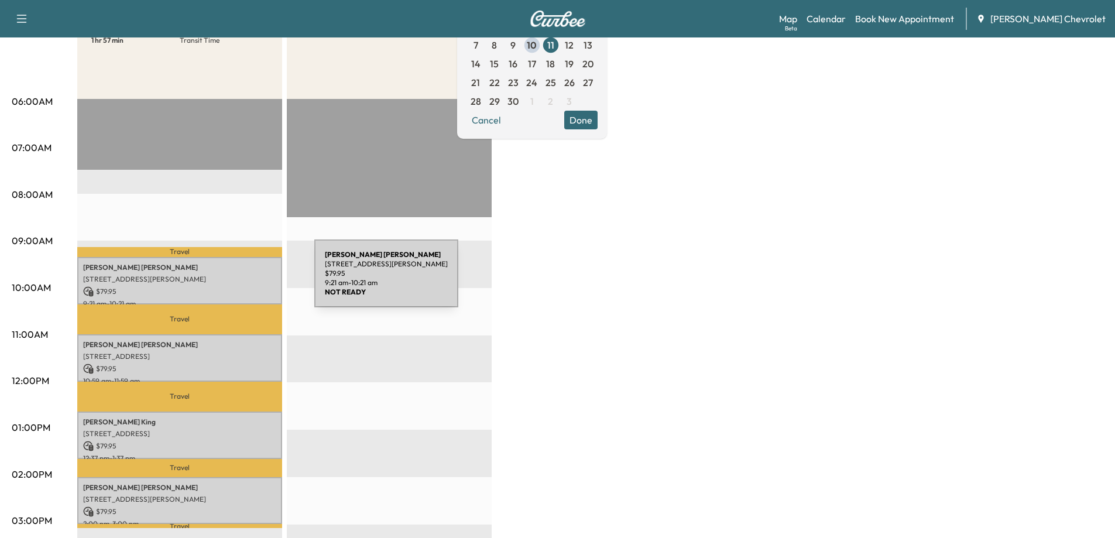
click at [227, 280] on p "[STREET_ADDRESS][PERSON_NAME]" at bounding box center [179, 278] width 193 height 9
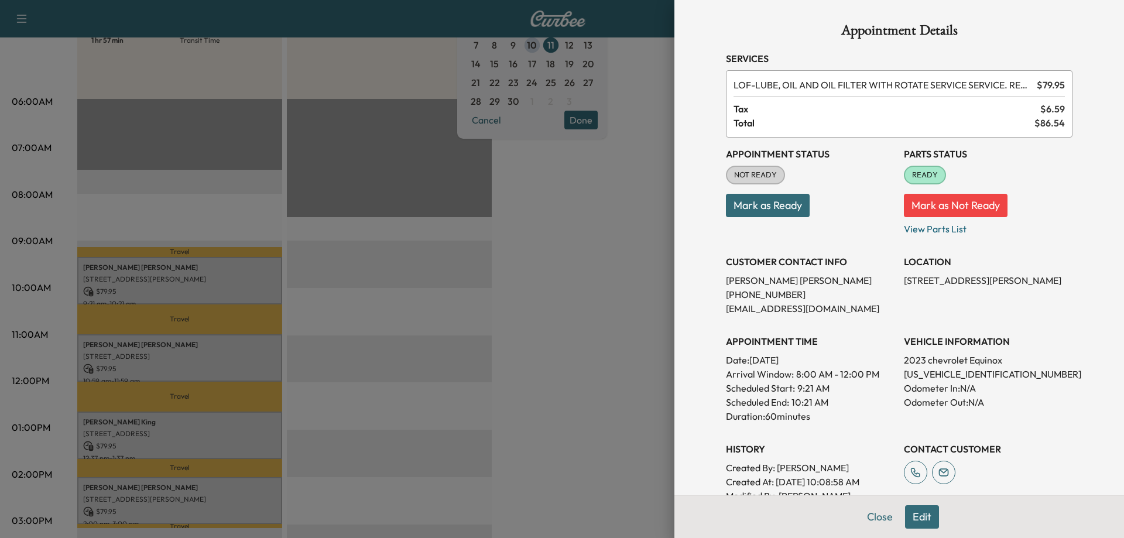
click at [212, 359] on div at bounding box center [562, 269] width 1124 height 538
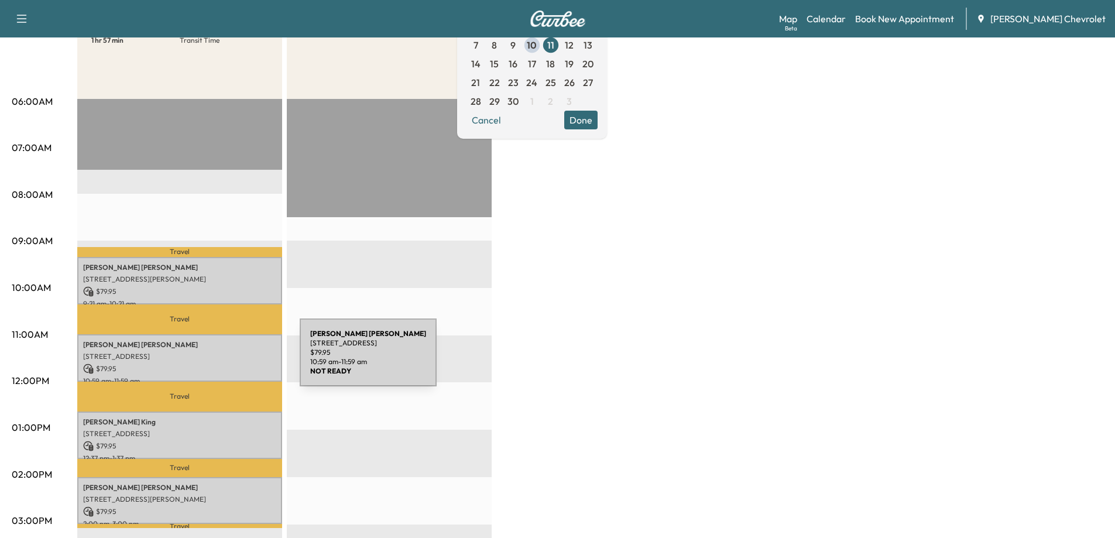
click at [212, 359] on div "[PERSON_NAME] [STREET_ADDRESS] $ 79.95 10:59 am - 11:59 am" at bounding box center [179, 357] width 205 height 47
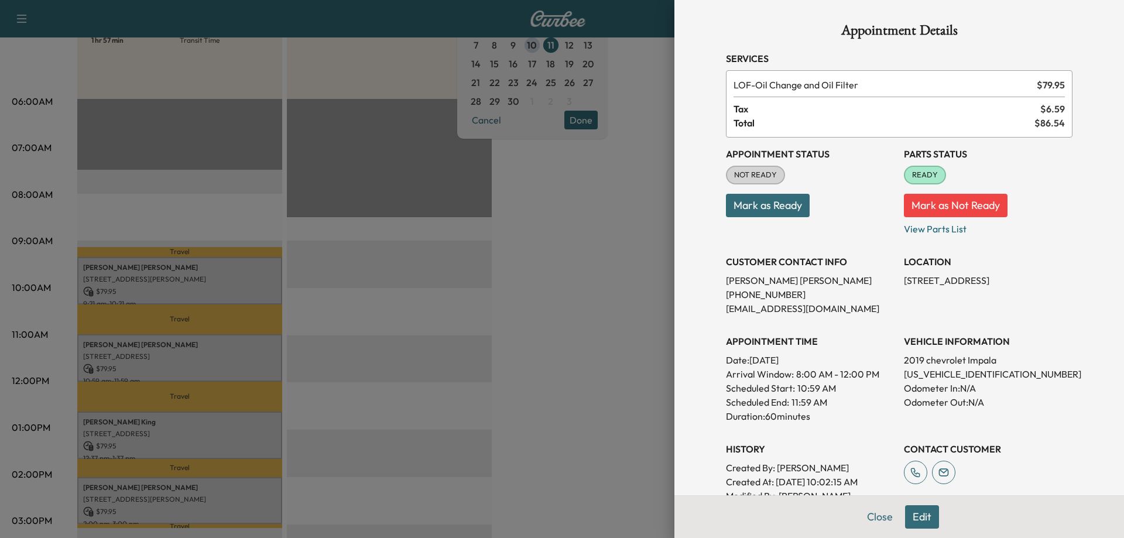
click at [212, 359] on div at bounding box center [562, 269] width 1124 height 538
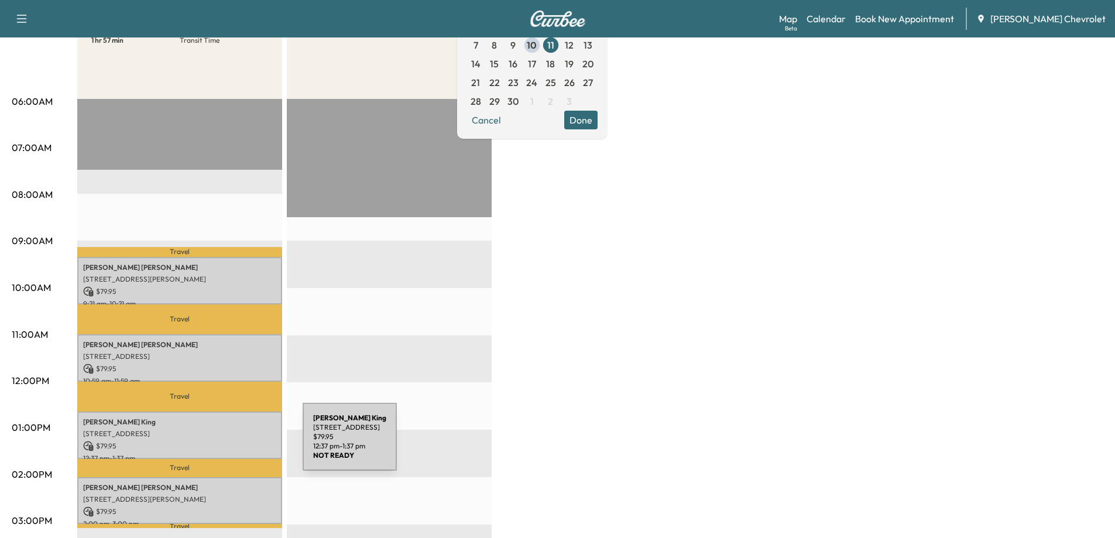
click at [215, 444] on p "$ 79.95" at bounding box center [179, 446] width 193 height 11
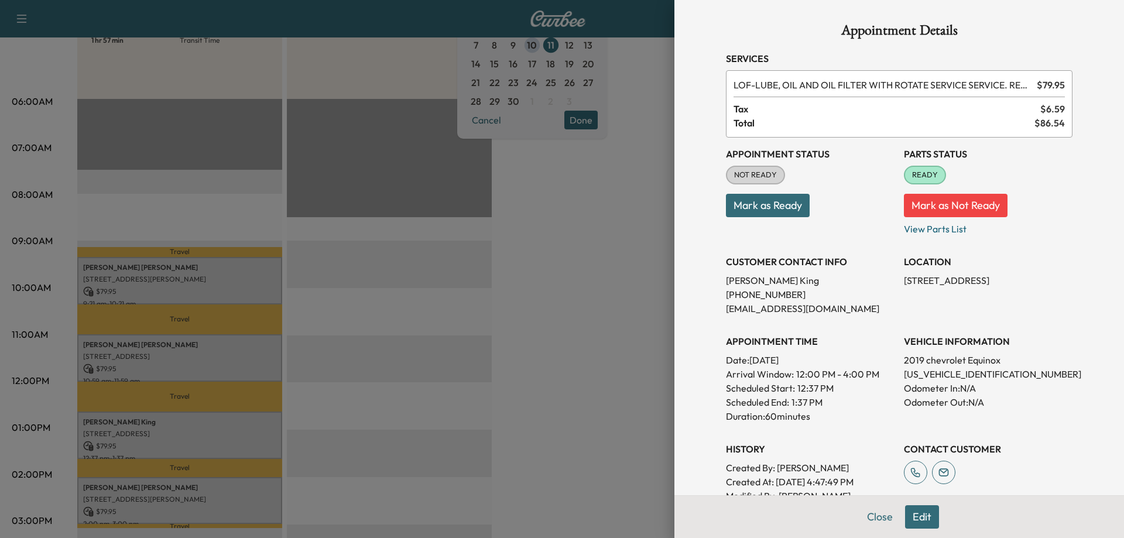
click at [214, 443] on div at bounding box center [562, 269] width 1124 height 538
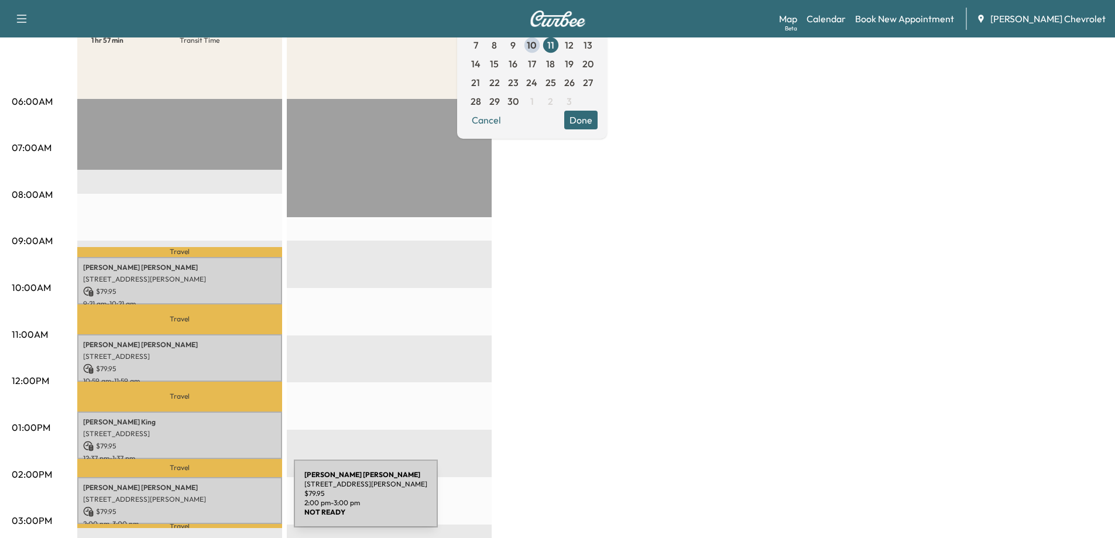
click at [206, 506] on p "$ 79.95" at bounding box center [179, 511] width 193 height 11
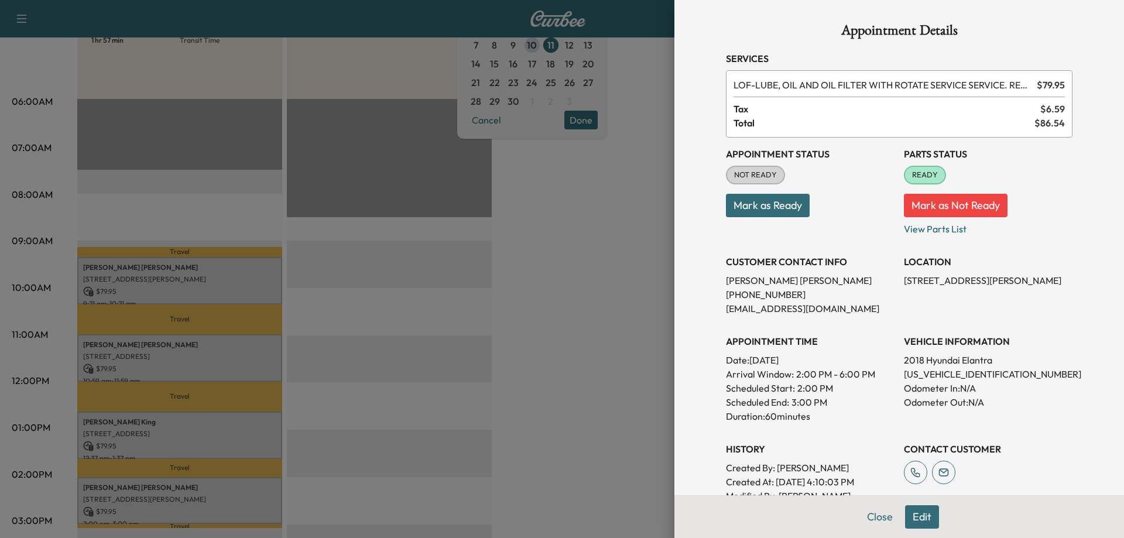
click at [214, 500] on div at bounding box center [562, 269] width 1124 height 538
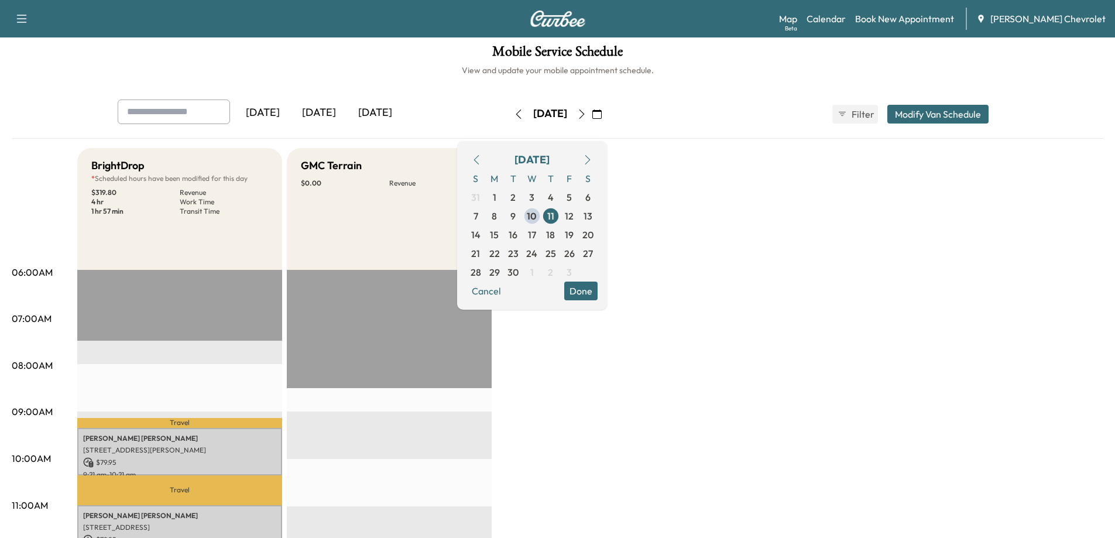
scroll to position [0, 0]
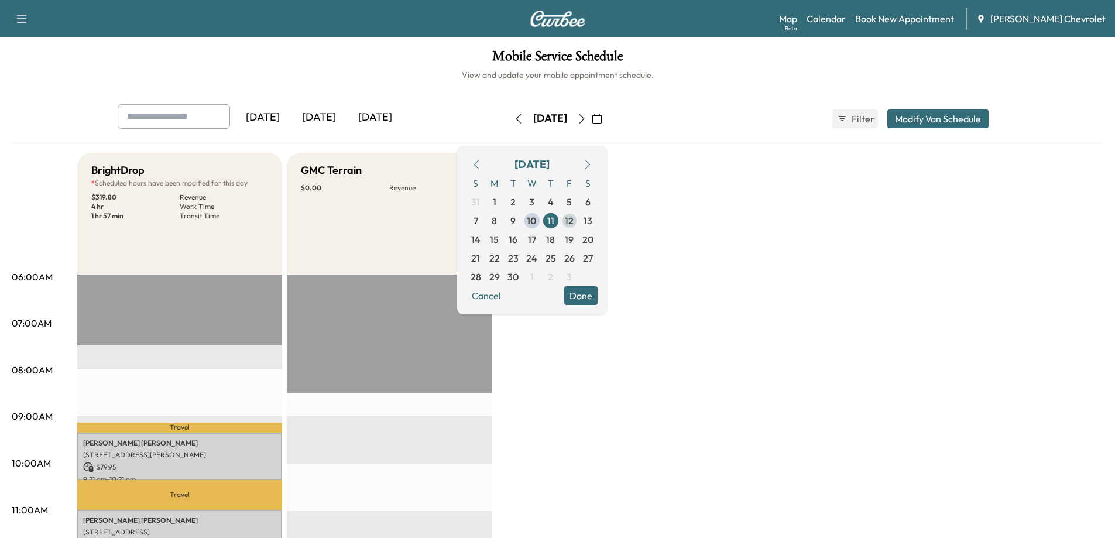
click at [574, 222] on span "12" at bounding box center [569, 221] width 9 height 14
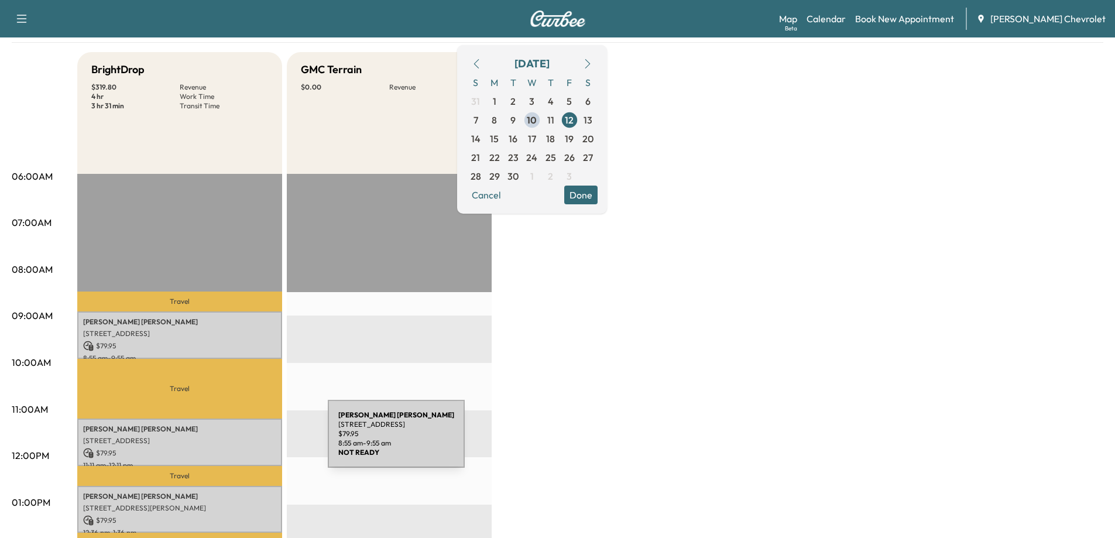
scroll to position [117, 0]
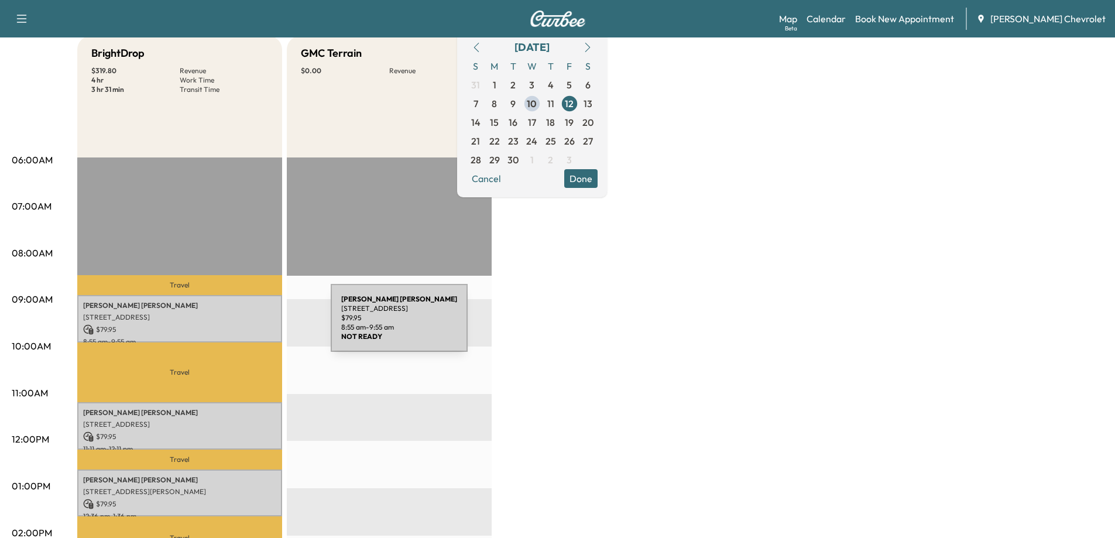
click at [243, 325] on p "$ 79.95" at bounding box center [179, 329] width 193 height 11
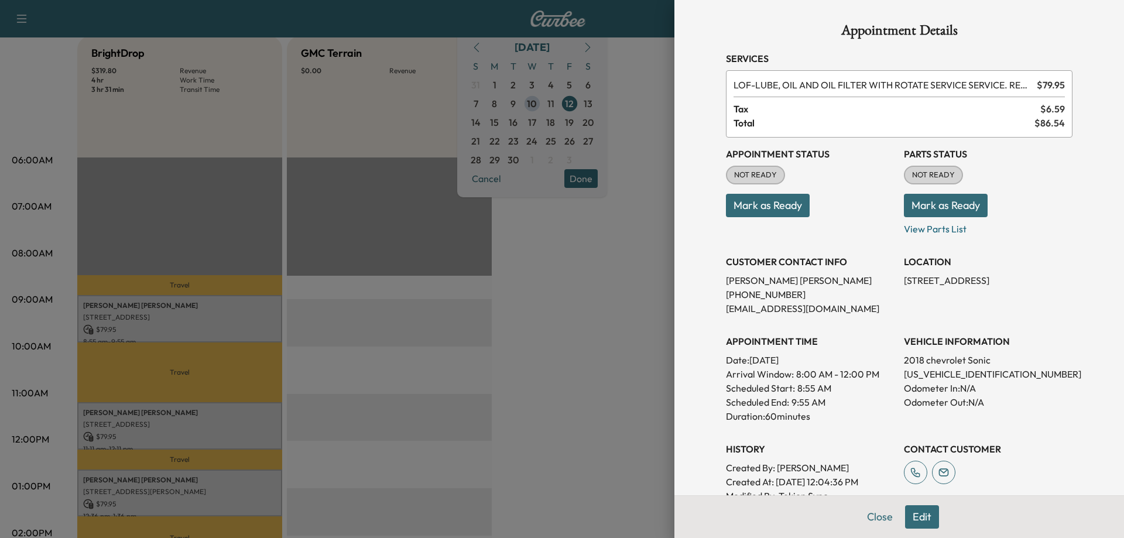
click at [218, 420] on div at bounding box center [562, 269] width 1124 height 538
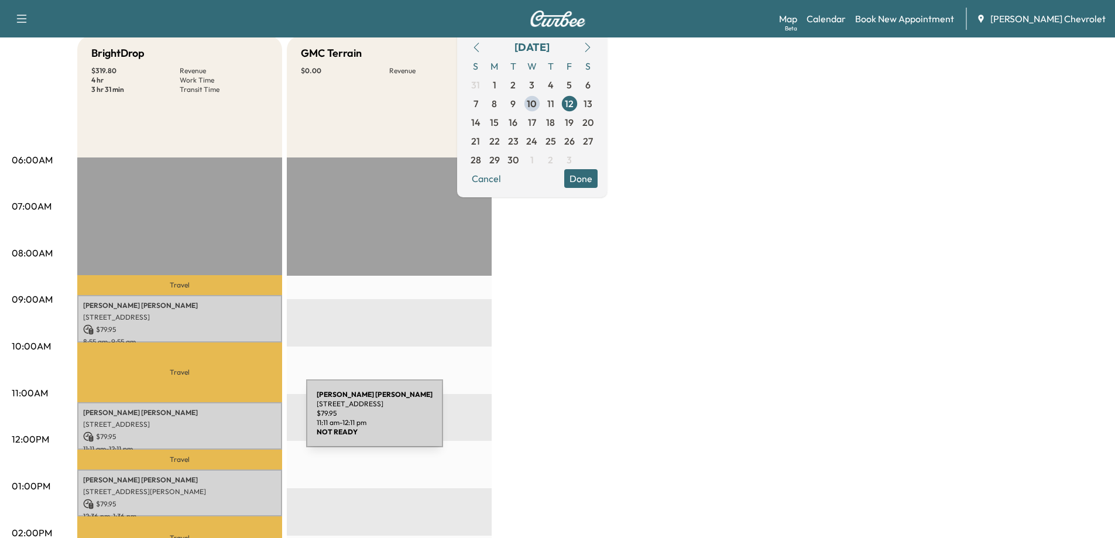
click at [218, 420] on p "[STREET_ADDRESS]" at bounding box center [179, 424] width 193 height 9
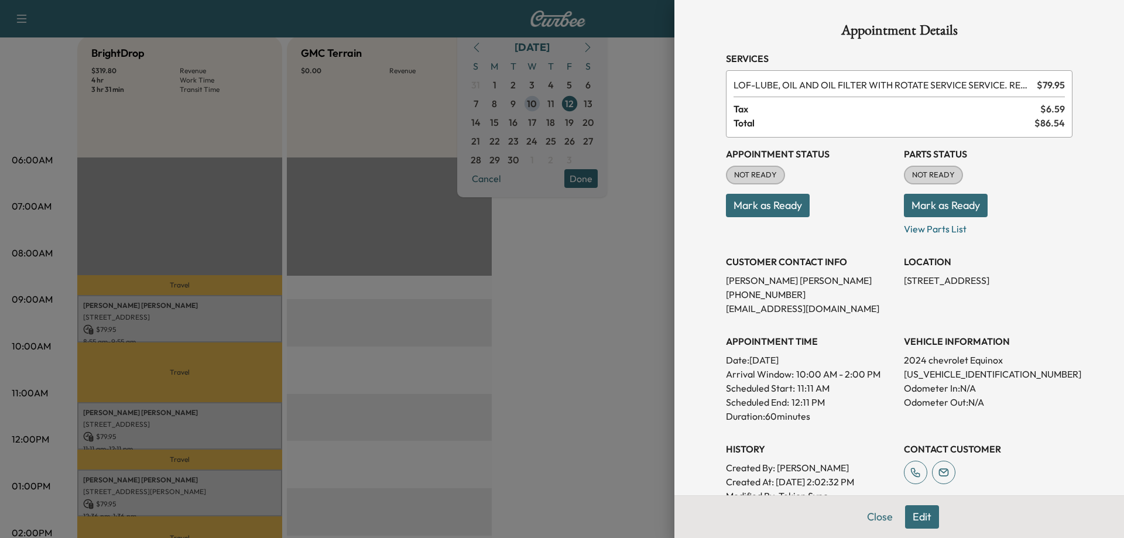
click at [218, 420] on div at bounding box center [562, 269] width 1124 height 538
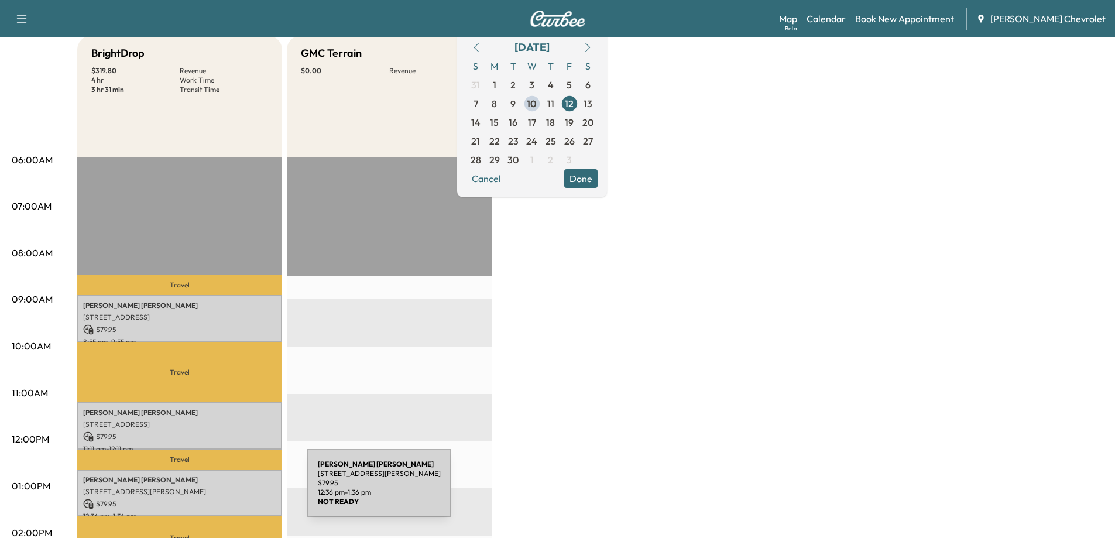
click at [219, 489] on p "[STREET_ADDRESS][PERSON_NAME]" at bounding box center [179, 491] width 193 height 9
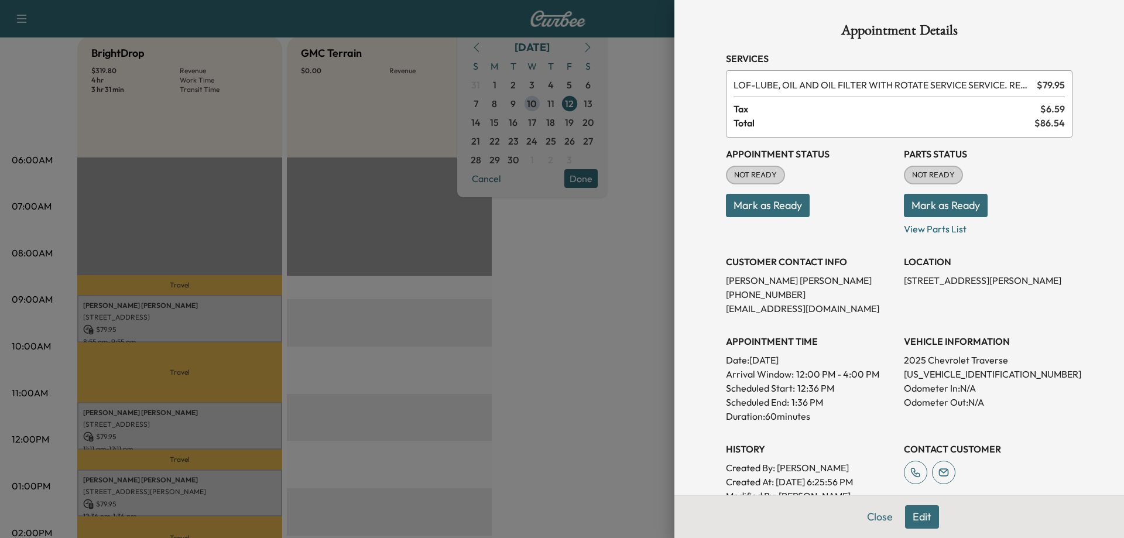
click at [219, 489] on div at bounding box center [562, 269] width 1124 height 538
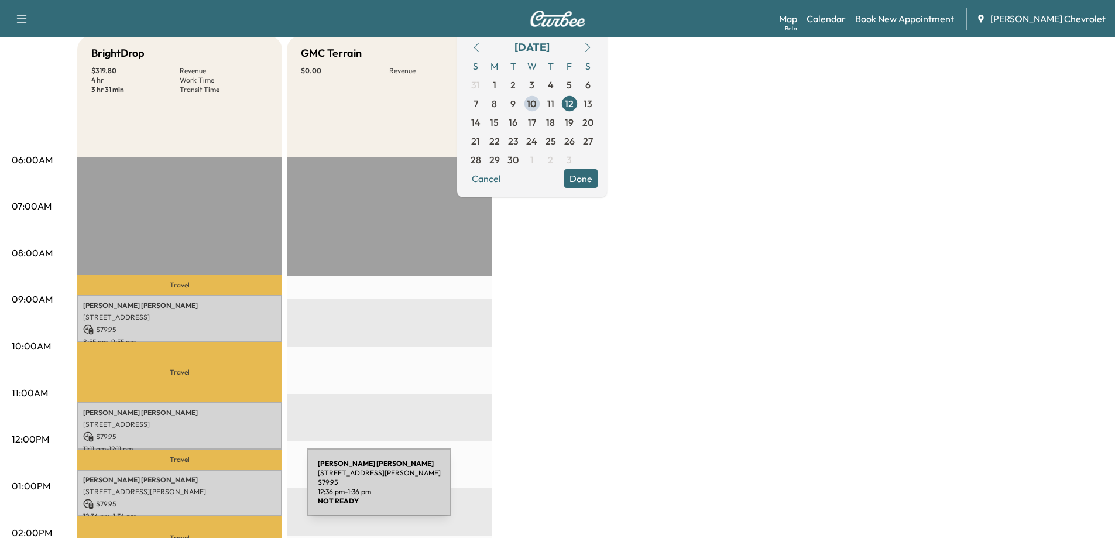
scroll to position [234, 0]
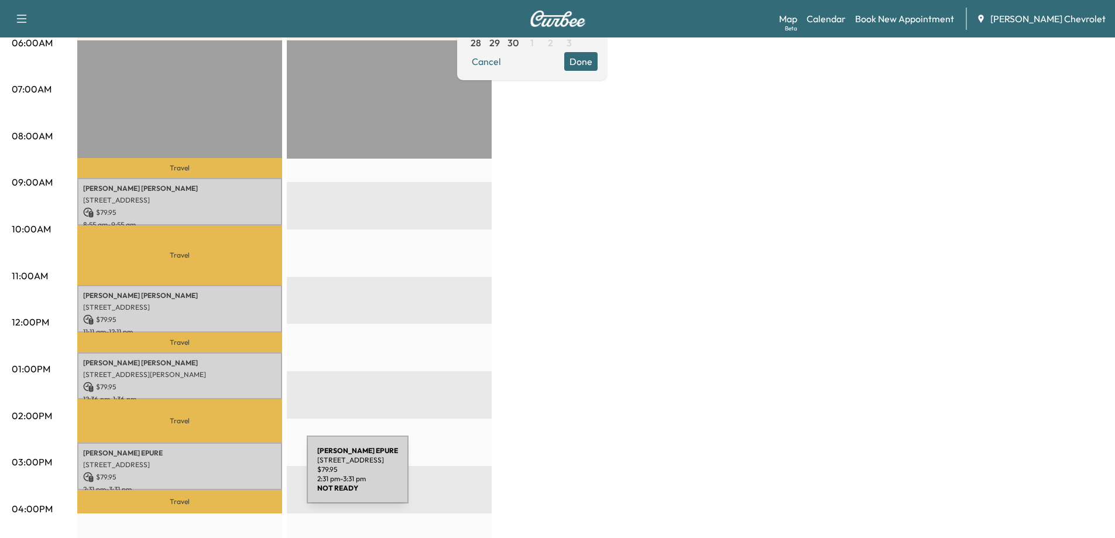
click at [219, 476] on p "$ 79.95" at bounding box center [179, 477] width 193 height 11
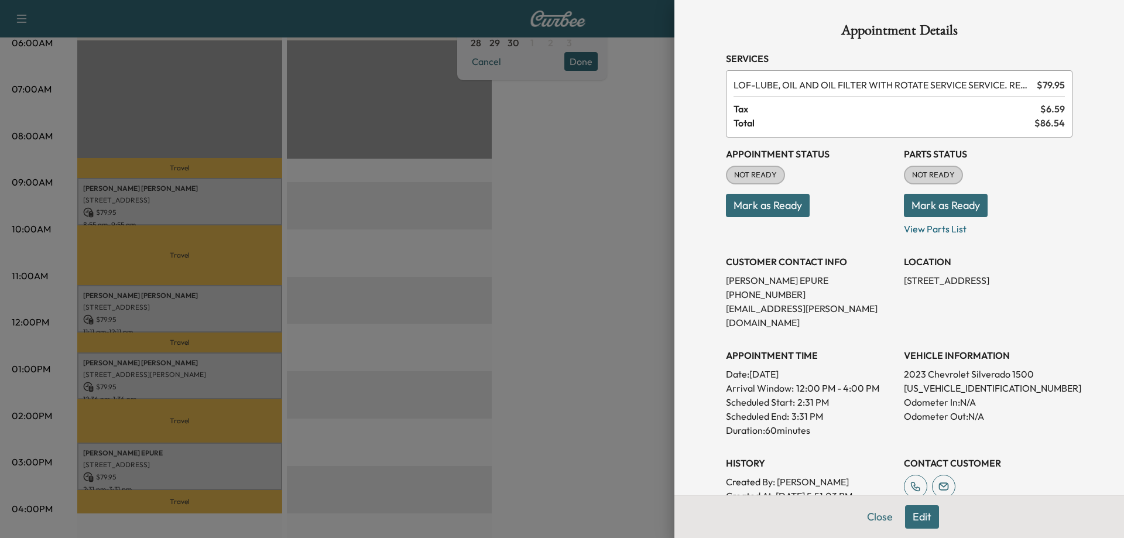
click at [447, 389] on div at bounding box center [562, 269] width 1124 height 538
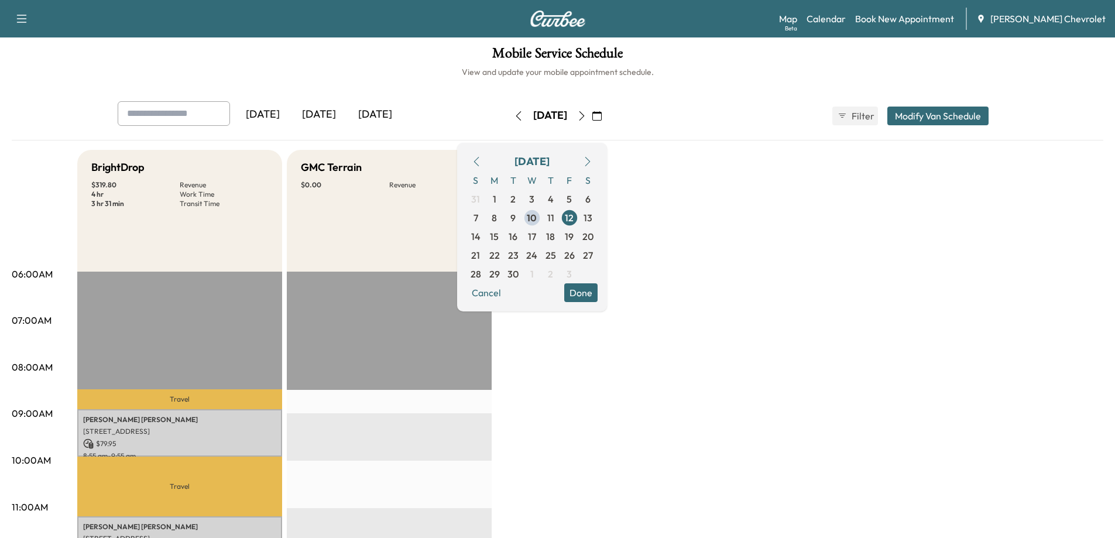
scroll to position [0, 0]
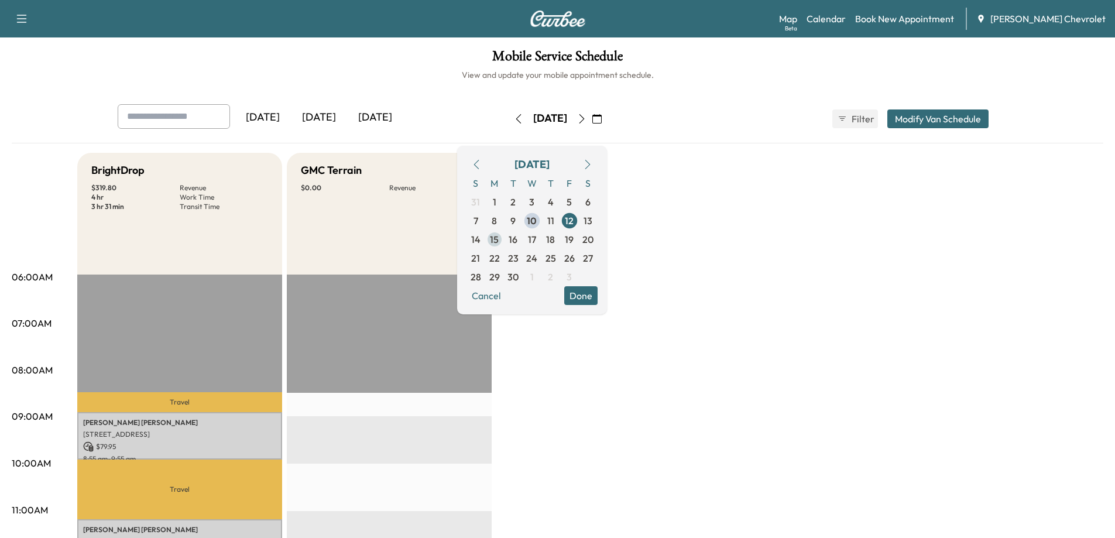
click at [499, 238] on span "15" at bounding box center [494, 239] width 9 height 14
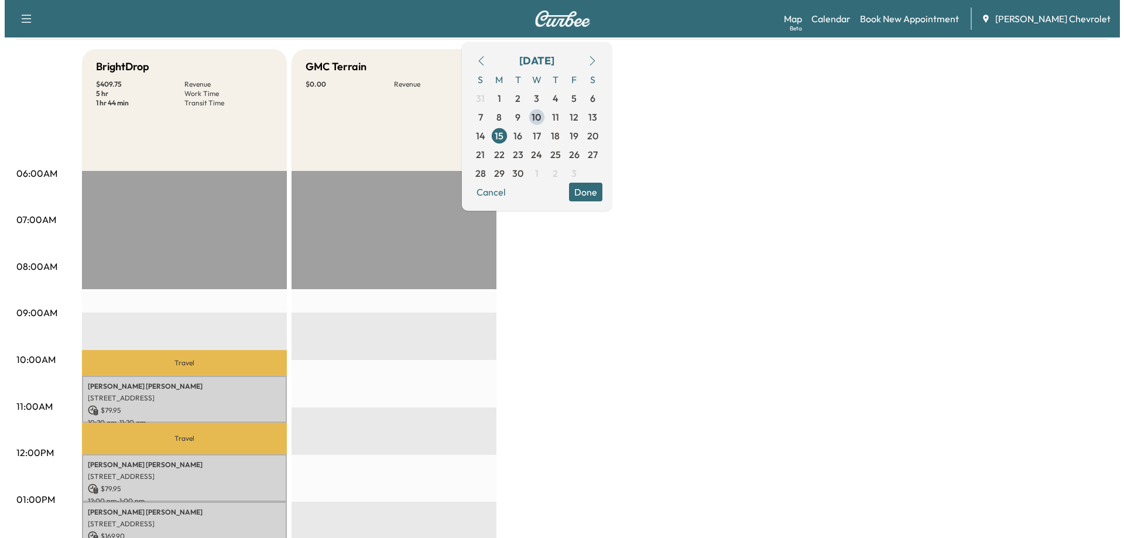
scroll to position [117, 0]
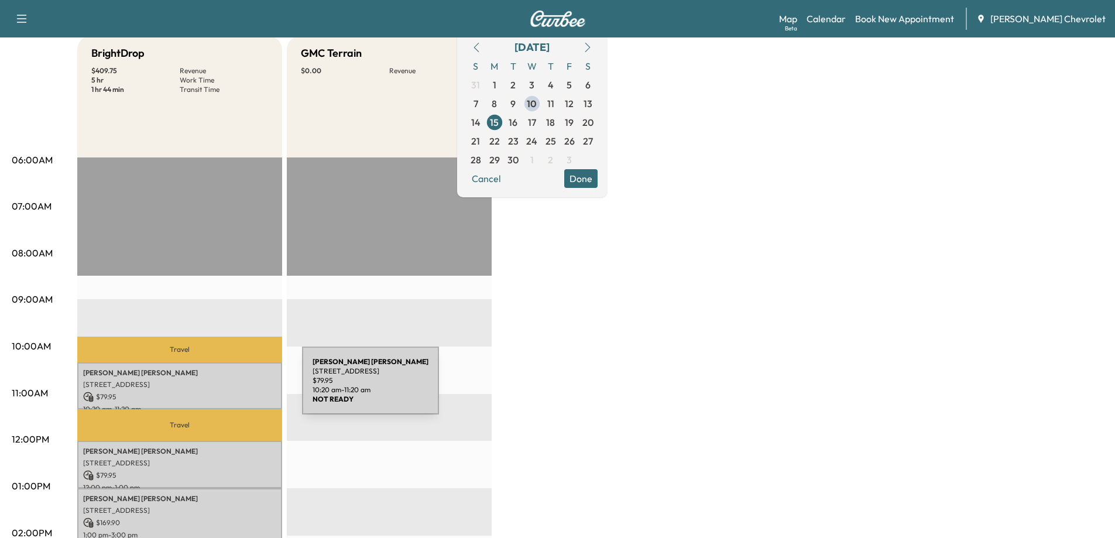
click at [214, 387] on div "[PERSON_NAME] [STREET_ADDRESS] $ 79.95 10:20 am - 11:20 am" at bounding box center [179, 385] width 205 height 47
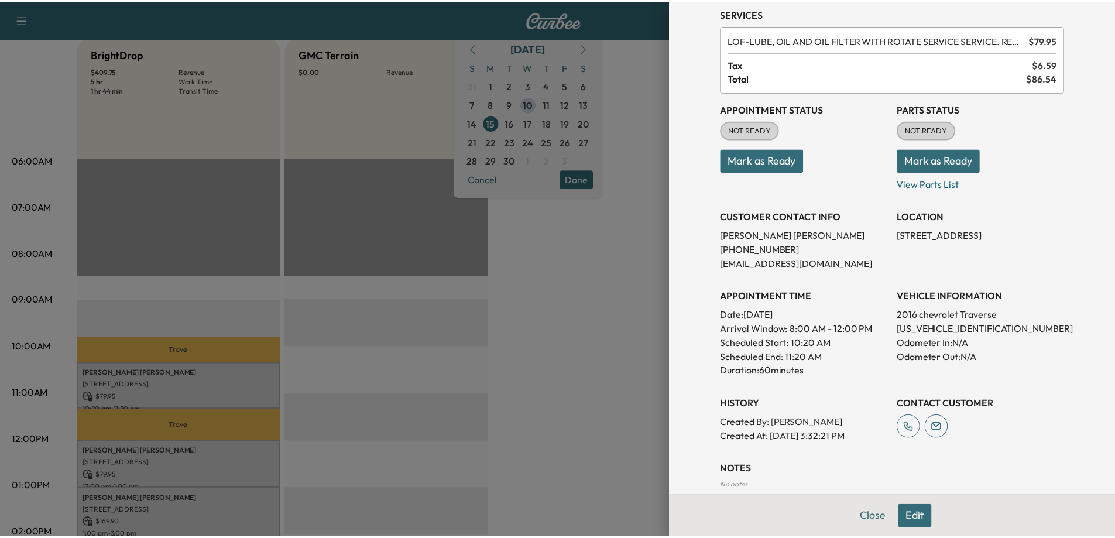
scroll to position [59, 0]
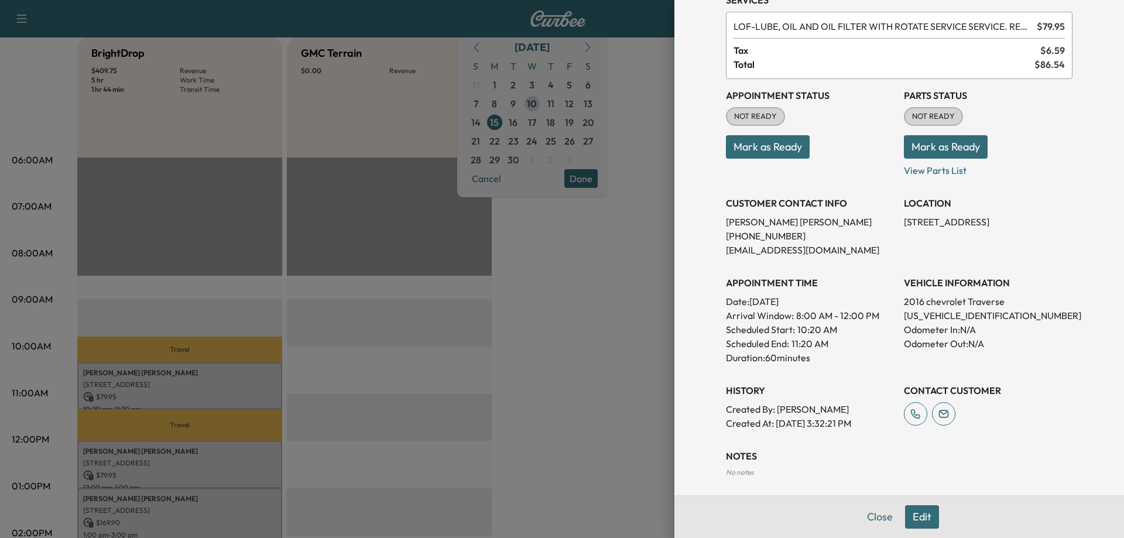
click at [434, 428] on div at bounding box center [562, 269] width 1124 height 538
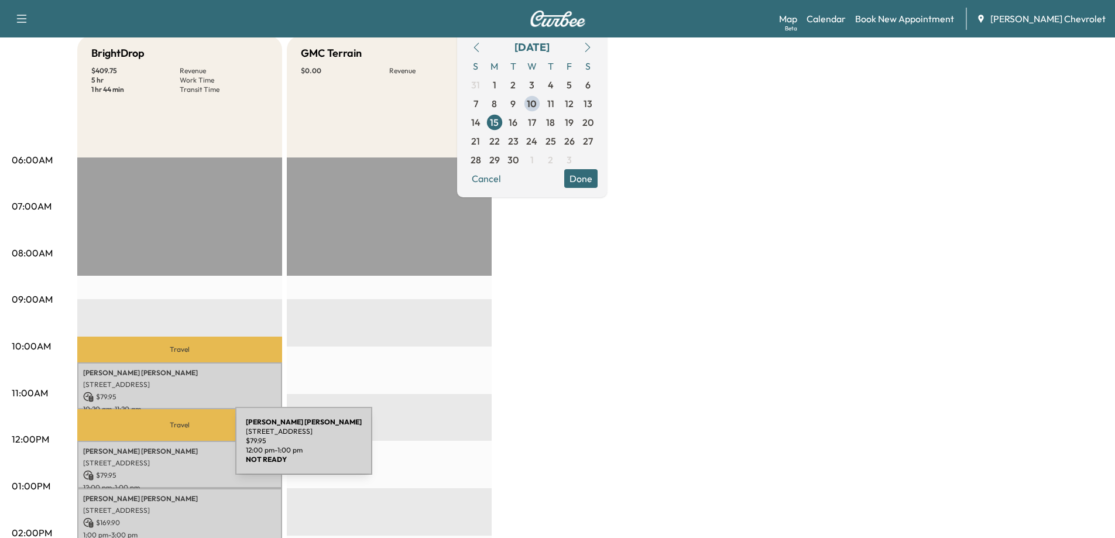
click at [147, 448] on p "[PERSON_NAME]" at bounding box center [179, 451] width 193 height 9
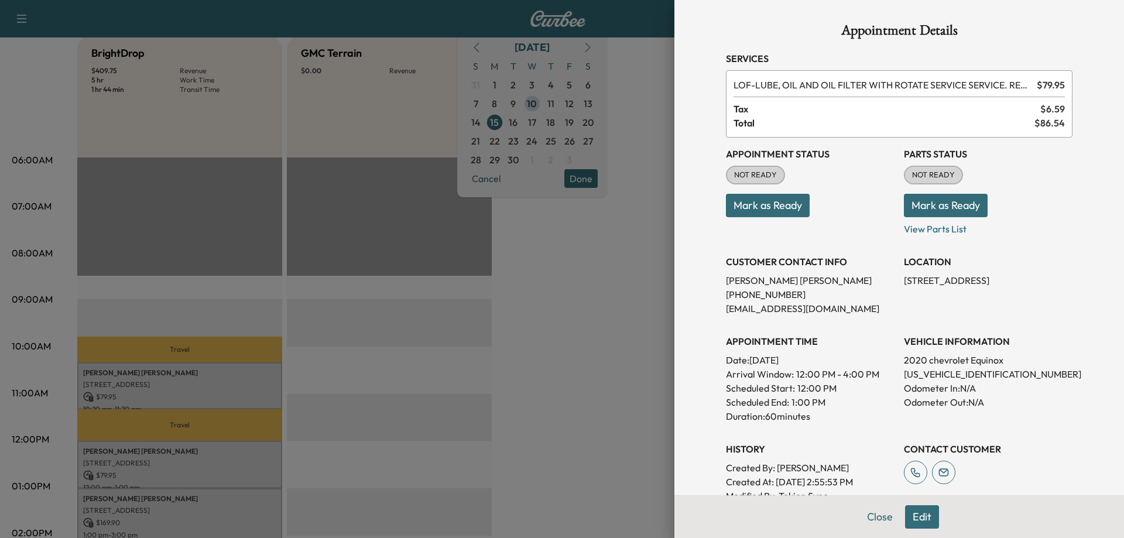
click at [297, 452] on div at bounding box center [562, 269] width 1124 height 538
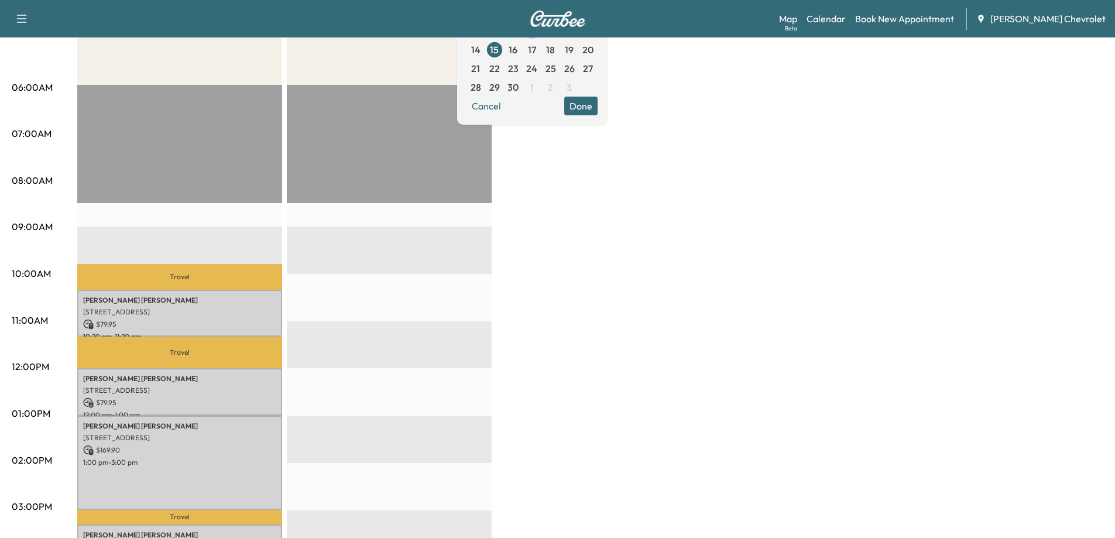
scroll to position [293, 0]
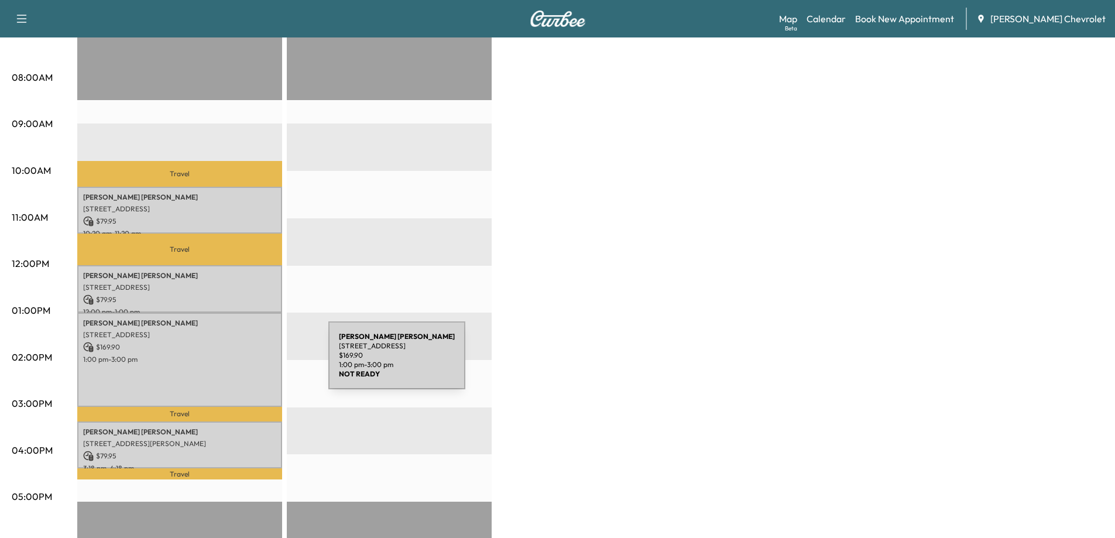
click at [241, 362] on div "[PERSON_NAME] [STREET_ADDRESS] $ 169.90 1:00 pm - 3:00 pm" at bounding box center [179, 360] width 205 height 95
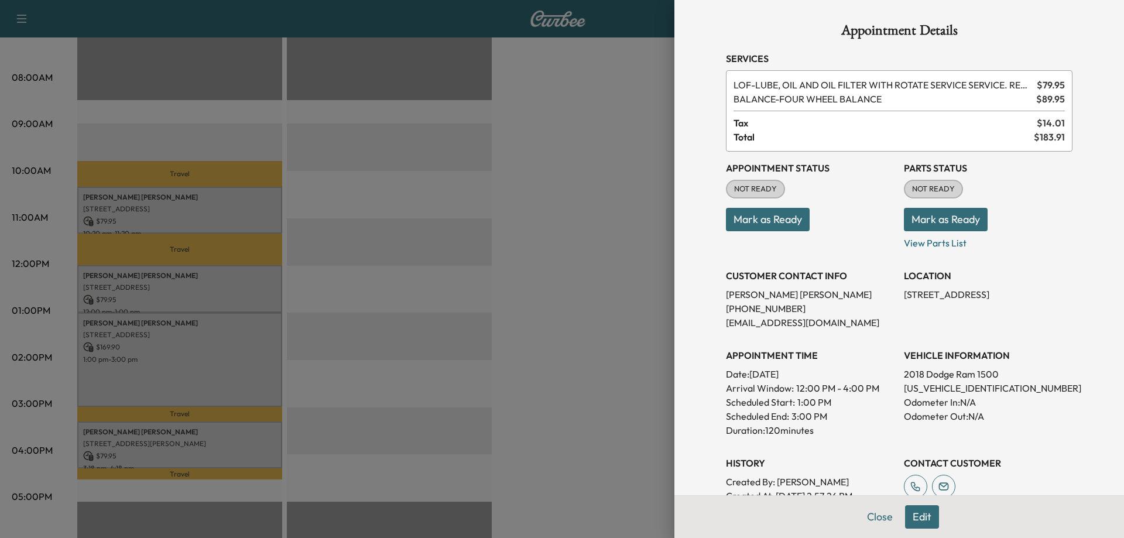
click at [337, 365] on div at bounding box center [562, 269] width 1124 height 538
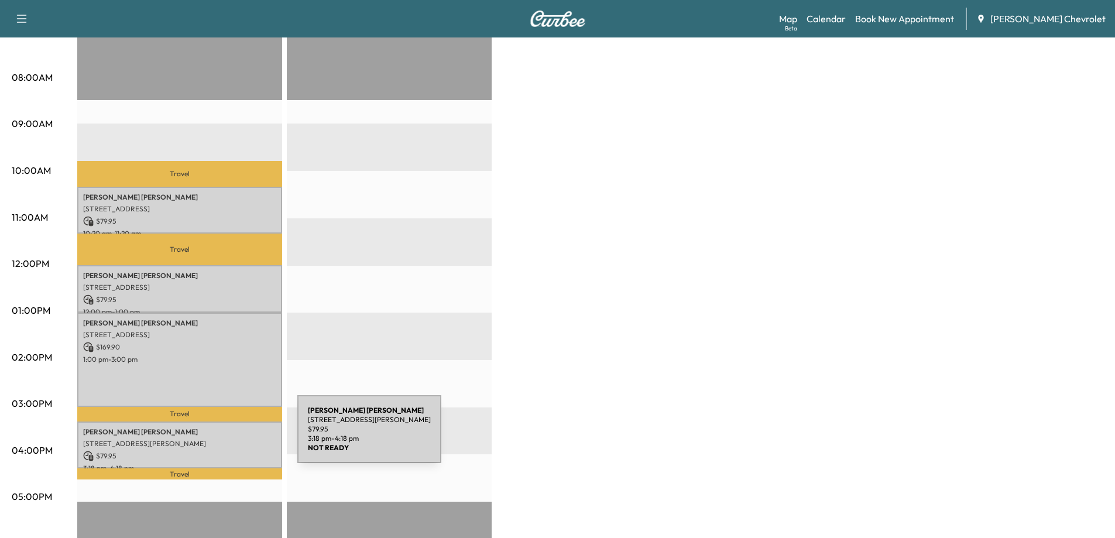
click at [201, 451] on p "$ 79.95" at bounding box center [179, 456] width 193 height 11
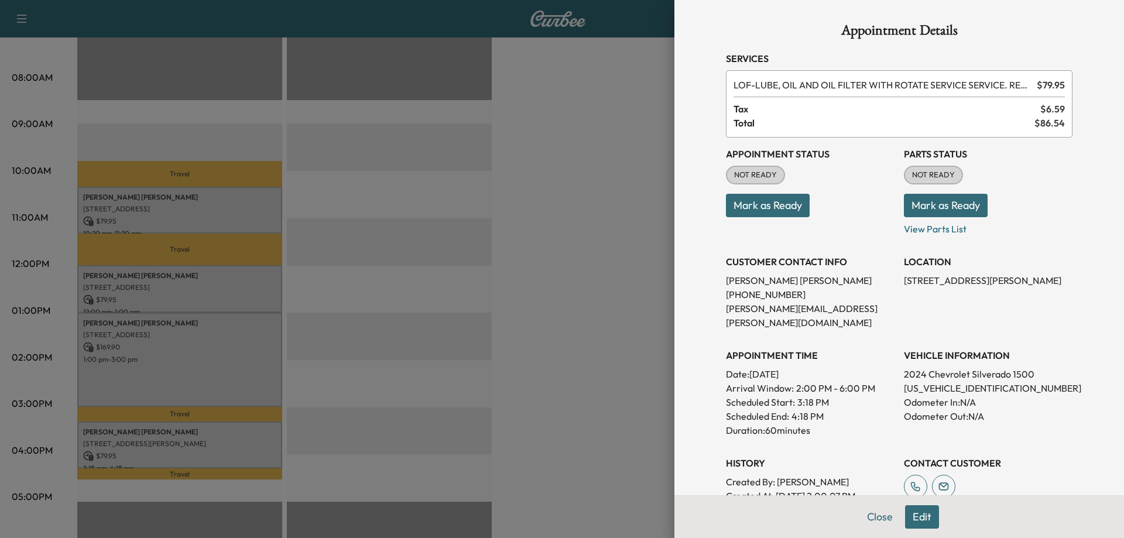
click at [544, 363] on div at bounding box center [562, 269] width 1124 height 538
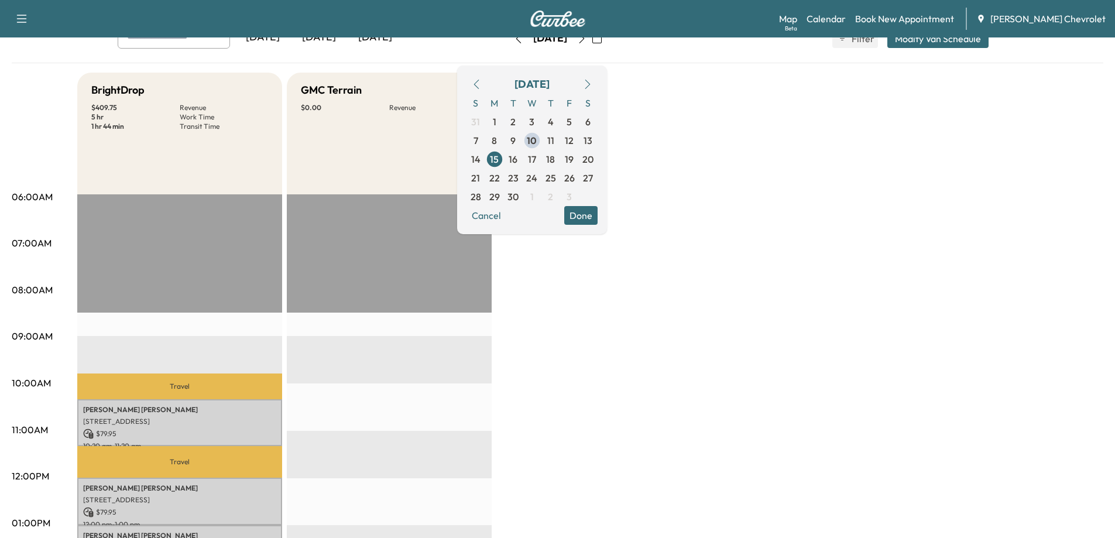
scroll to position [59, 0]
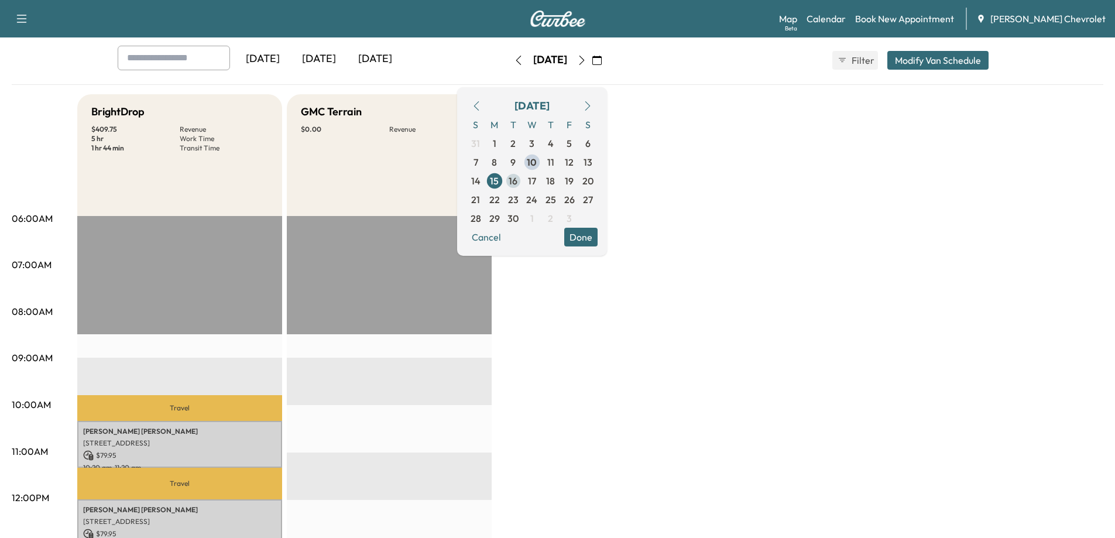
click at [517, 178] on span "16" at bounding box center [513, 181] width 9 height 14
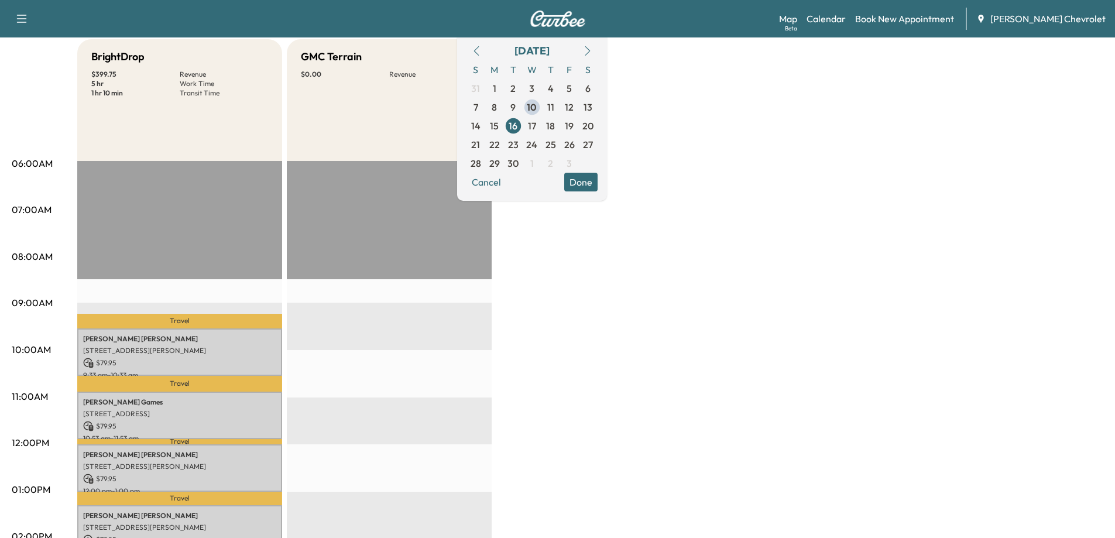
scroll to position [117, 0]
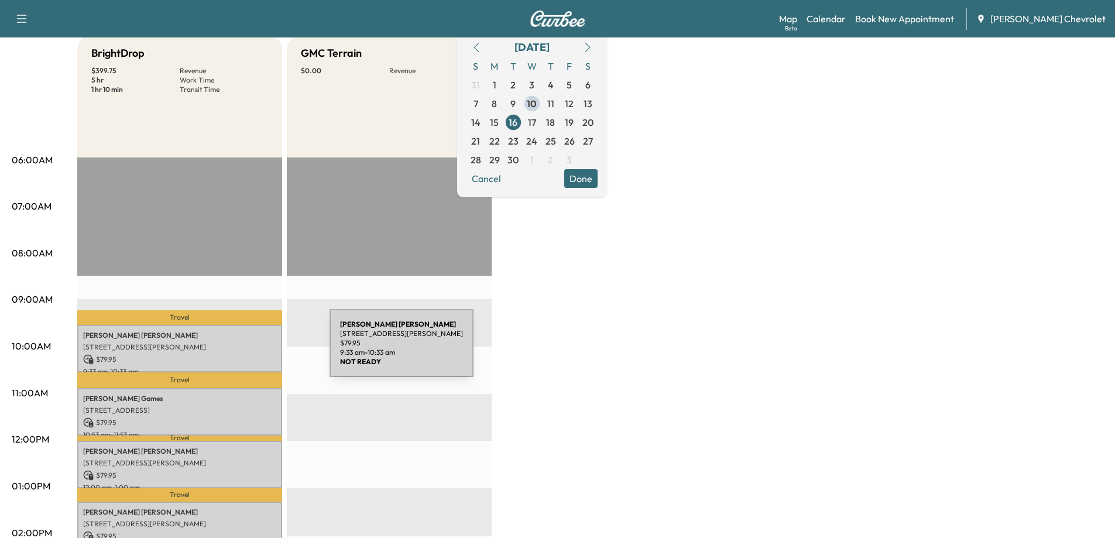
click at [242, 350] on div "[PERSON_NAME] [STREET_ADDRESS][PERSON_NAME] $ 79.95 9:33 am - 10:33 am" at bounding box center [179, 348] width 205 height 47
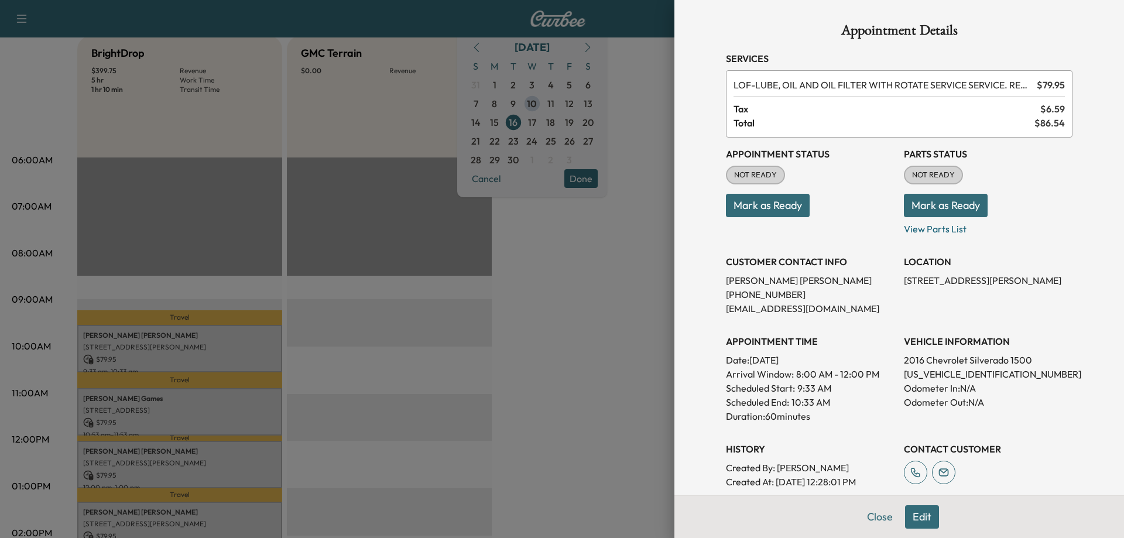
click at [218, 400] on div at bounding box center [562, 269] width 1124 height 538
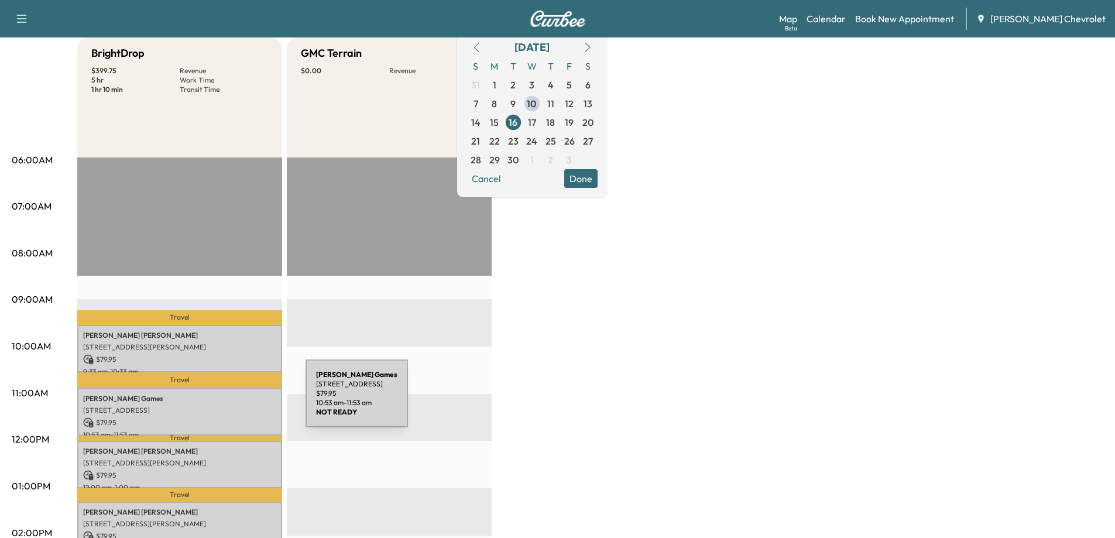
click at [218, 400] on p "[PERSON_NAME] Games" at bounding box center [179, 398] width 193 height 9
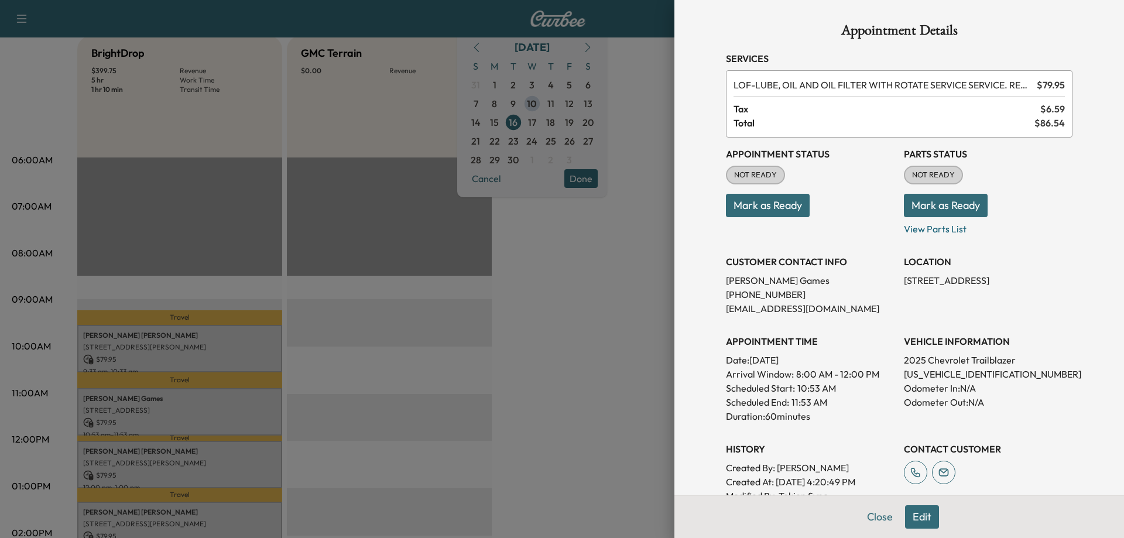
click at [215, 454] on div at bounding box center [562, 269] width 1124 height 538
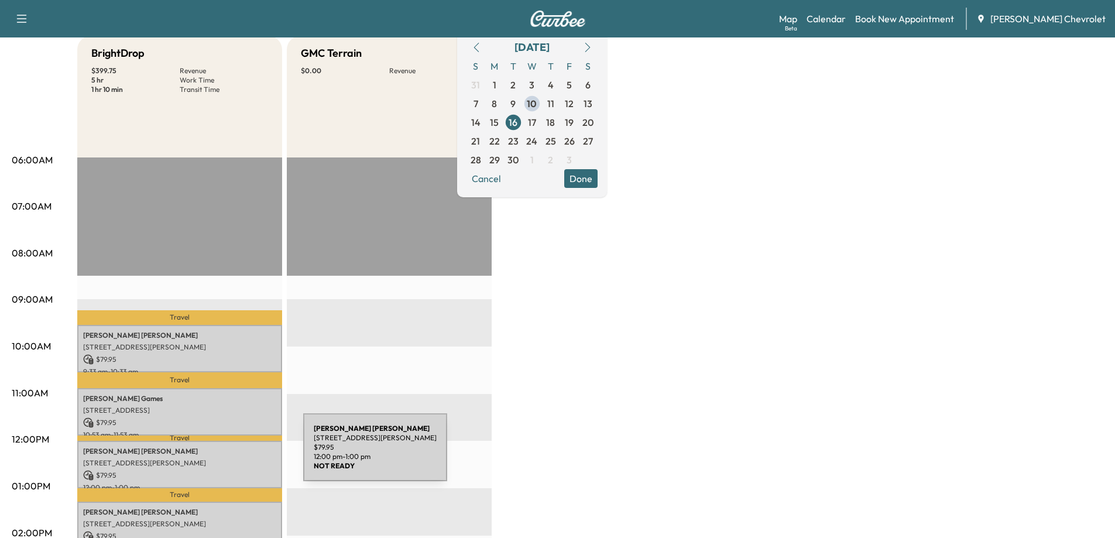
click at [215, 454] on div "[PERSON_NAME] [STREET_ADDRESS][PERSON_NAME] $ 79.95 12:00 pm - 1:00 pm" at bounding box center [179, 464] width 205 height 47
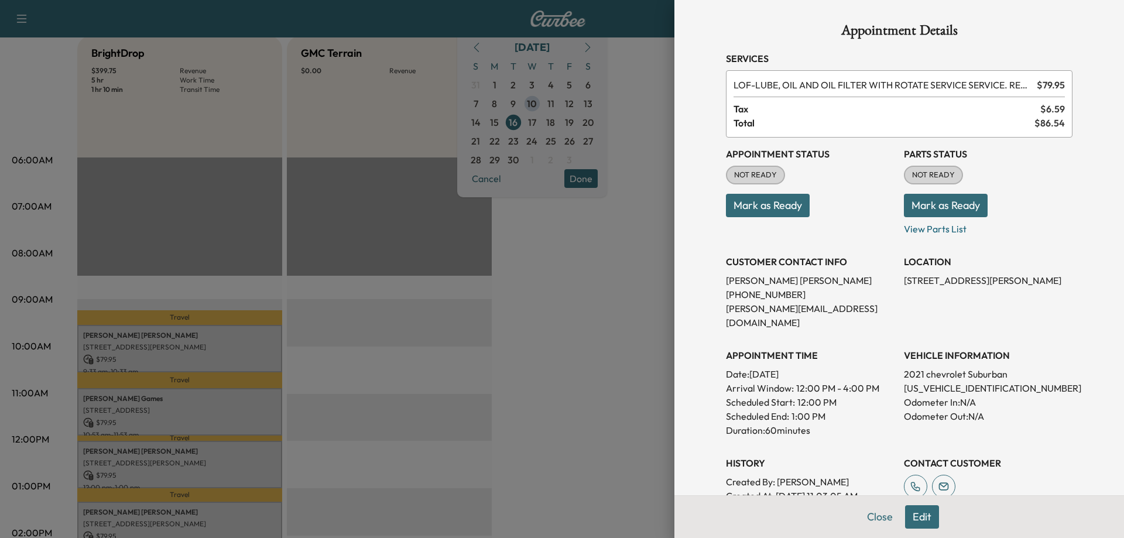
click at [268, 467] on div at bounding box center [562, 269] width 1124 height 538
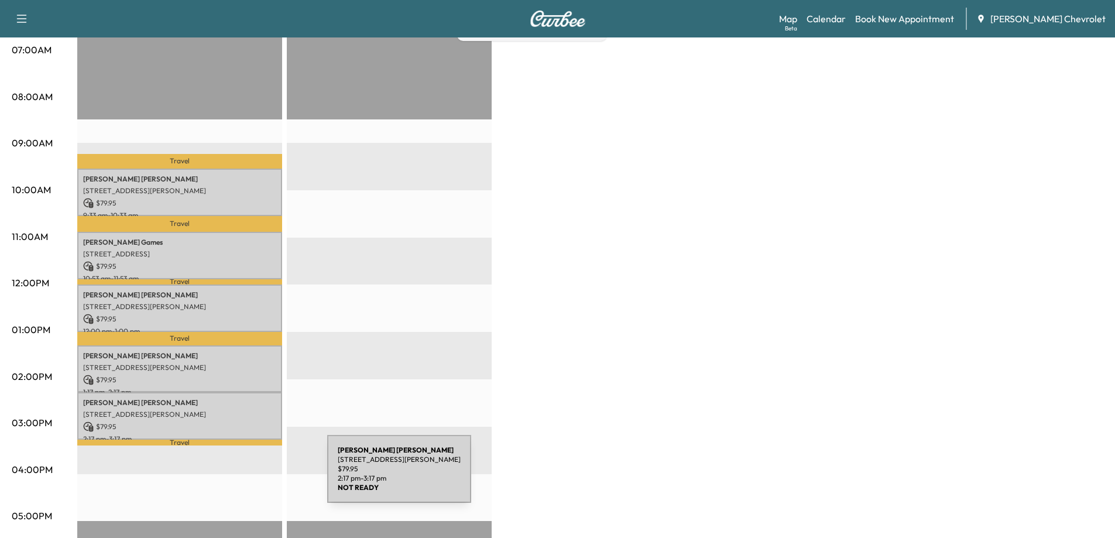
scroll to position [293, 0]
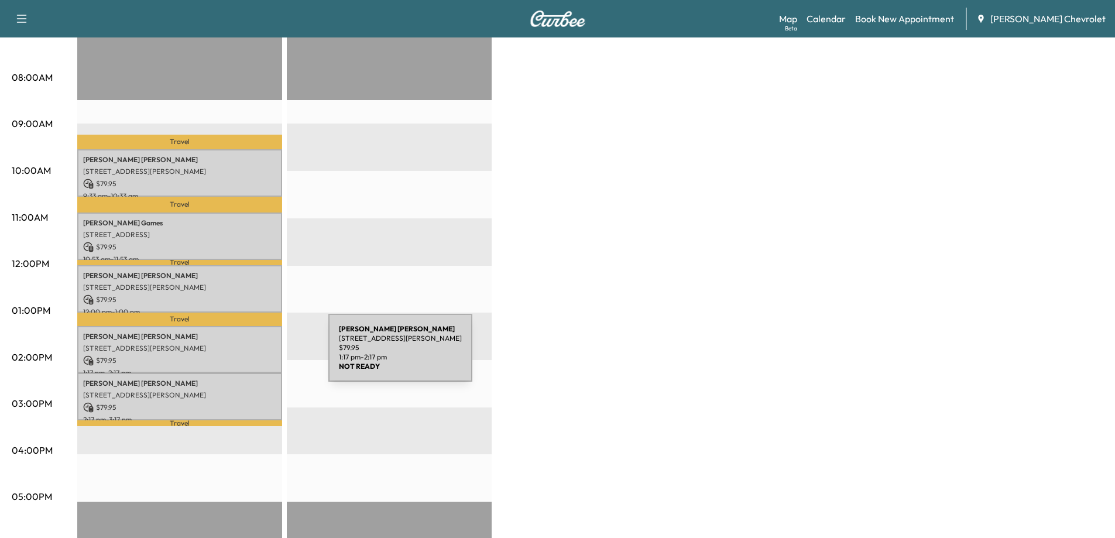
click at [241, 355] on p "$ 79.95" at bounding box center [179, 360] width 193 height 11
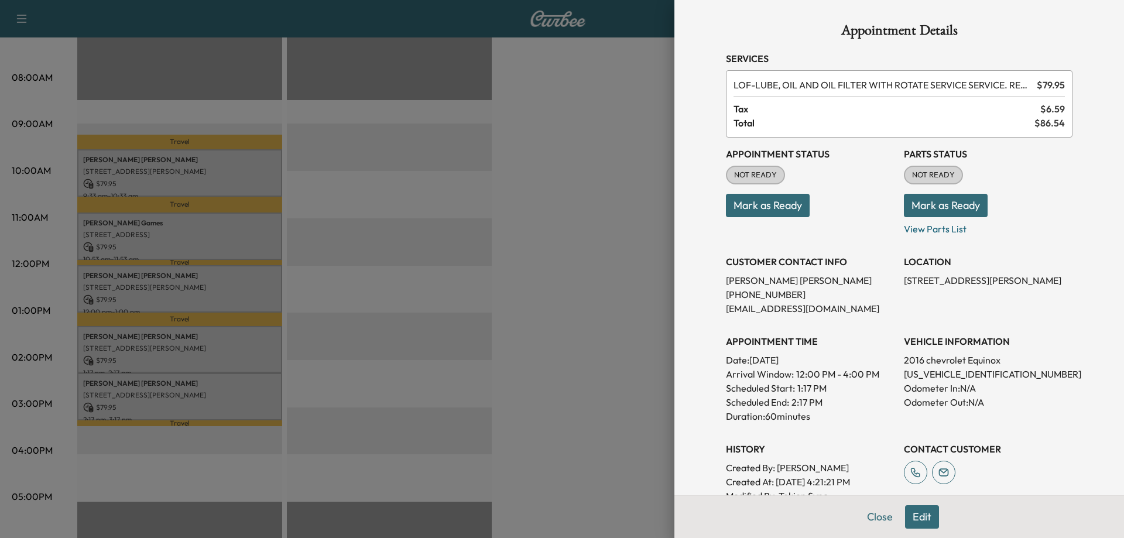
click at [228, 388] on div at bounding box center [562, 269] width 1124 height 538
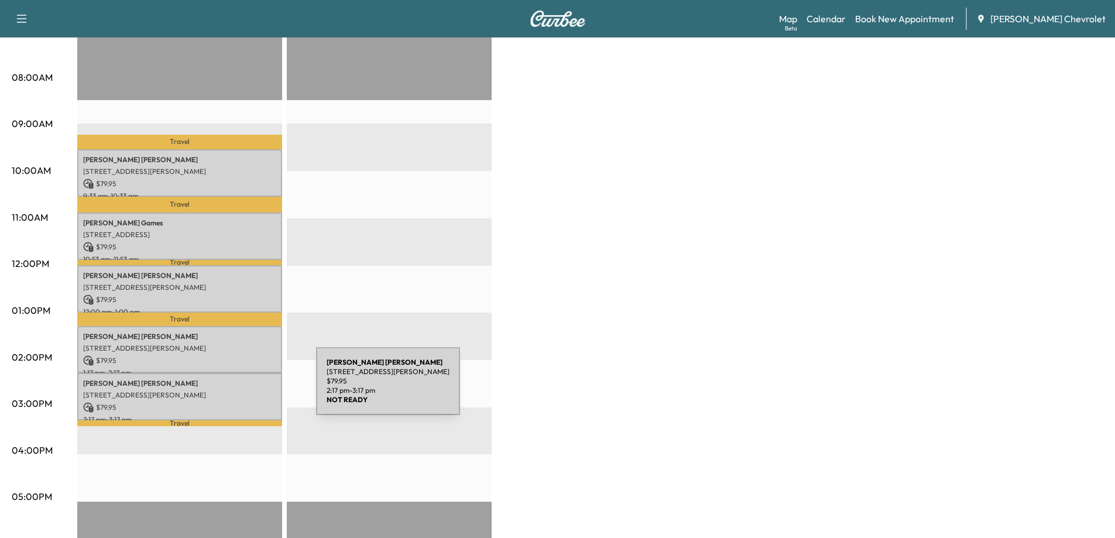
click at [228, 390] on p "[STREET_ADDRESS][PERSON_NAME]" at bounding box center [179, 394] width 193 height 9
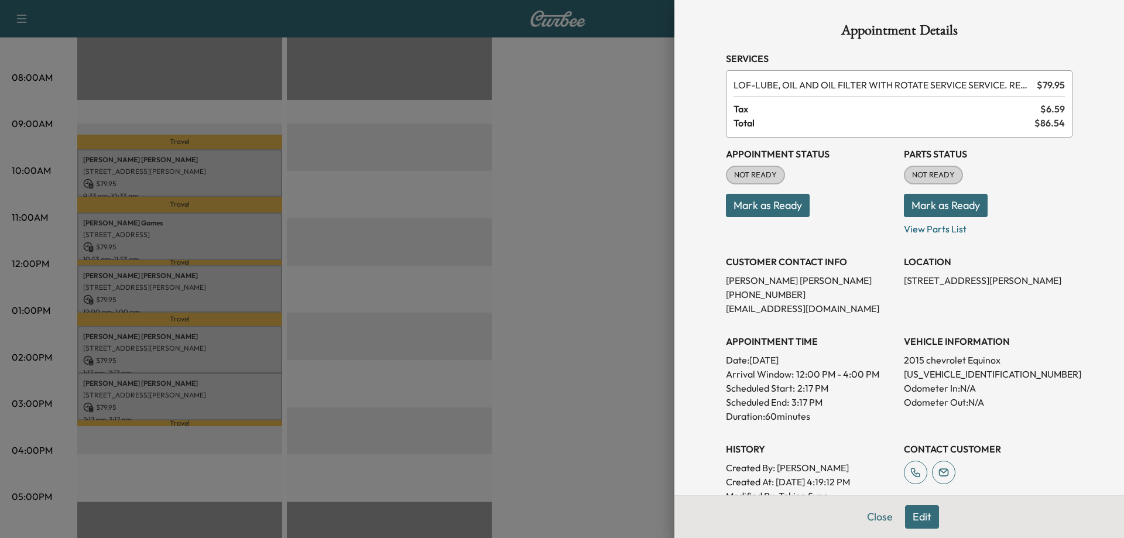
click at [320, 379] on div at bounding box center [562, 269] width 1124 height 538
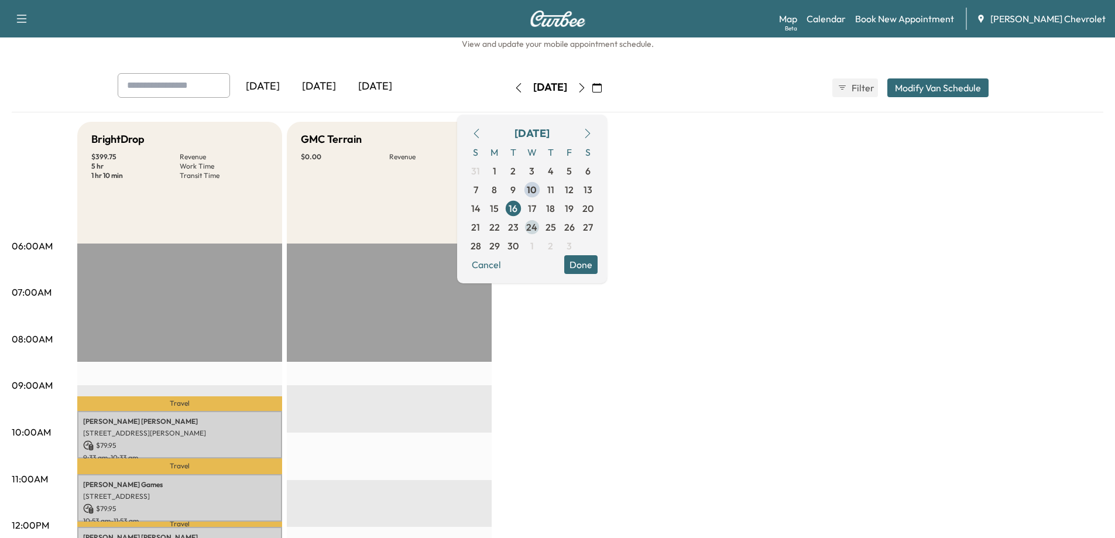
scroll to position [0, 0]
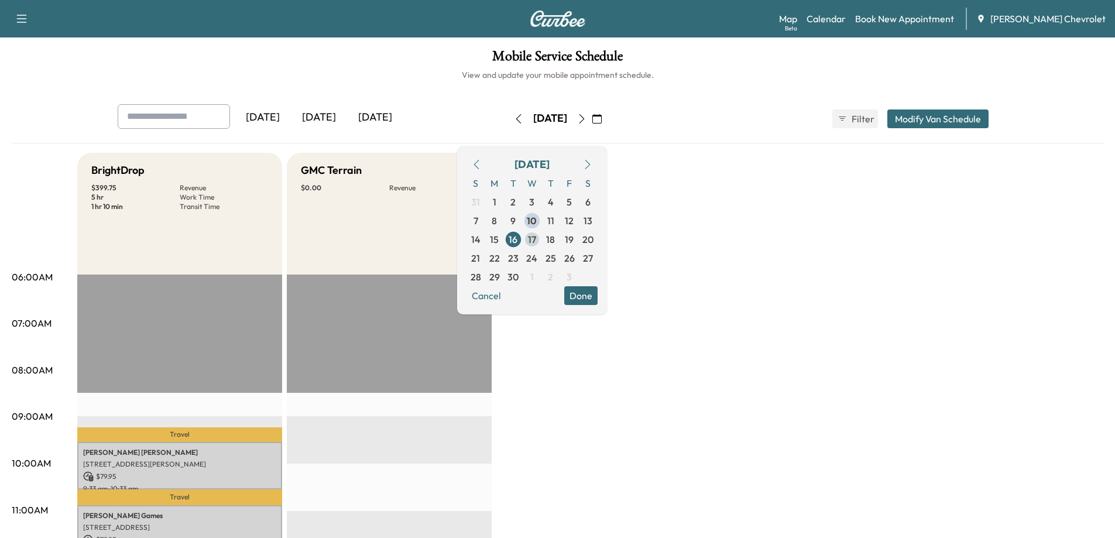
click at [536, 236] on span "17" at bounding box center [532, 239] width 8 height 14
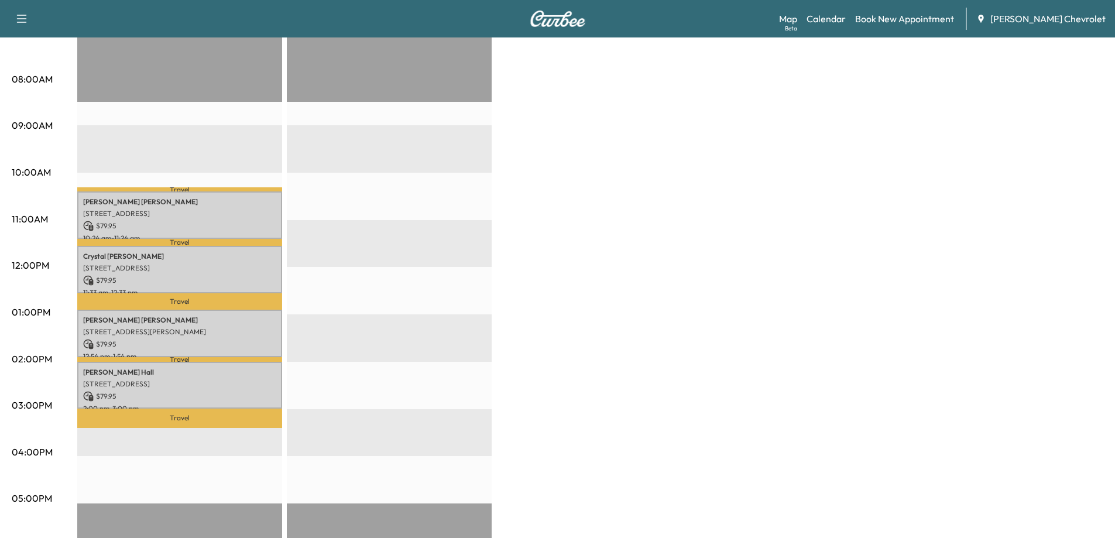
scroll to position [293, 0]
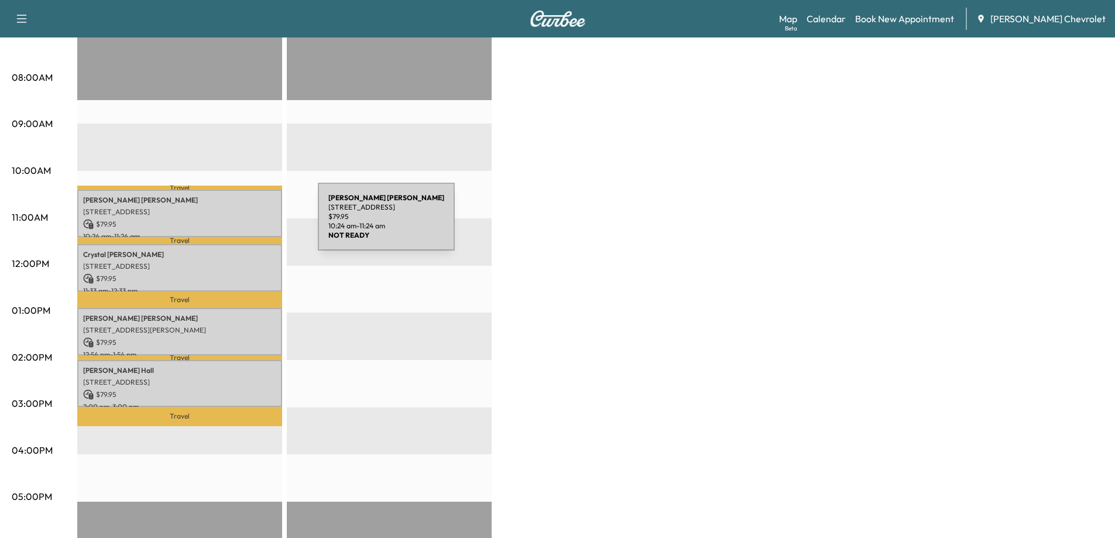
click at [230, 224] on p "$ 79.95" at bounding box center [179, 224] width 193 height 11
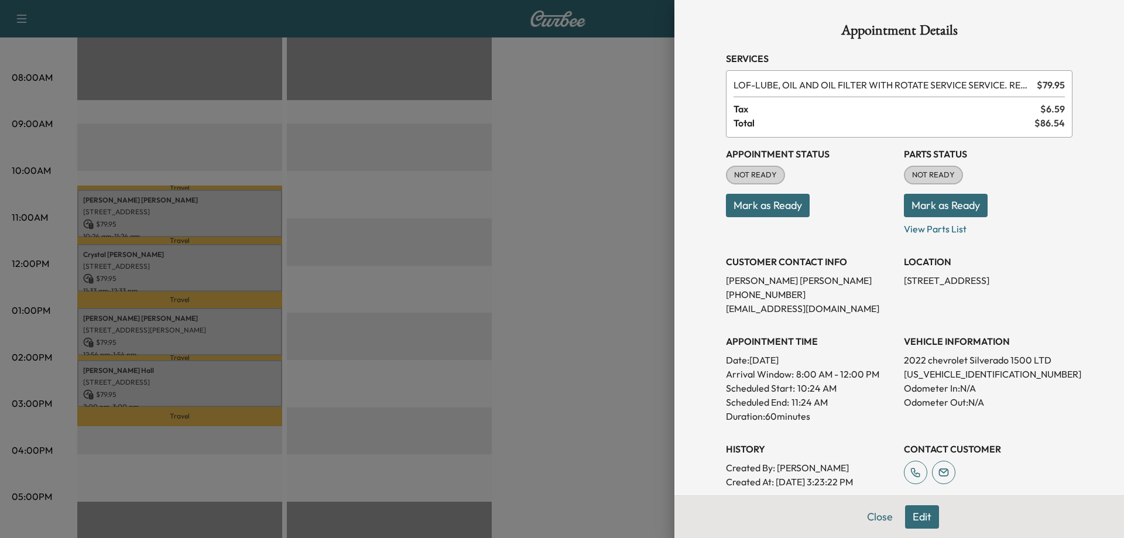
click at [221, 255] on div at bounding box center [562, 269] width 1124 height 538
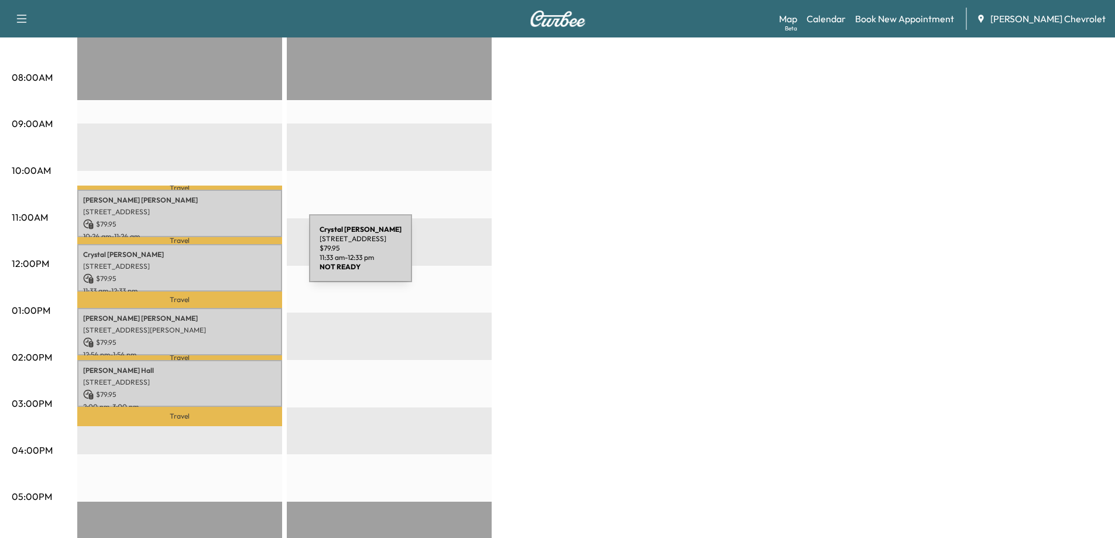
click at [221, 255] on p "[PERSON_NAME]" at bounding box center [179, 254] width 193 height 9
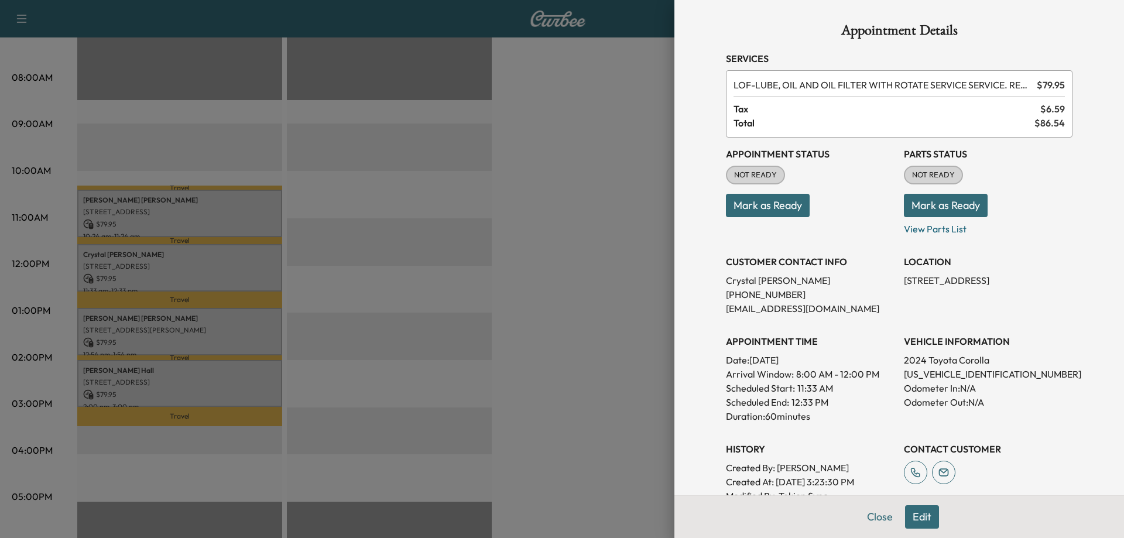
click at [215, 327] on div at bounding box center [562, 269] width 1124 height 538
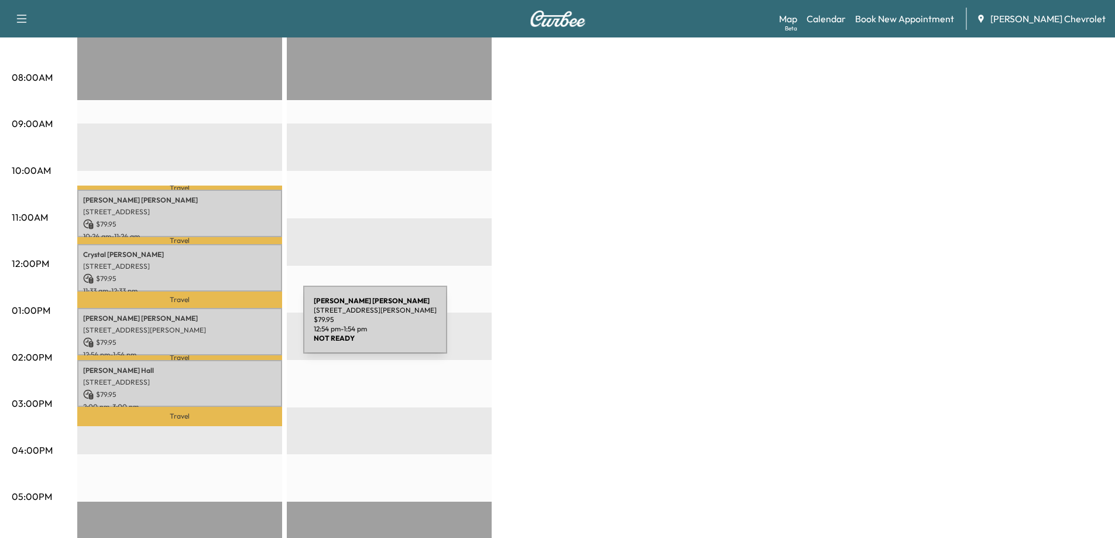
click at [215, 327] on p "[STREET_ADDRESS][PERSON_NAME]" at bounding box center [179, 329] width 193 height 9
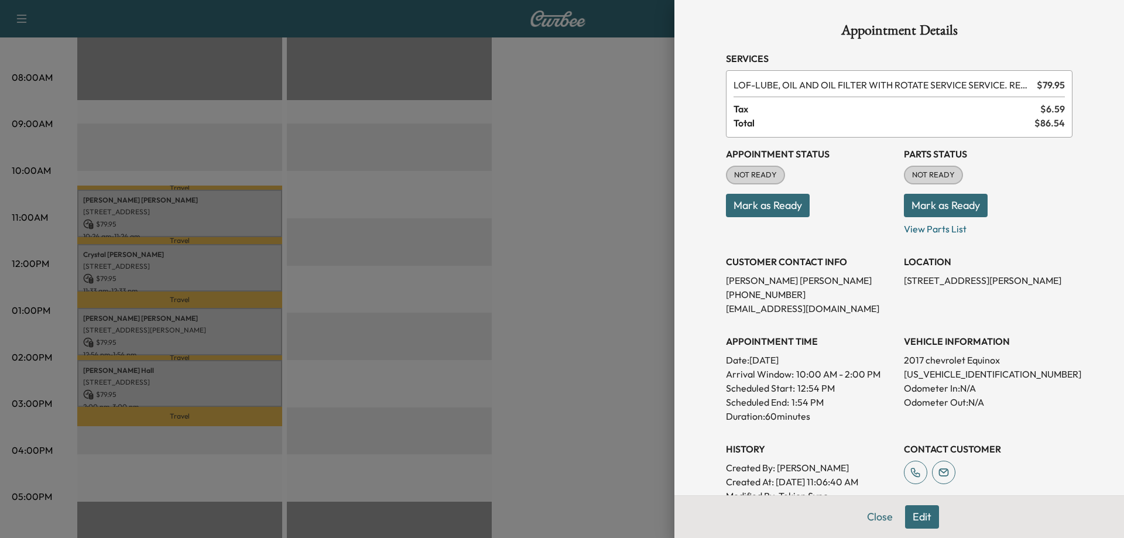
click at [204, 390] on div at bounding box center [562, 269] width 1124 height 538
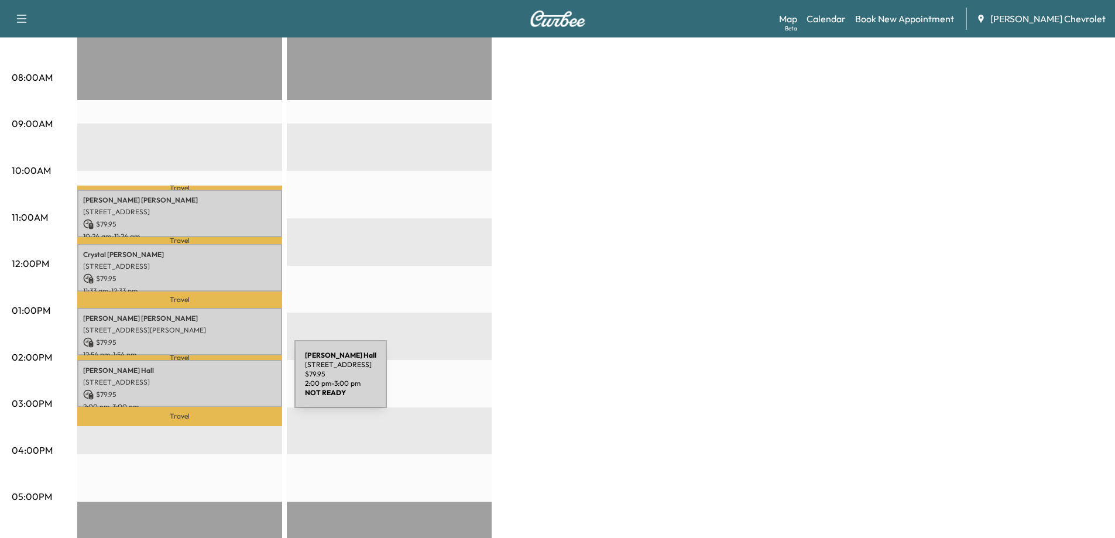
click at [207, 381] on p "[STREET_ADDRESS]" at bounding box center [179, 382] width 193 height 9
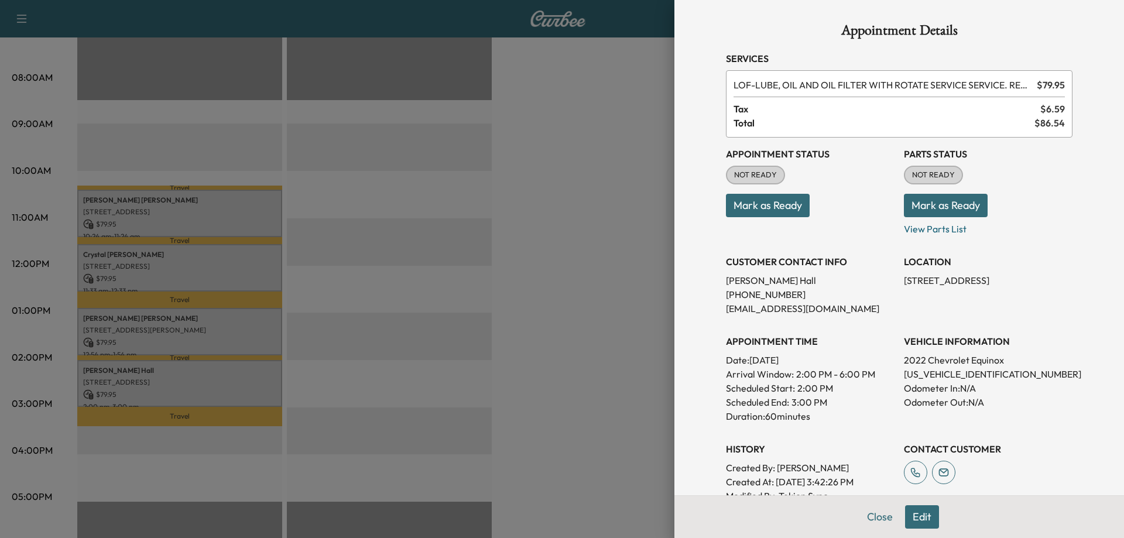
click at [321, 371] on div at bounding box center [562, 269] width 1124 height 538
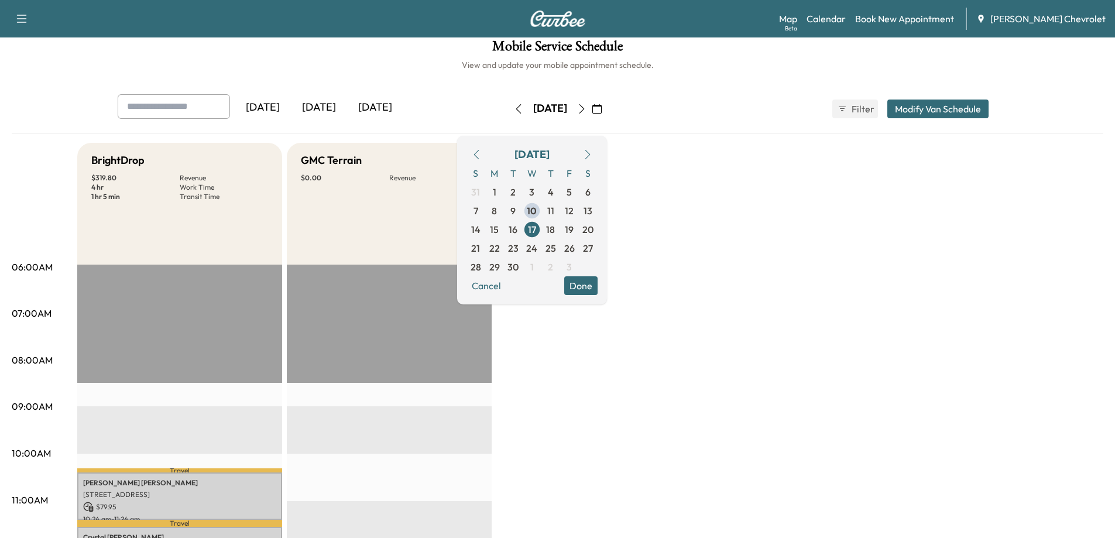
scroll to position [0, 0]
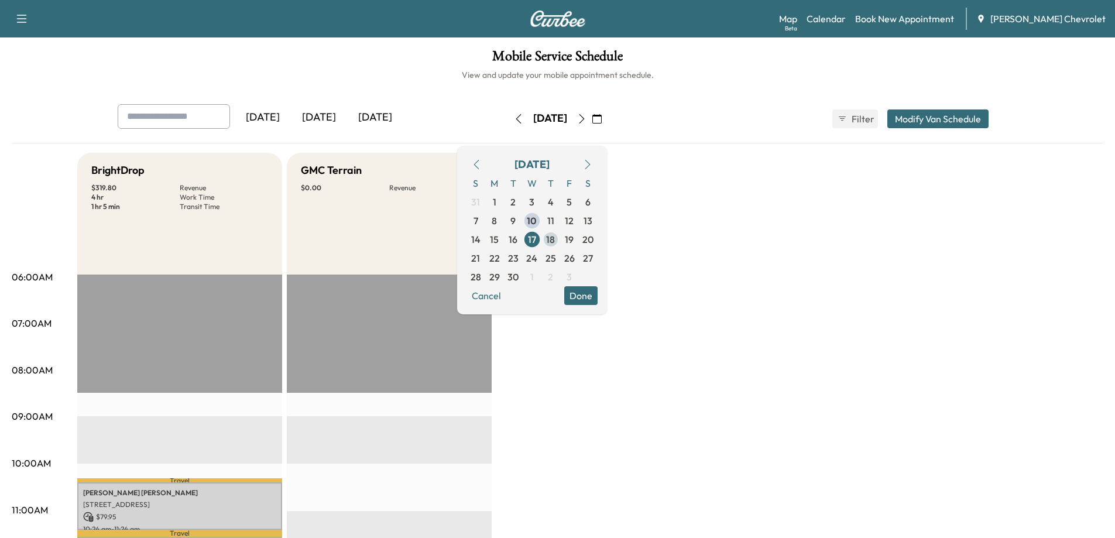
click at [555, 238] on span "18" at bounding box center [550, 239] width 9 height 14
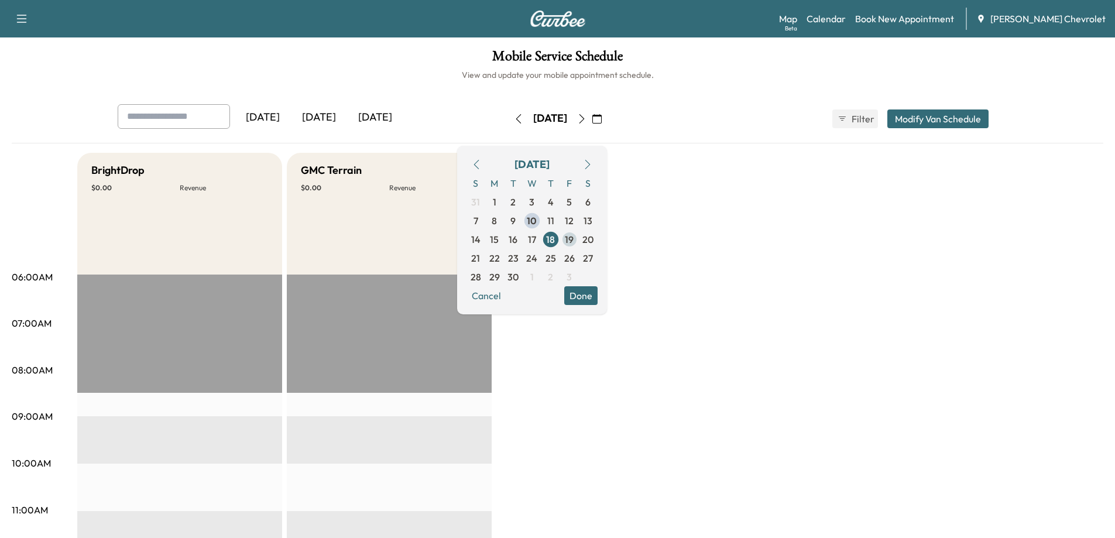
click at [574, 243] on span "19" at bounding box center [569, 239] width 9 height 14
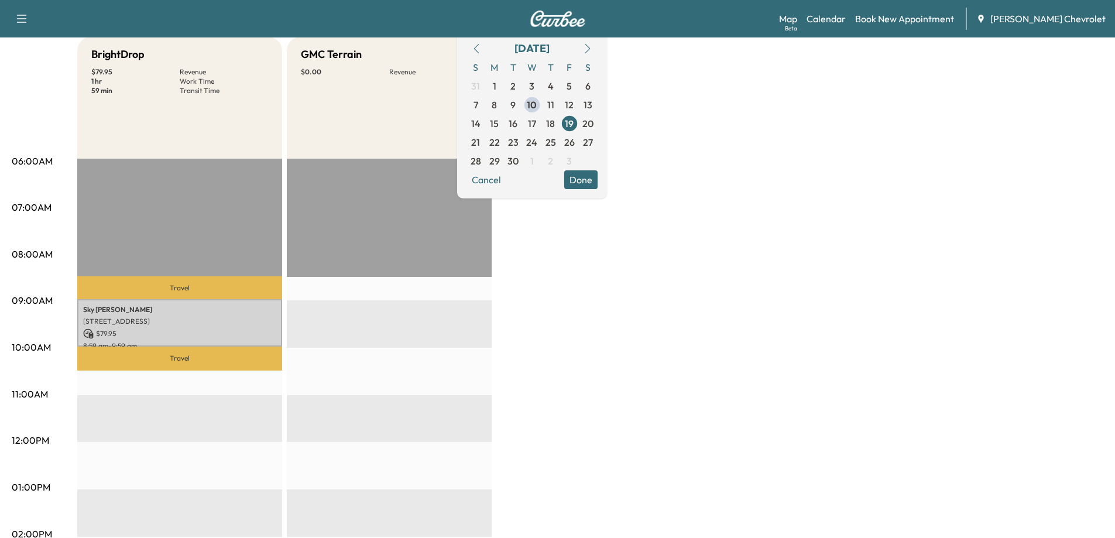
scroll to position [117, 0]
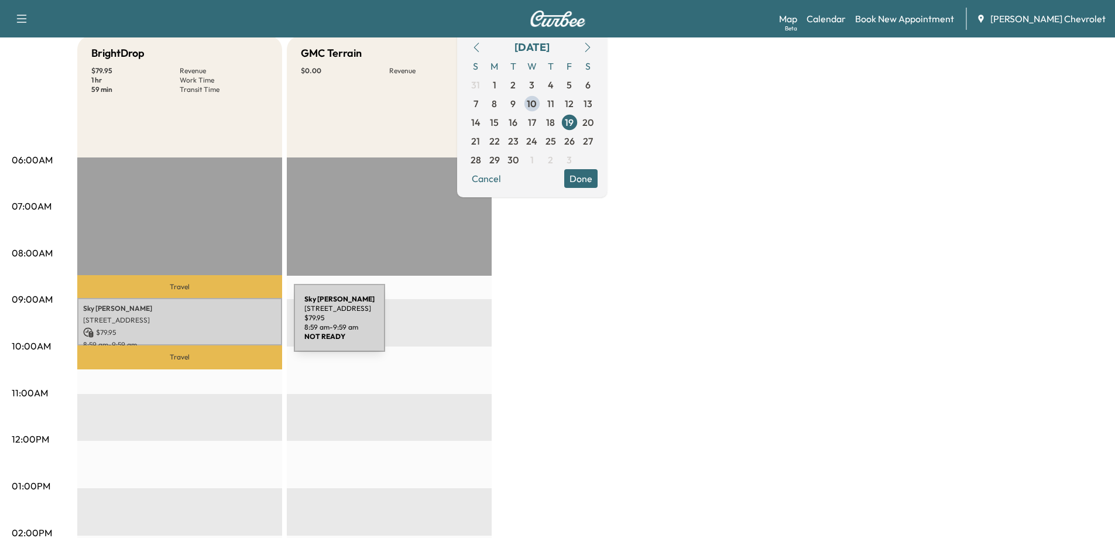
click at [206, 325] on div "[PERSON_NAME] [STREET_ADDRESS][PERSON_NAME] $ 79.95 8:59 am - 9:59 am" at bounding box center [179, 321] width 205 height 47
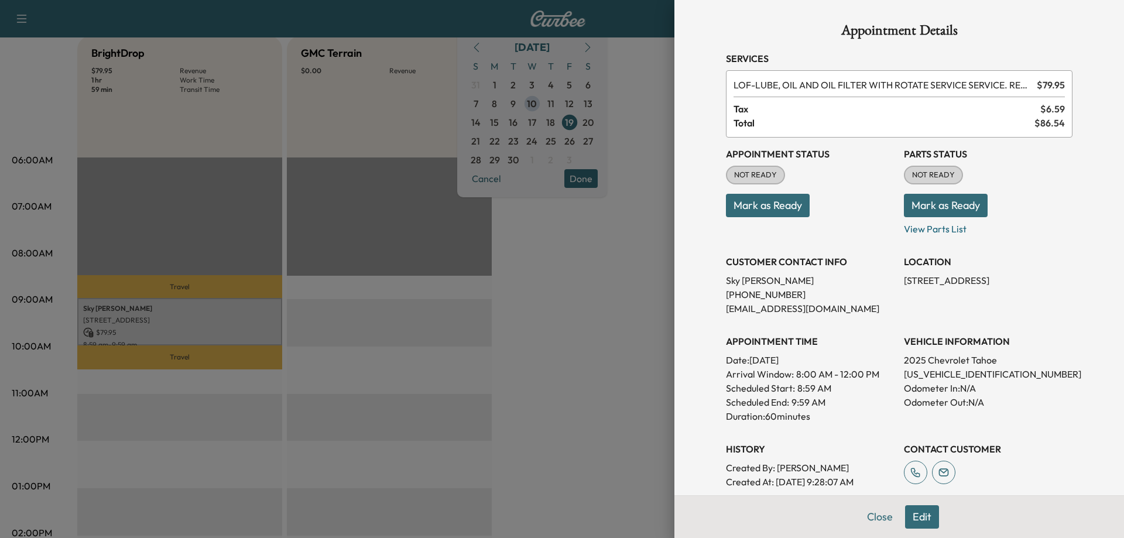
click at [318, 318] on div at bounding box center [562, 269] width 1124 height 538
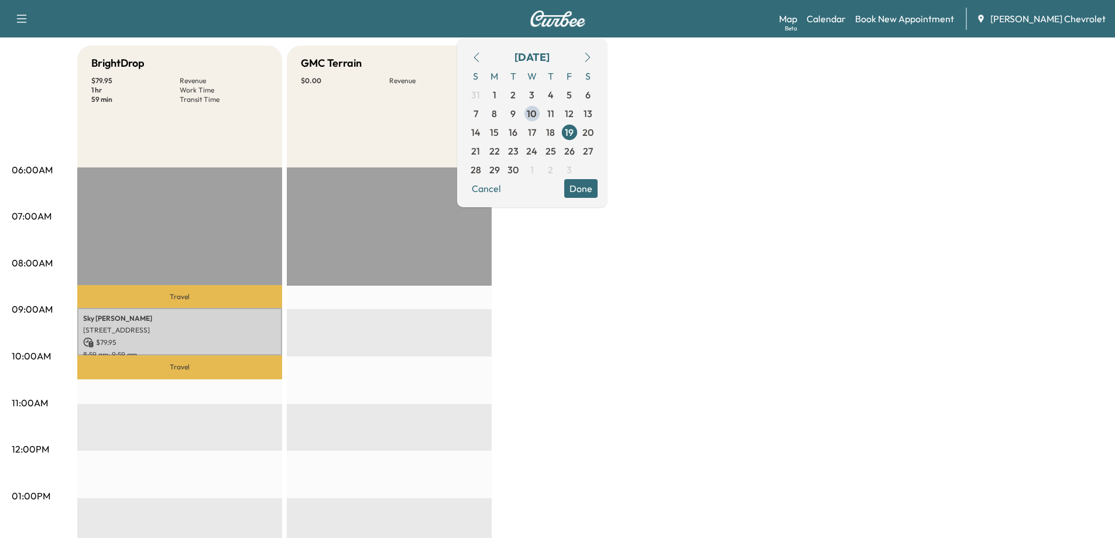
scroll to position [59, 0]
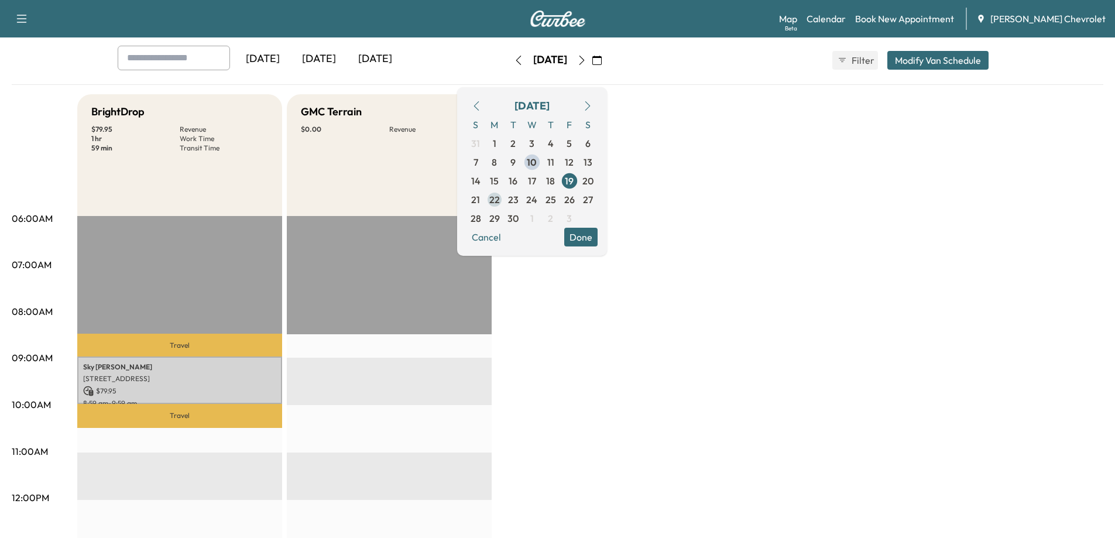
click at [500, 196] on span "22" at bounding box center [494, 200] width 11 height 14
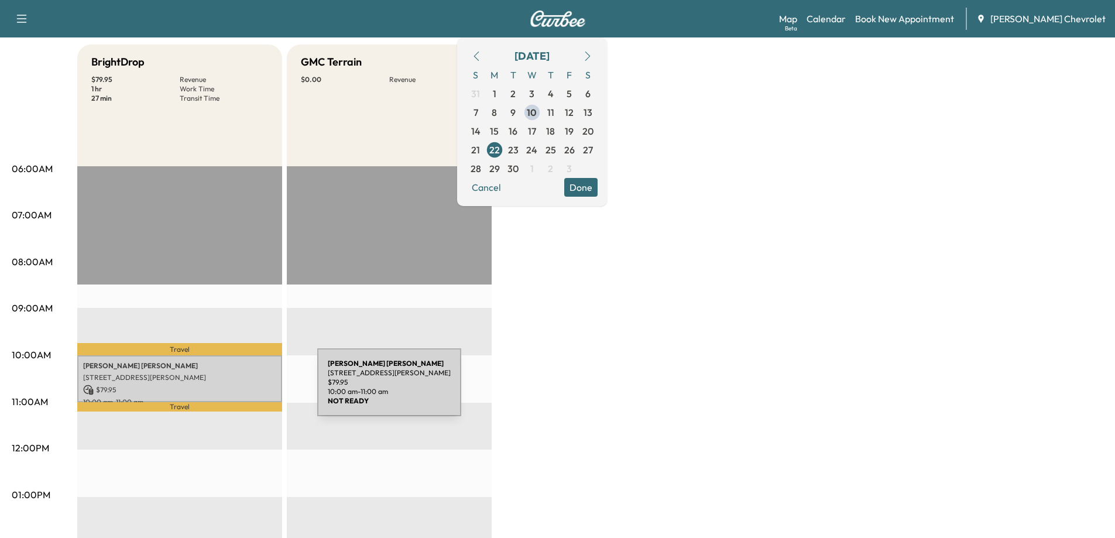
scroll to position [117, 0]
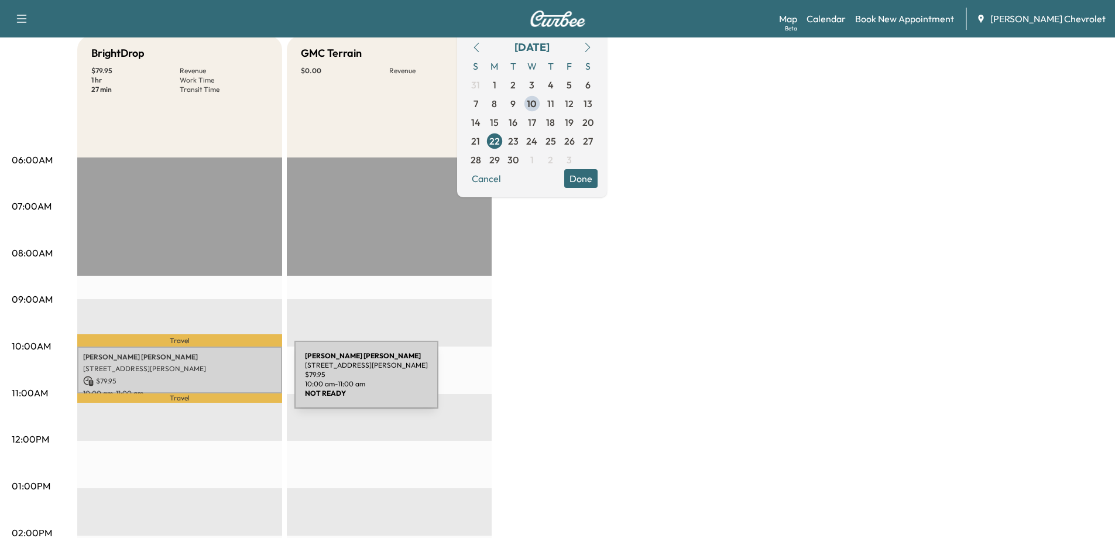
click at [207, 382] on p "$ 79.95" at bounding box center [179, 381] width 193 height 11
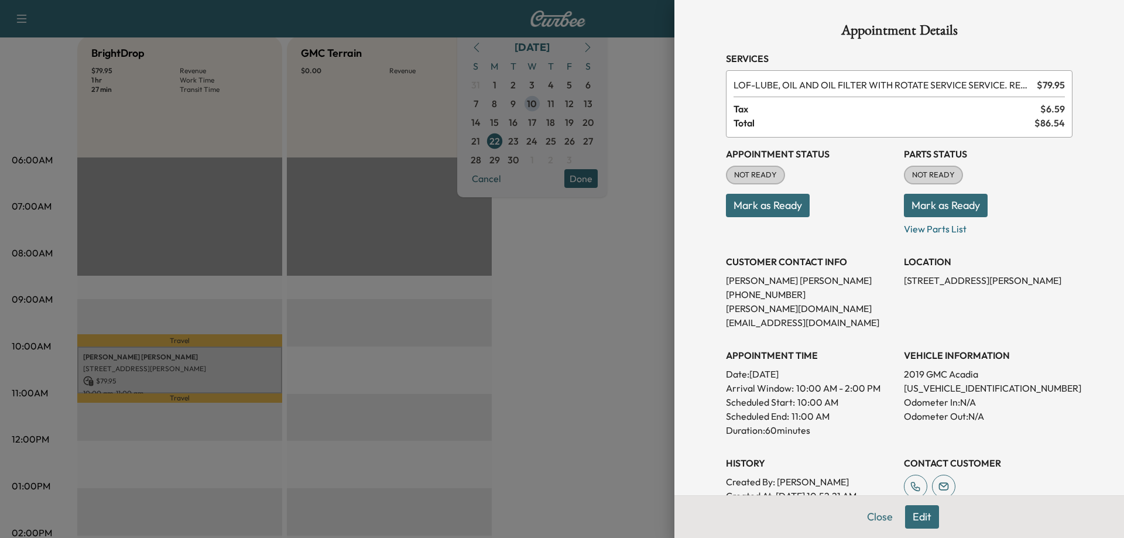
click at [488, 384] on div at bounding box center [562, 269] width 1124 height 538
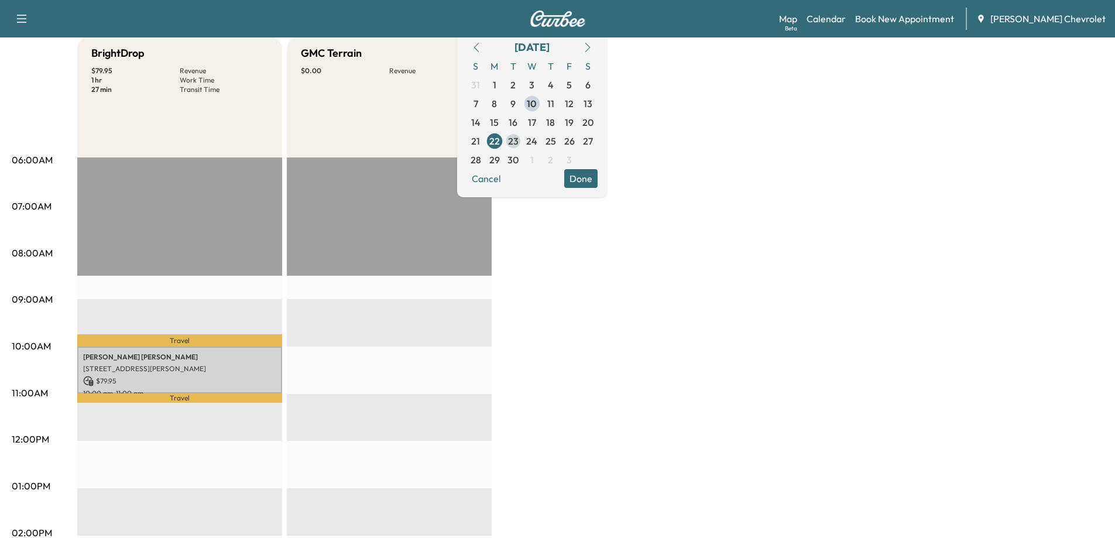
click at [523, 136] on span "23" at bounding box center [513, 141] width 19 height 19
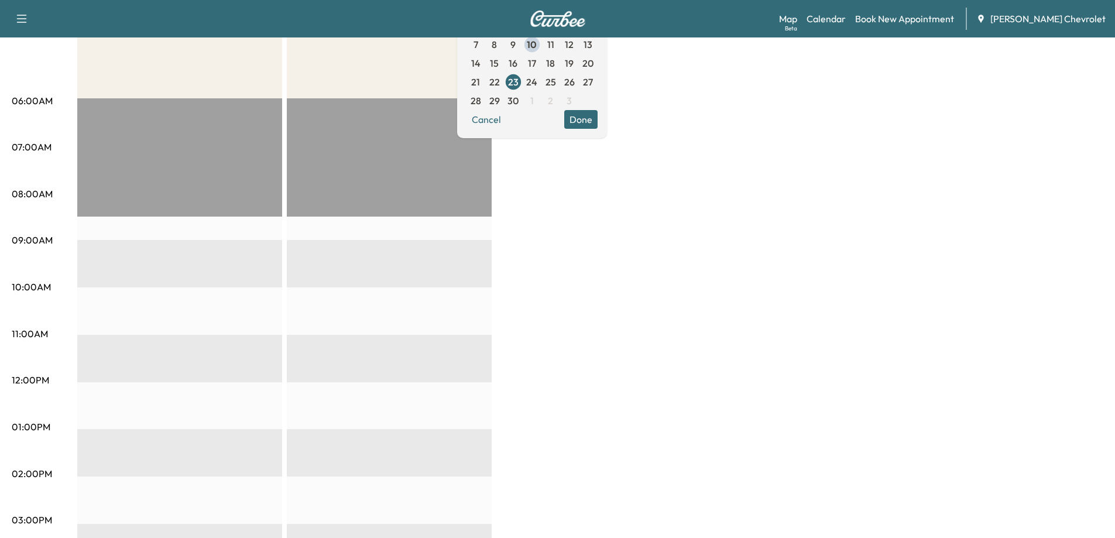
scroll to position [176, 0]
click at [537, 81] on span "24" at bounding box center [531, 83] width 11 height 14
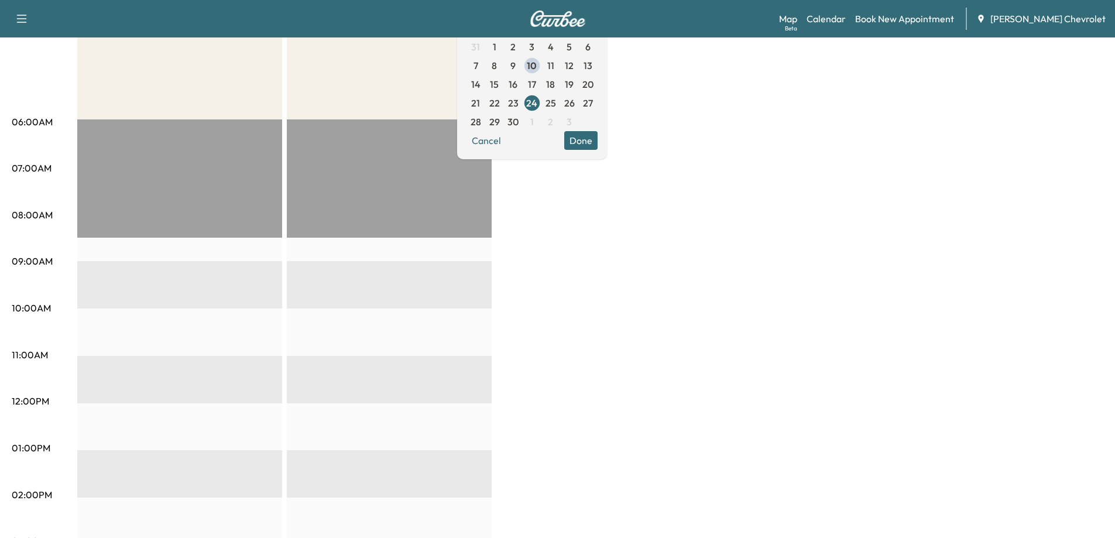
scroll to position [153, 0]
click at [556, 107] on span "25" at bounding box center [550, 105] width 11 height 14
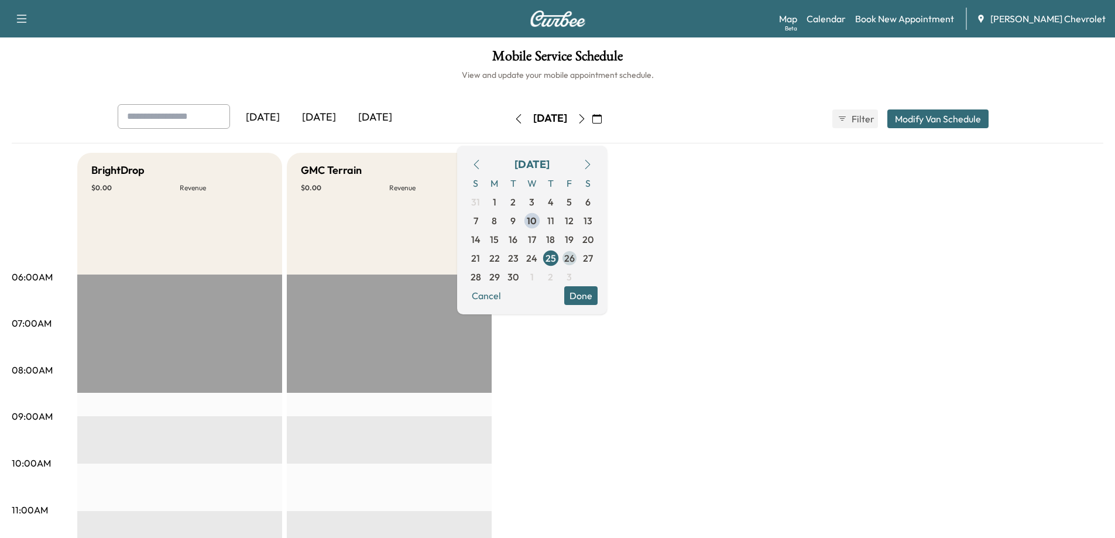
click at [575, 259] on span "26" at bounding box center [569, 258] width 11 height 14
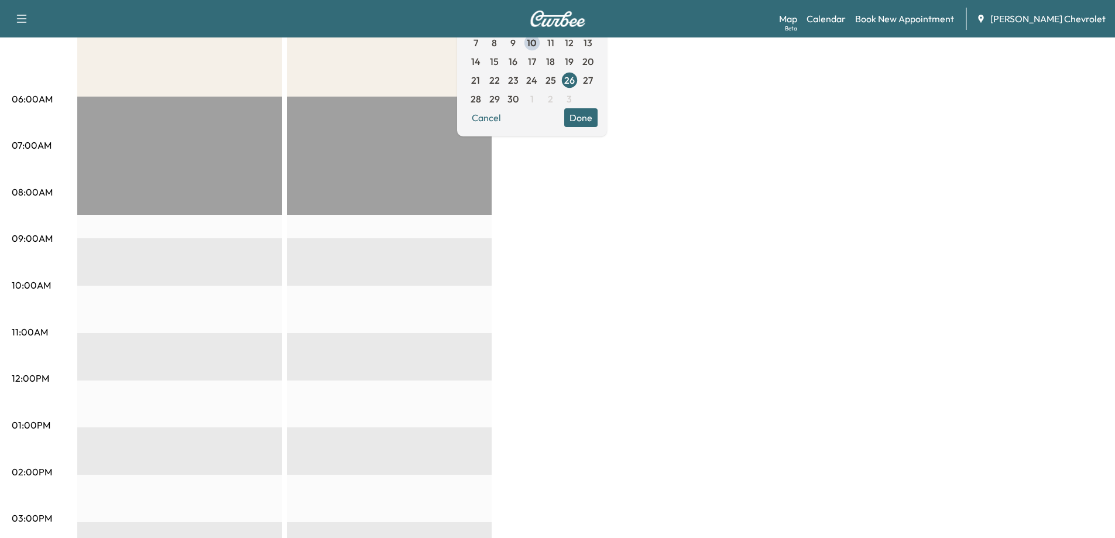
scroll to position [117, 0]
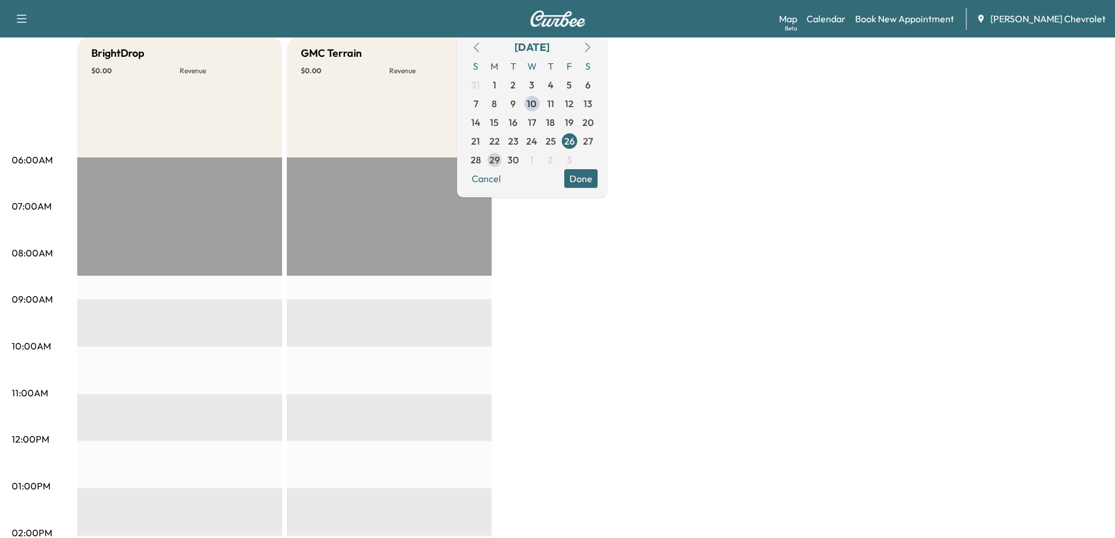
click at [500, 154] on span "29" at bounding box center [494, 160] width 11 height 14
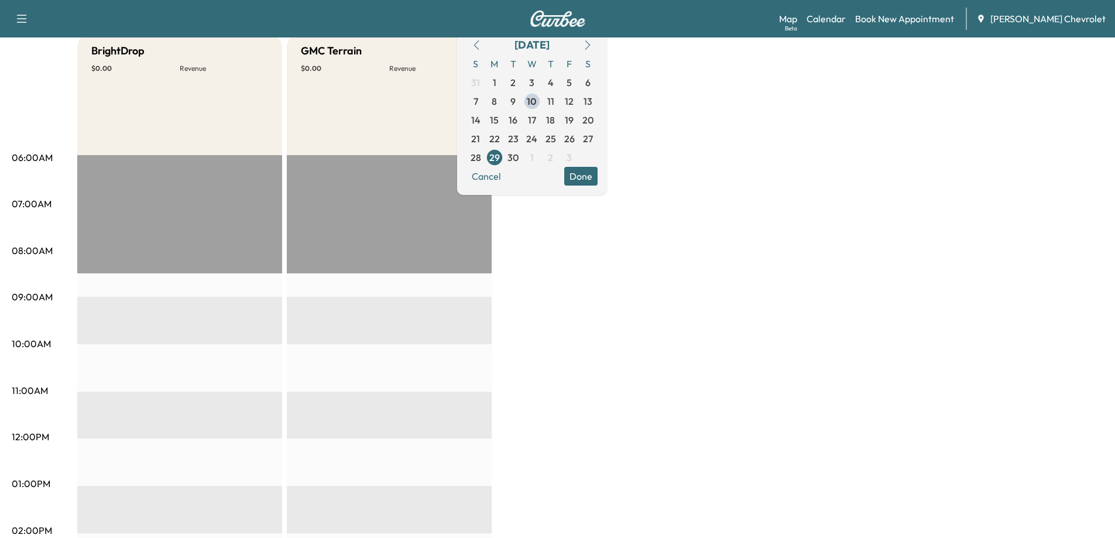
scroll to position [59, 0]
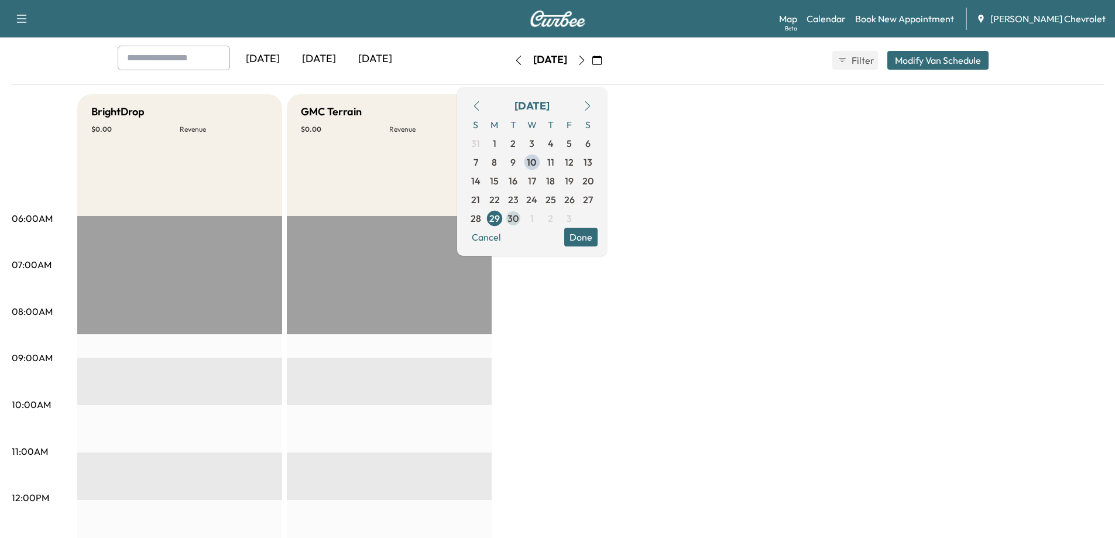
click at [519, 223] on span "30" at bounding box center [512, 218] width 11 height 14
